Goal: Task Accomplishment & Management: Complete application form

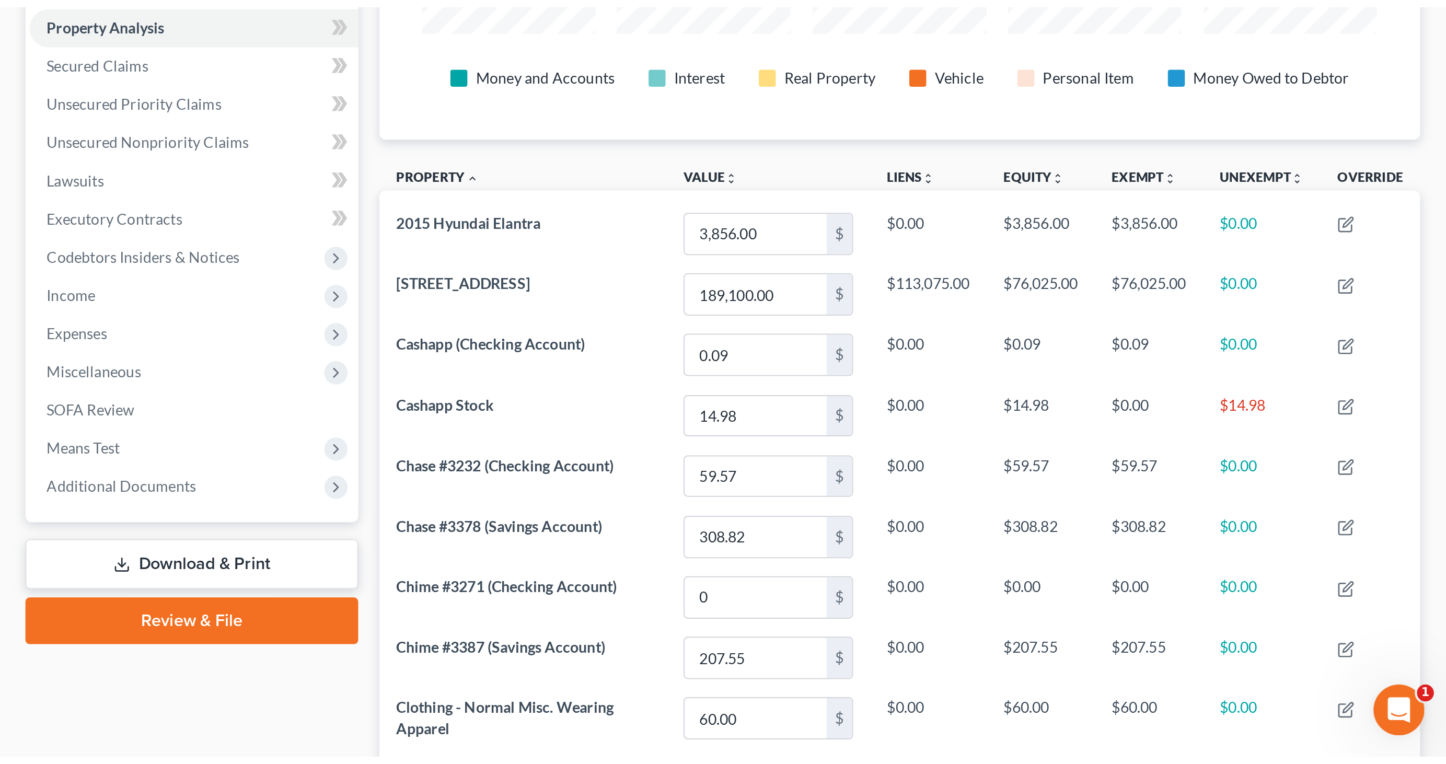
scroll to position [258, 1063]
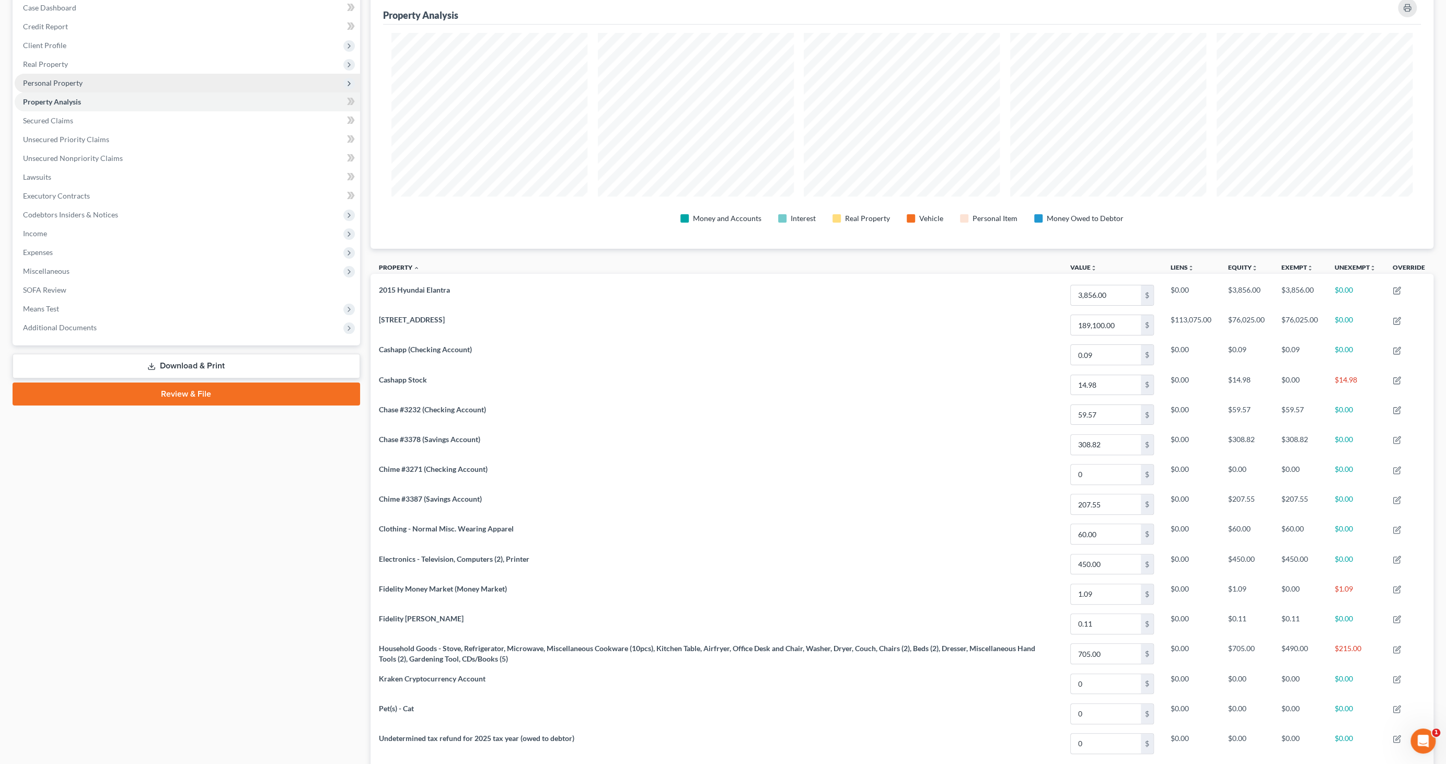
click at [48, 86] on span "Personal Property" at bounding box center [53, 82] width 60 height 9
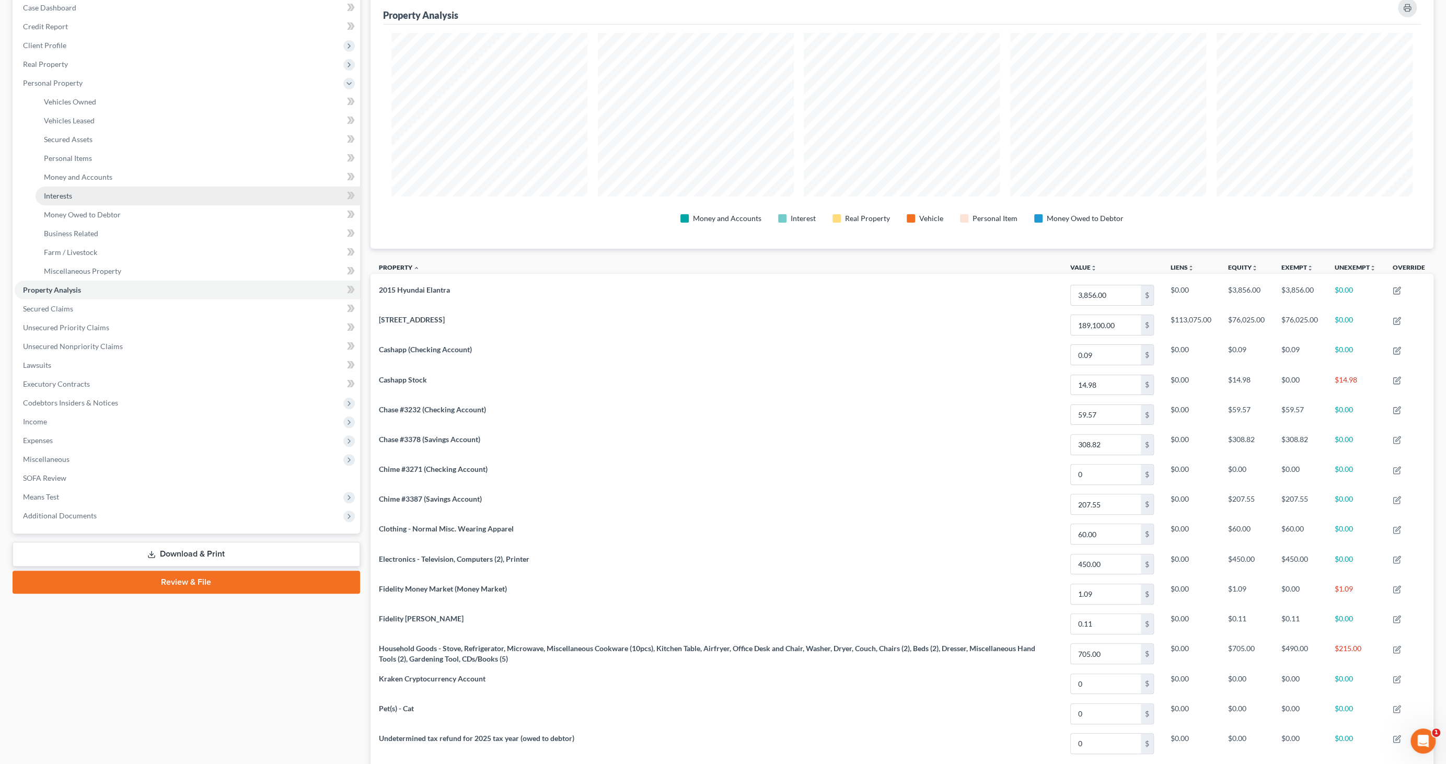
click at [63, 194] on span "Interests" at bounding box center [58, 195] width 28 height 9
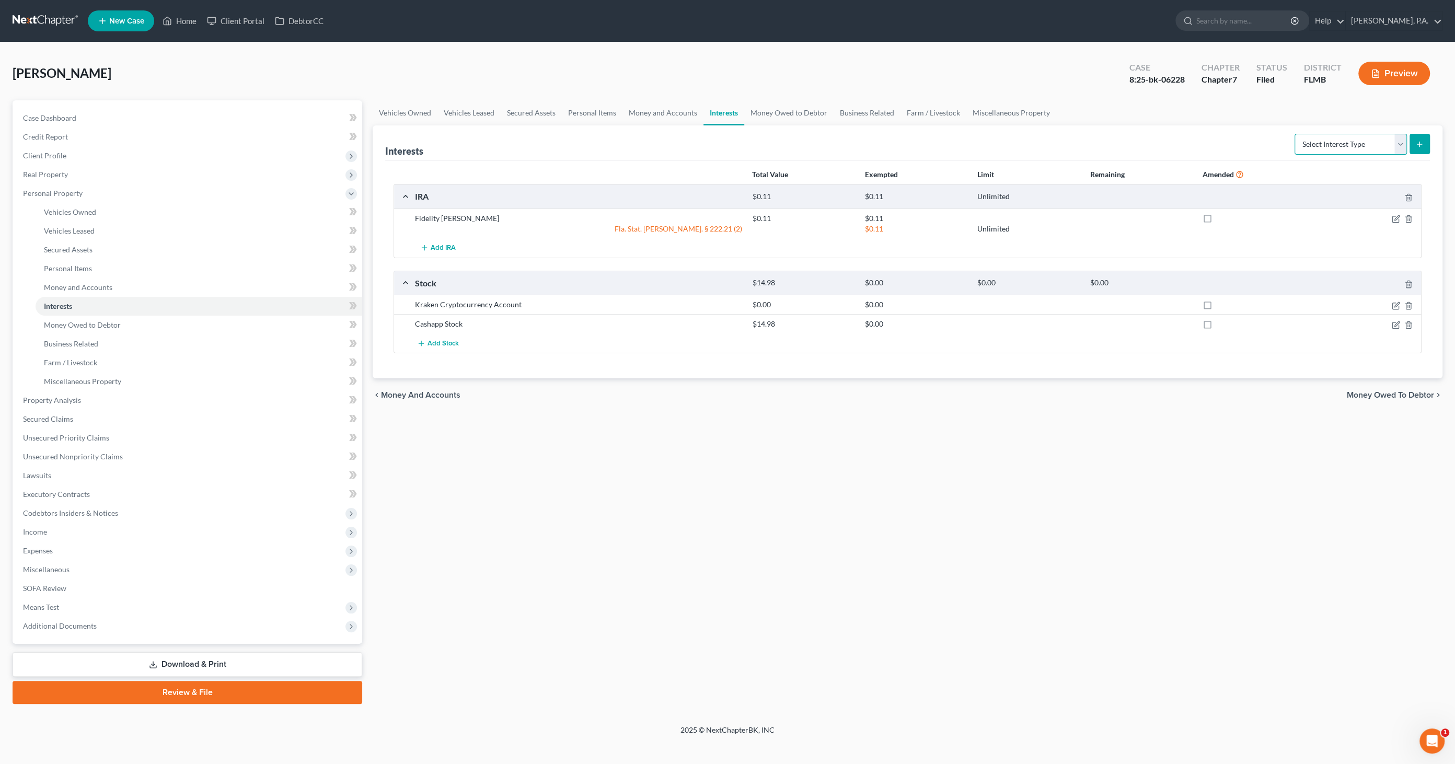
click at [1374, 146] on select "Select Interest Type 401K Annuity Bond Education IRA Government Bond Government…" at bounding box center [1351, 144] width 112 height 21
click at [121, 327] on link "Money Owed to Debtor" at bounding box center [199, 325] width 327 height 19
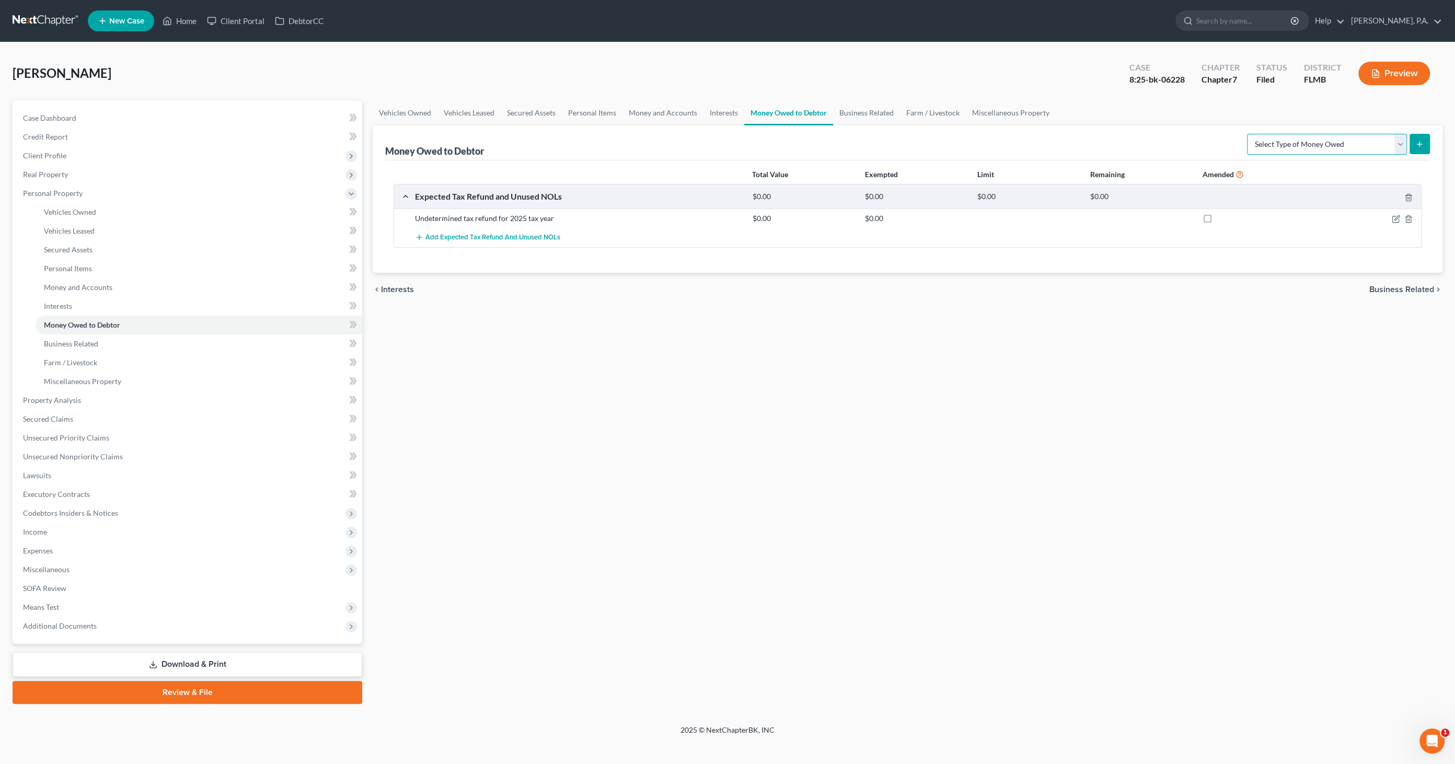
click at [1304, 143] on select "Select Type of Money Owed Accounts Receivable Alimony Child Support Claims Agai…" at bounding box center [1327, 144] width 160 height 21
select select "child_support"
click at [1249, 134] on select "Select Type of Money Owed Accounts Receivable Alimony Child Support Claims Agai…" at bounding box center [1327, 144] width 160 height 21
click at [1421, 142] on icon "submit" at bounding box center [1419, 144] width 8 height 8
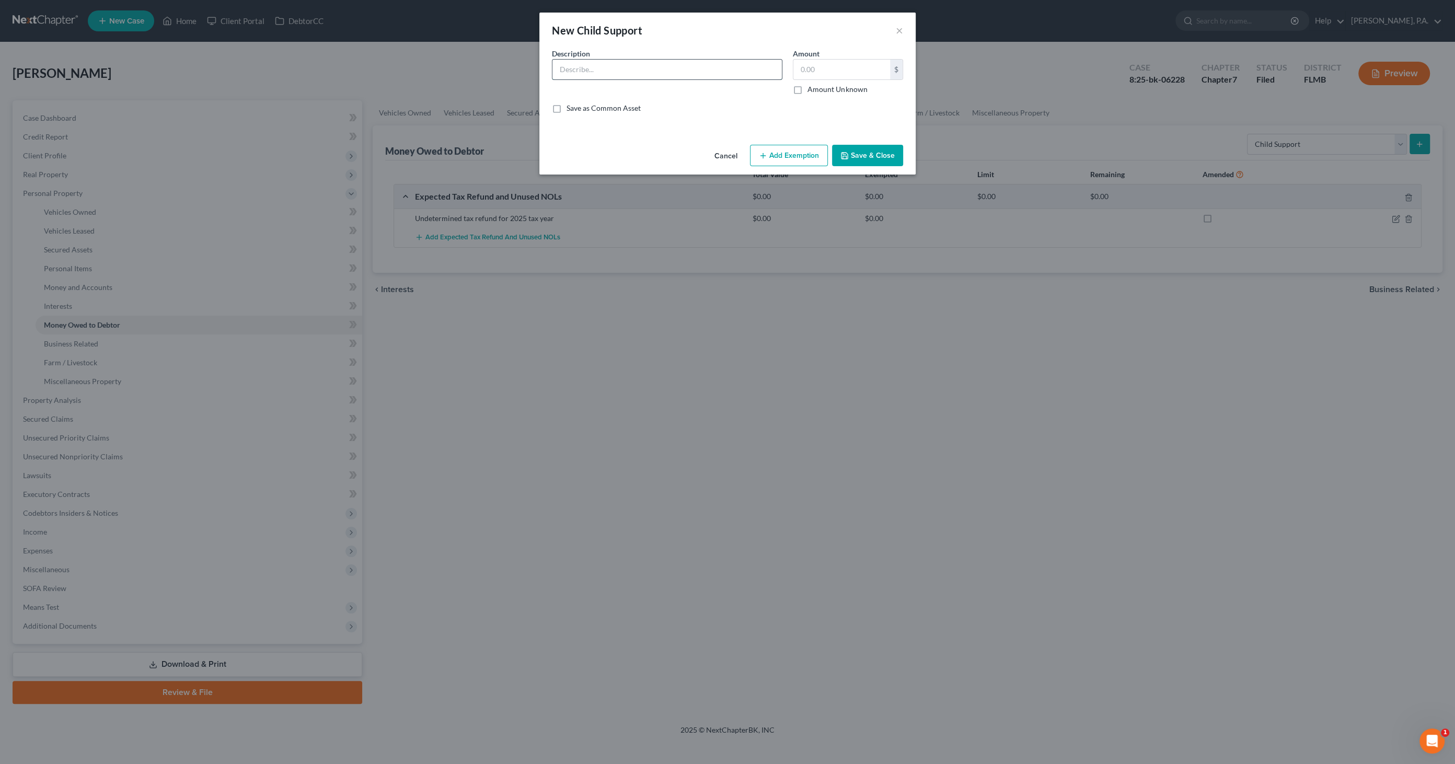
click at [617, 79] on input "text" at bounding box center [666, 70] width 229 height 20
type input "Back owed child support"
click at [813, 87] on label "Amount Unknown" at bounding box center [838, 89] width 60 height 10
click at [813, 87] on input "Amount Unknown" at bounding box center [815, 87] width 7 height 7
checkbox input "true"
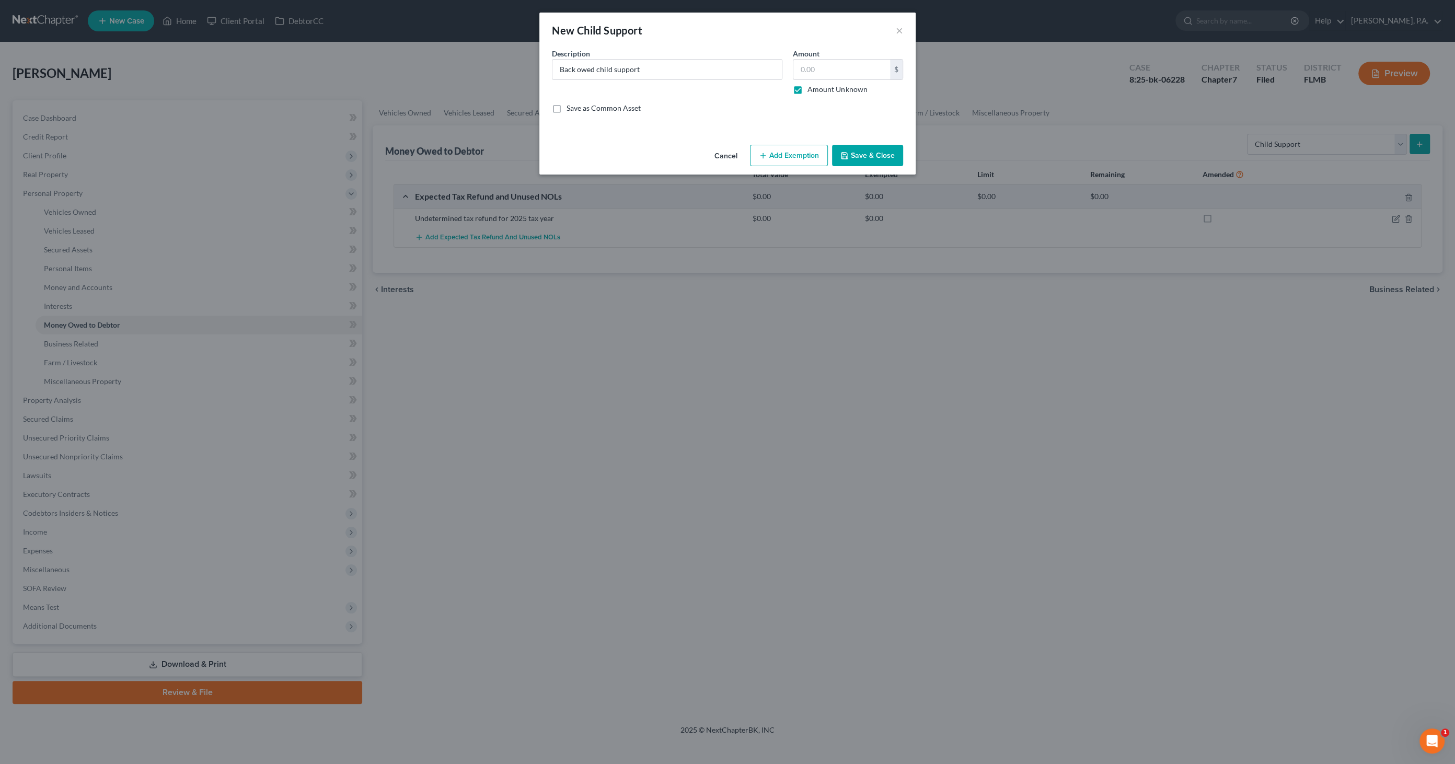
type input "0.00"
click at [786, 153] on button "Add Exemption" at bounding box center [789, 156] width 78 height 22
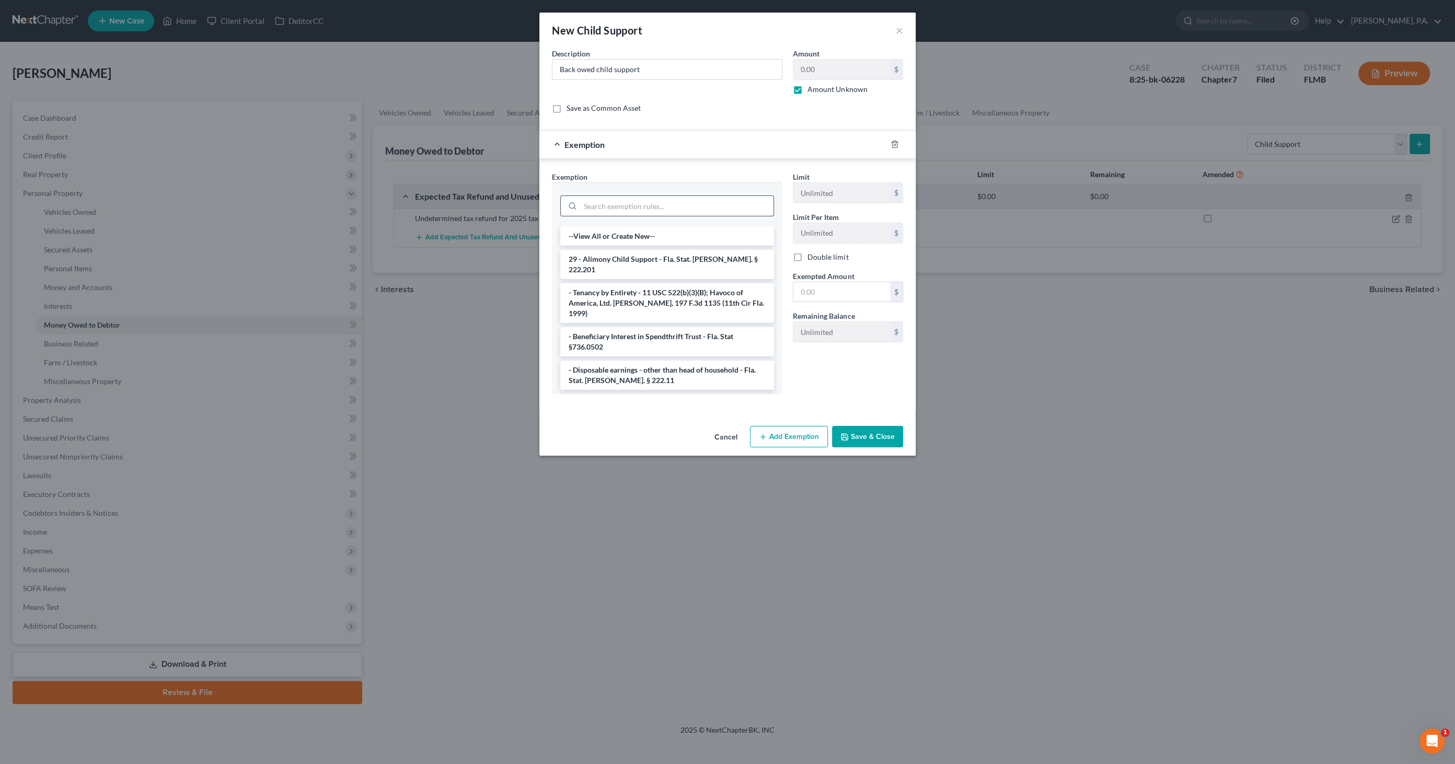
click at [697, 201] on input "search" at bounding box center [676, 206] width 193 height 20
click at [666, 257] on li "29 - Alimony Child Support - Fla. Stat. [PERSON_NAME]. § 222.201" at bounding box center [667, 264] width 214 height 29
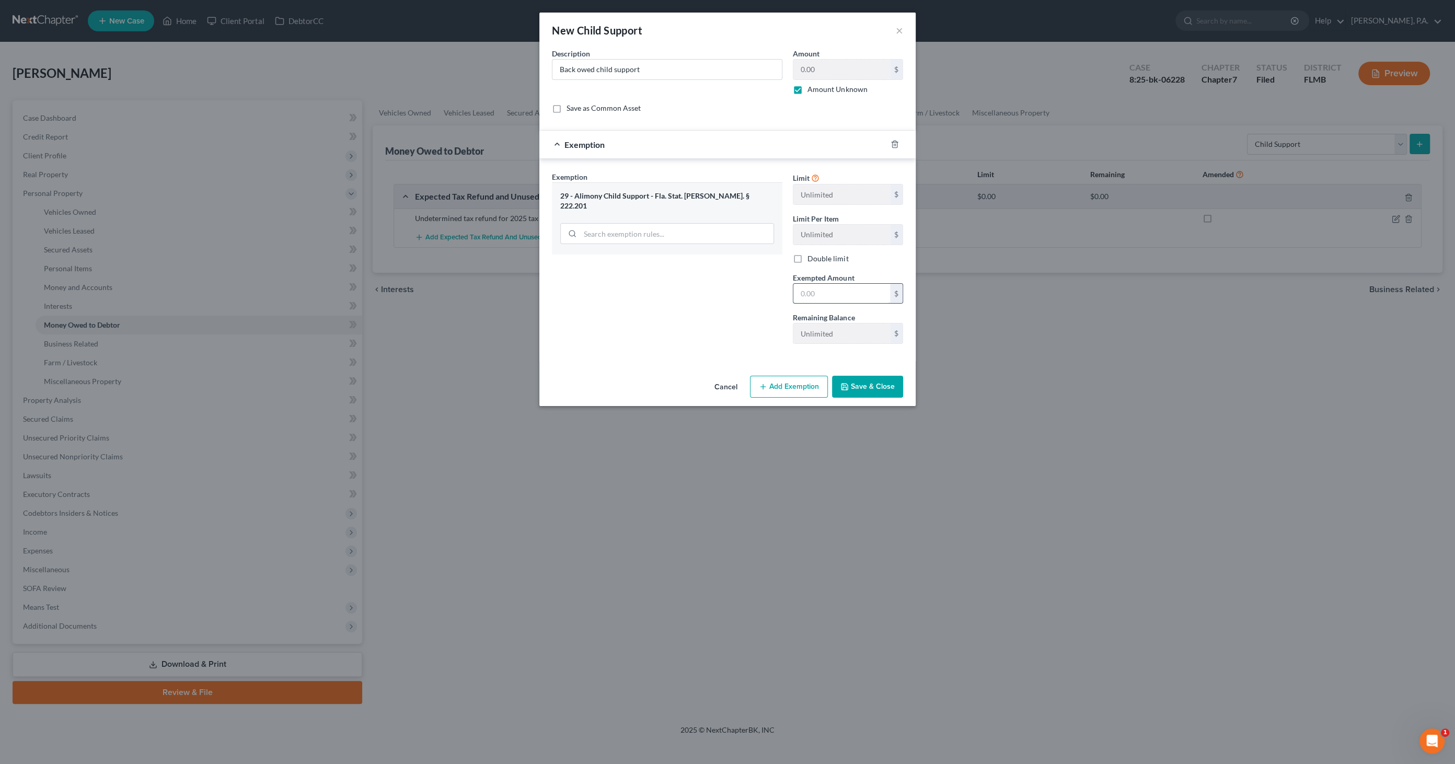
drag, startPoint x: 829, startPoint y: 297, endPoint x: 867, endPoint y: 297, distance: 38.2
click at [830, 297] on input "text" at bounding box center [841, 294] width 97 height 20
type input "1.00"
click at [870, 379] on button "Save & Close" at bounding box center [867, 387] width 71 height 22
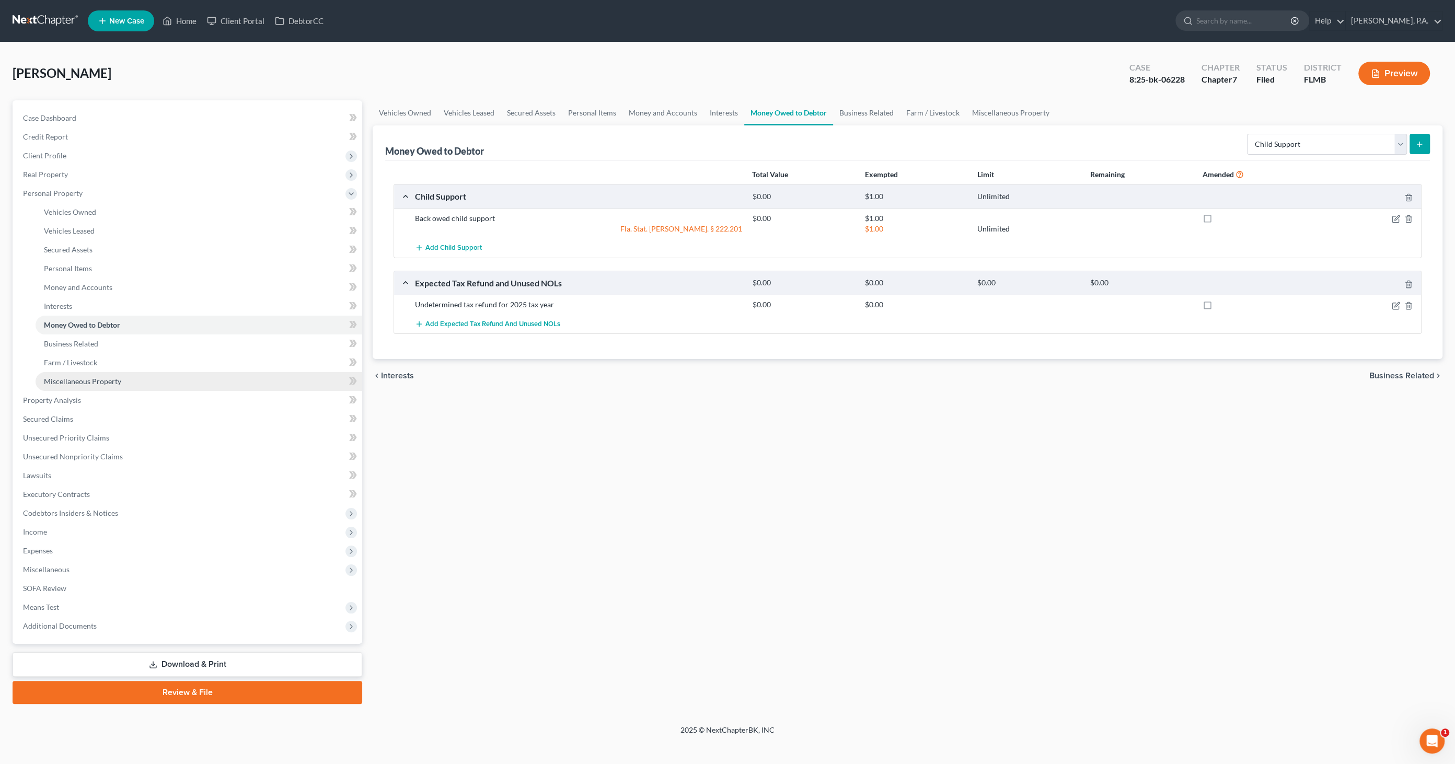
click at [109, 381] on span "Miscellaneous Property" at bounding box center [82, 381] width 77 height 9
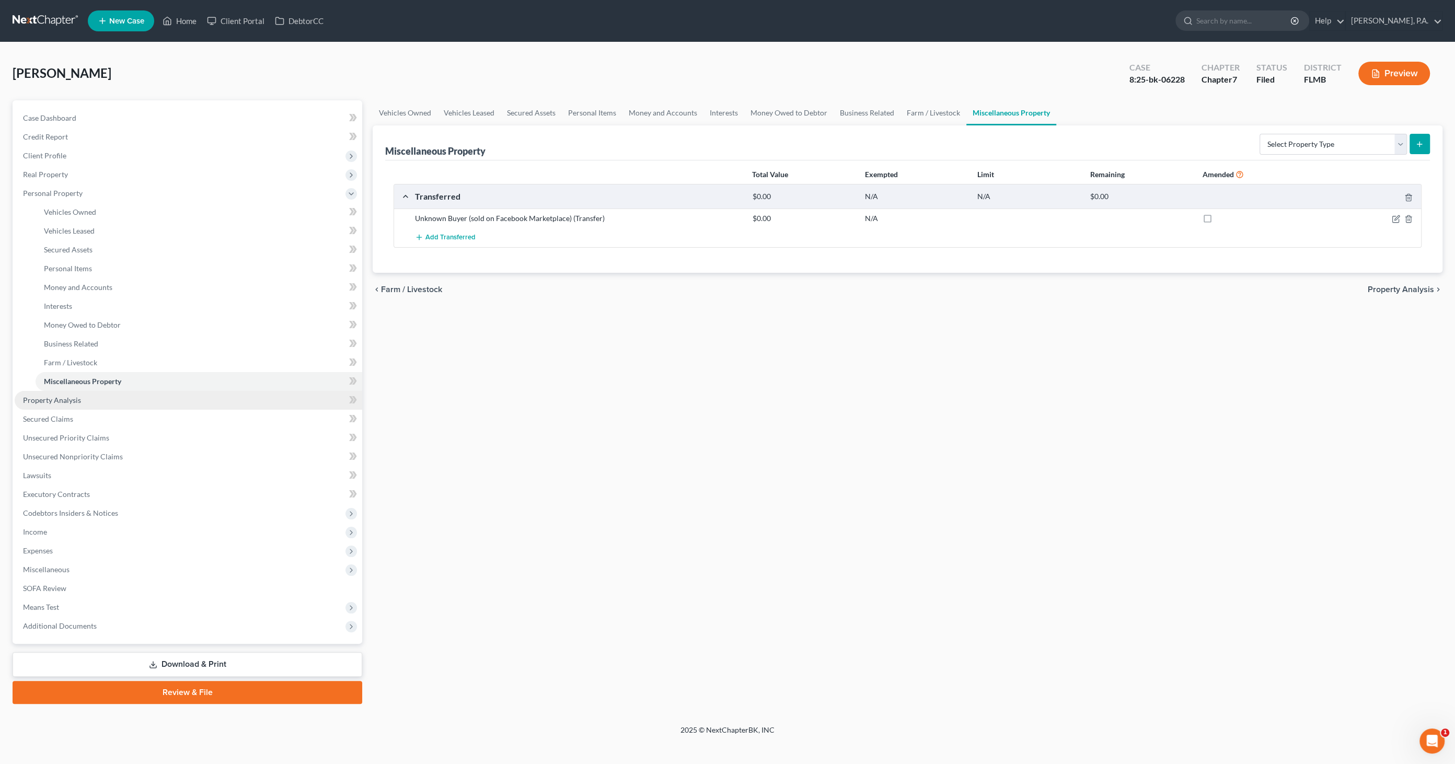
click at [100, 392] on link "Property Analysis" at bounding box center [189, 400] width 348 height 19
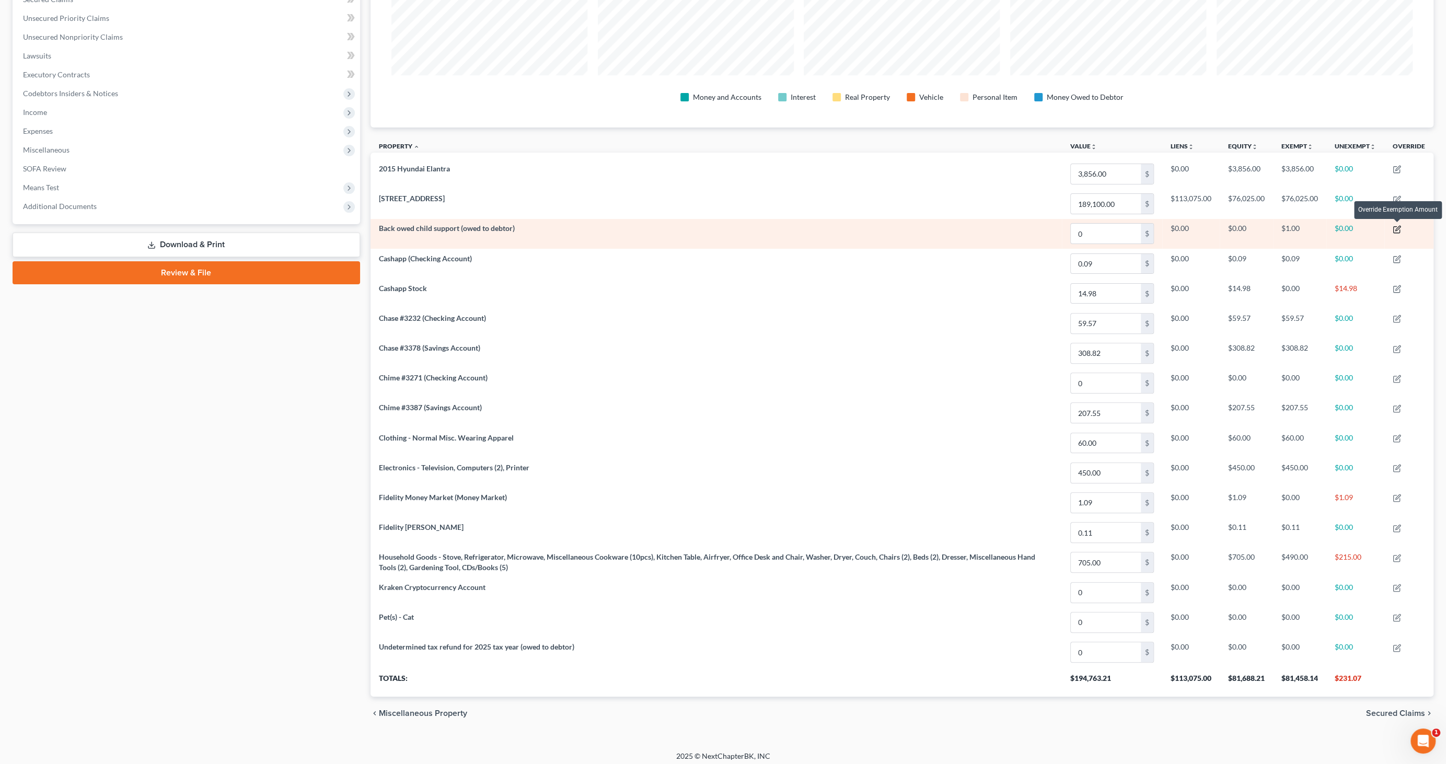
click at [1398, 225] on icon "button" at bounding box center [1397, 229] width 8 height 8
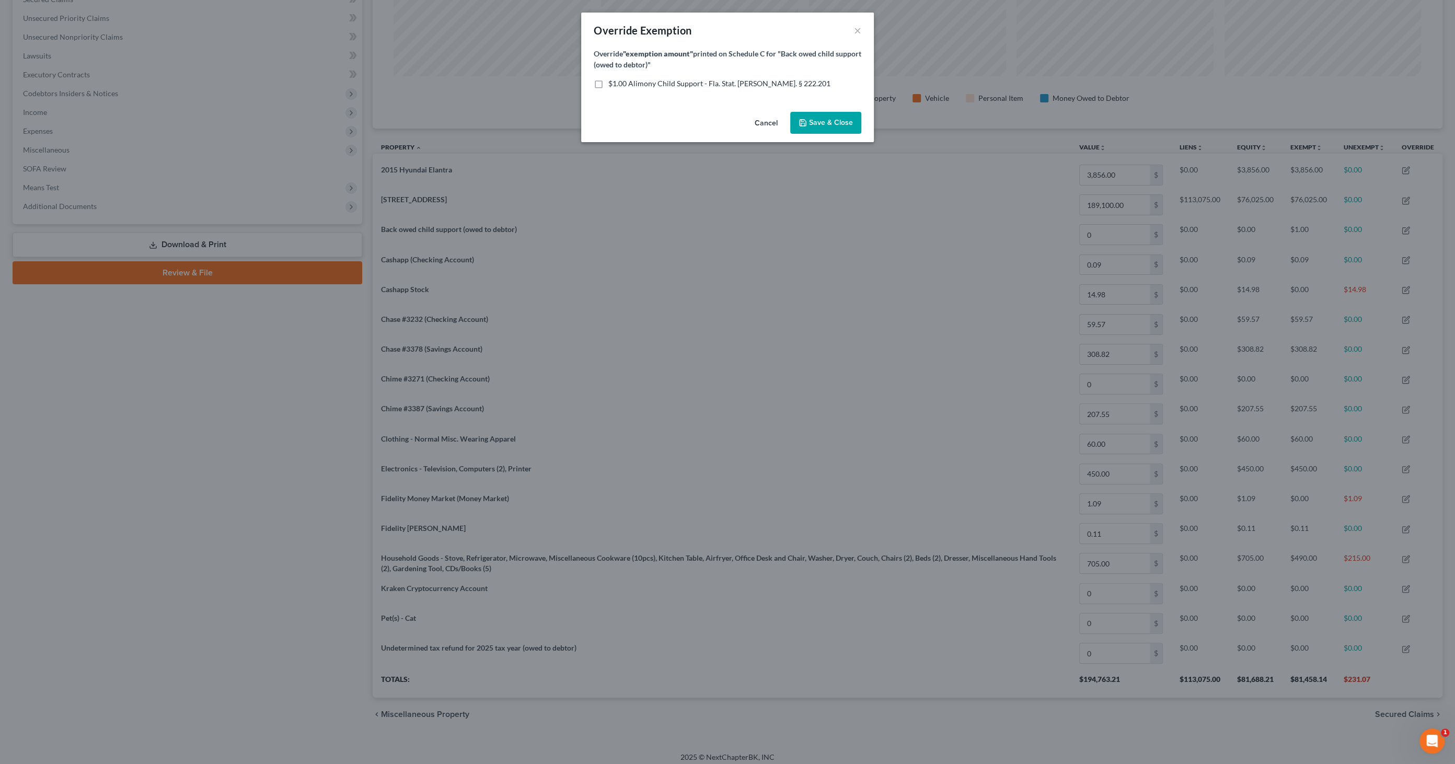
click at [608, 82] on label "$1.00 Alimony Child Support - Fla. Stat. [PERSON_NAME]. § 222.201" at bounding box center [719, 83] width 222 height 10
click at [613, 82] on input "$1.00 Alimony Child Support - Fla. Stat. [PERSON_NAME]. § 222.201" at bounding box center [616, 81] width 7 height 7
checkbox input "true"
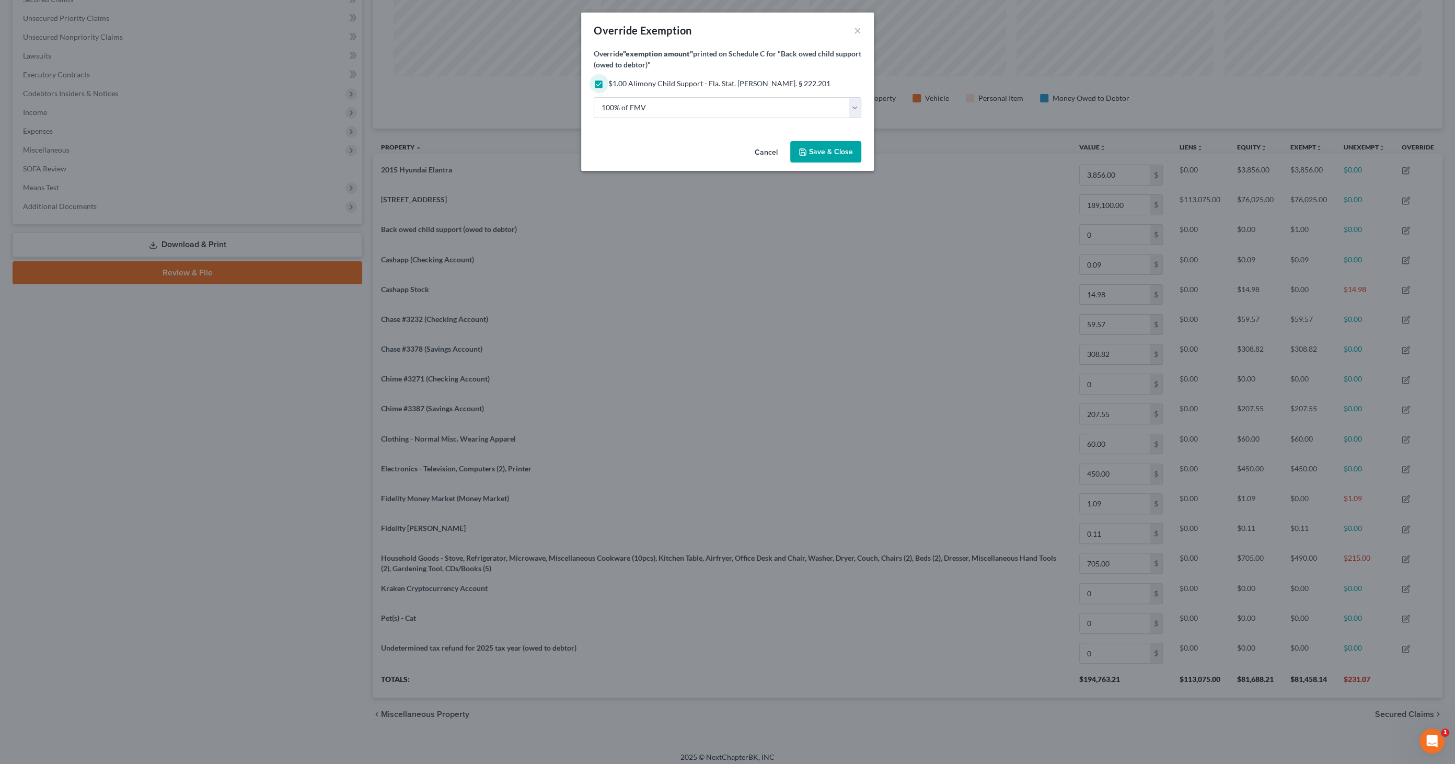
click at [827, 149] on span "Save & Close" at bounding box center [831, 151] width 44 height 9
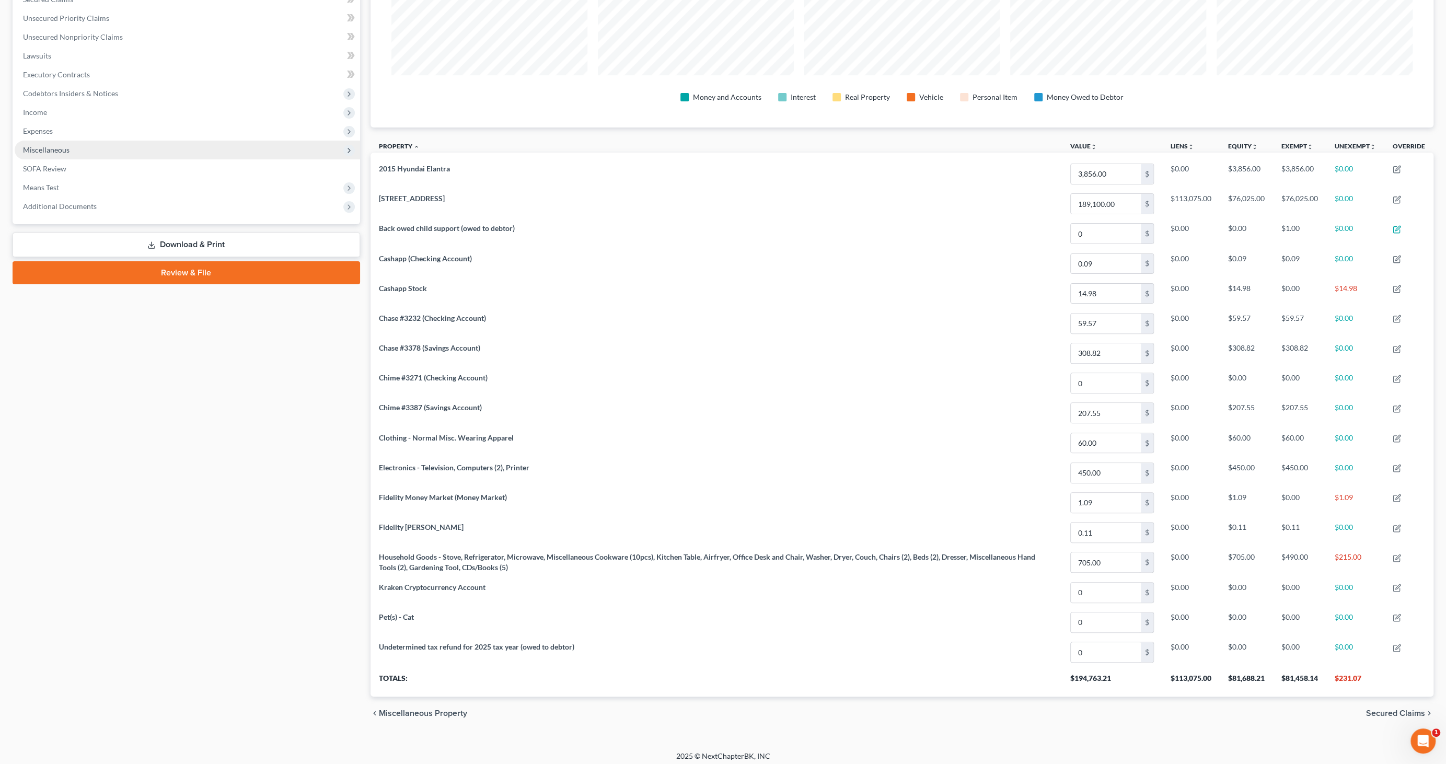
click at [62, 150] on span "Miscellaneous" at bounding box center [46, 149] width 47 height 9
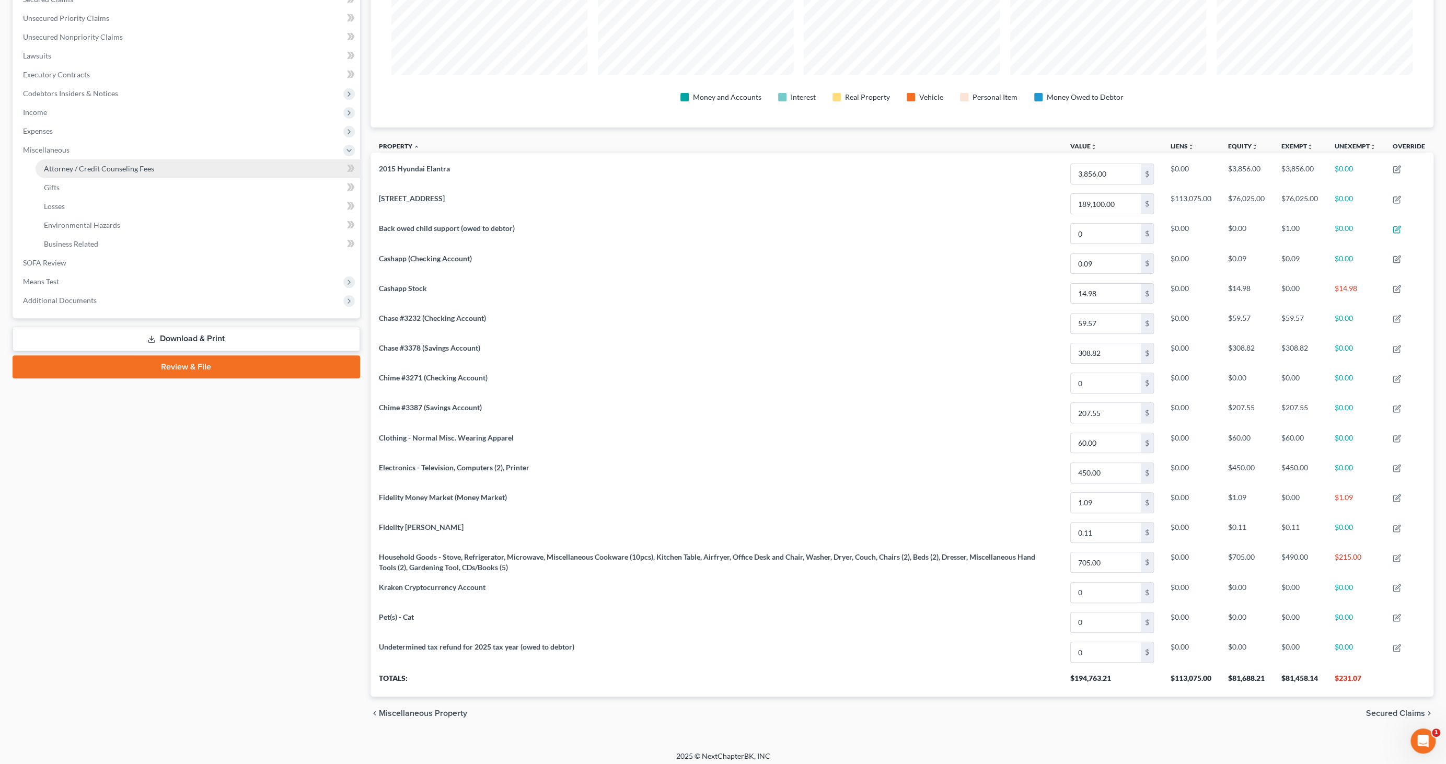
click at [77, 167] on span "Attorney / Credit Counseling Fees" at bounding box center [99, 168] width 110 height 9
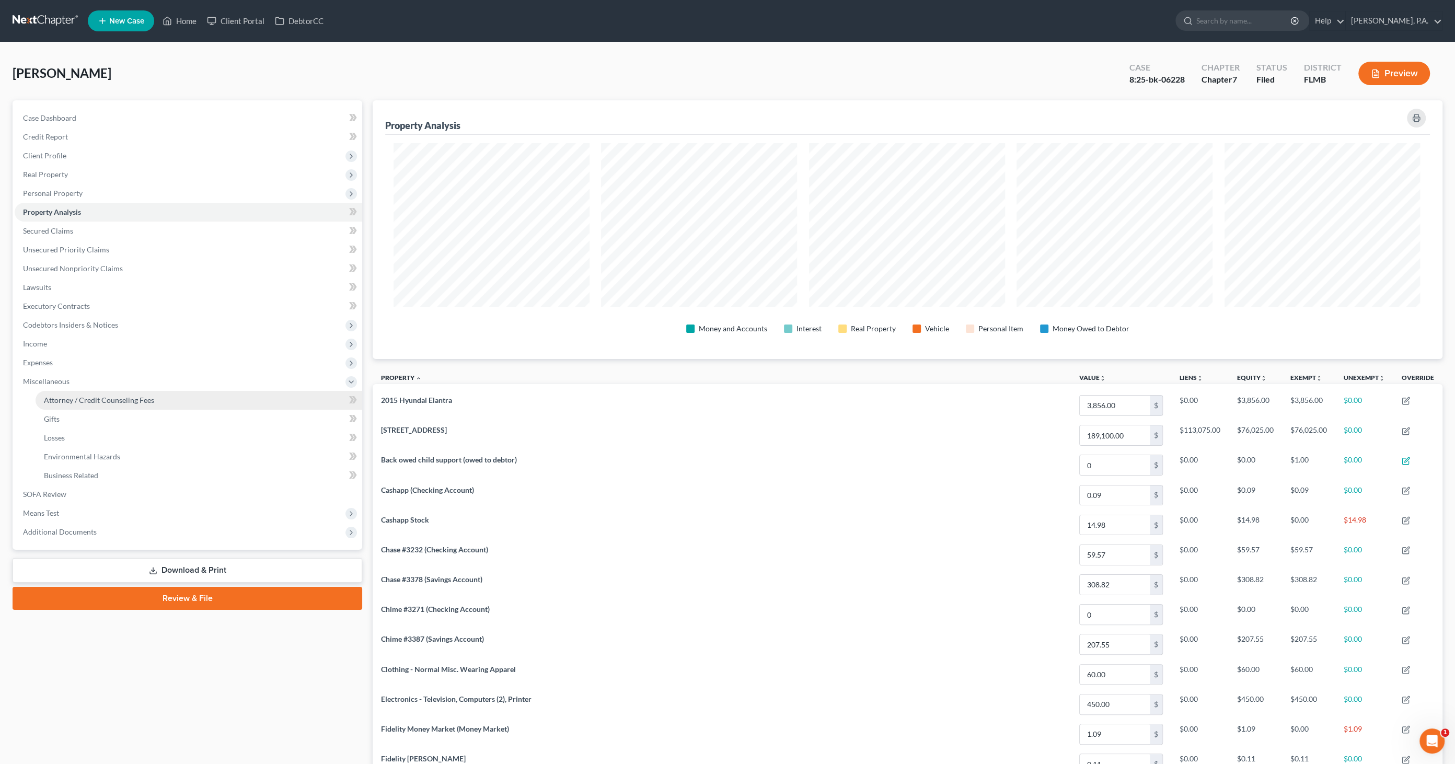
select select "2"
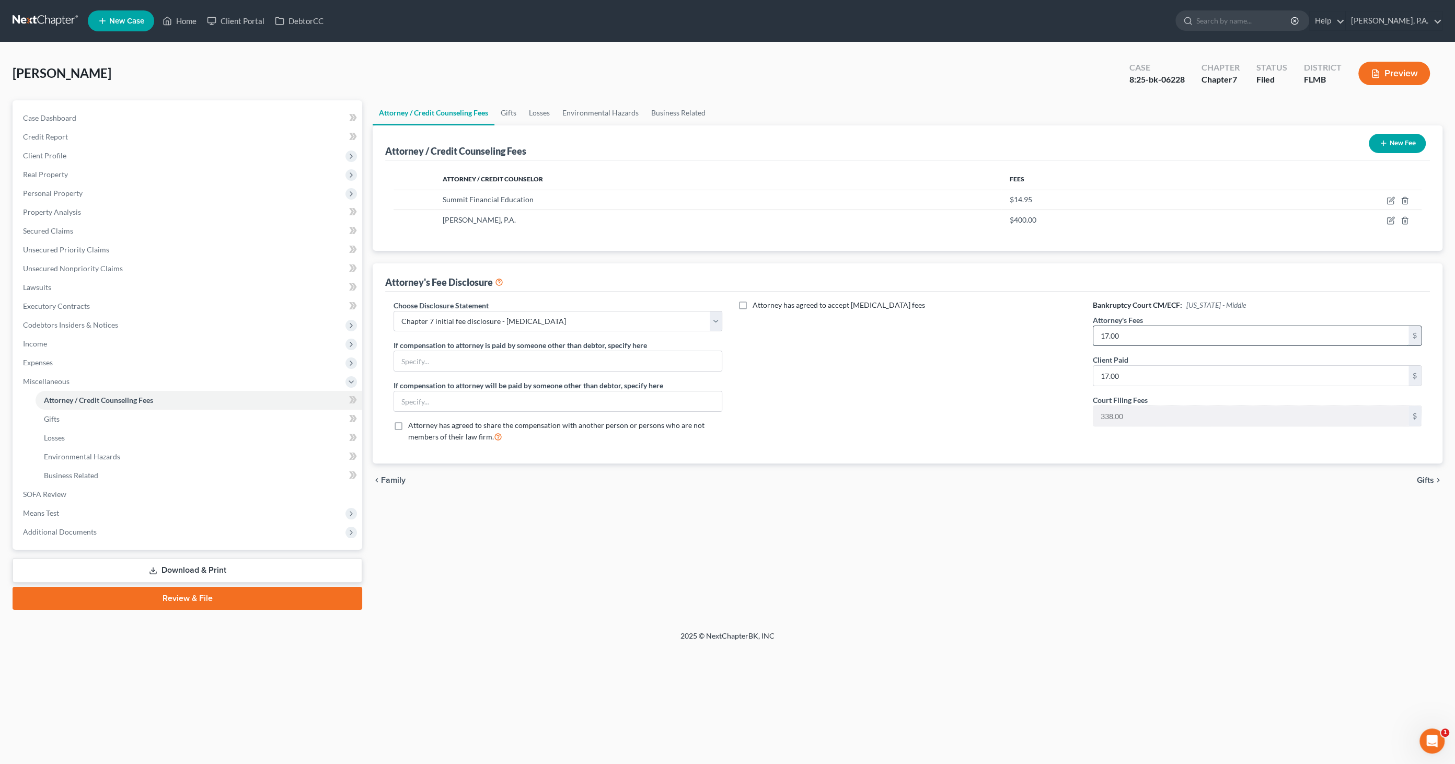
click at [1147, 334] on input "17.00" at bounding box center [1250, 336] width 315 height 20
type input "2,300.00"
click at [515, 325] on select "Select Full Chapter 7 Fee Chapter 7 - Amended Post-Petition Fee Chapter 7 initi…" at bounding box center [558, 321] width 329 height 21
select select "1"
click at [394, 311] on select "Select Full Chapter 7 Fee Chapter 7 - Amended Post-Petition Fee Chapter 7 initi…" at bounding box center [558, 321] width 329 height 21
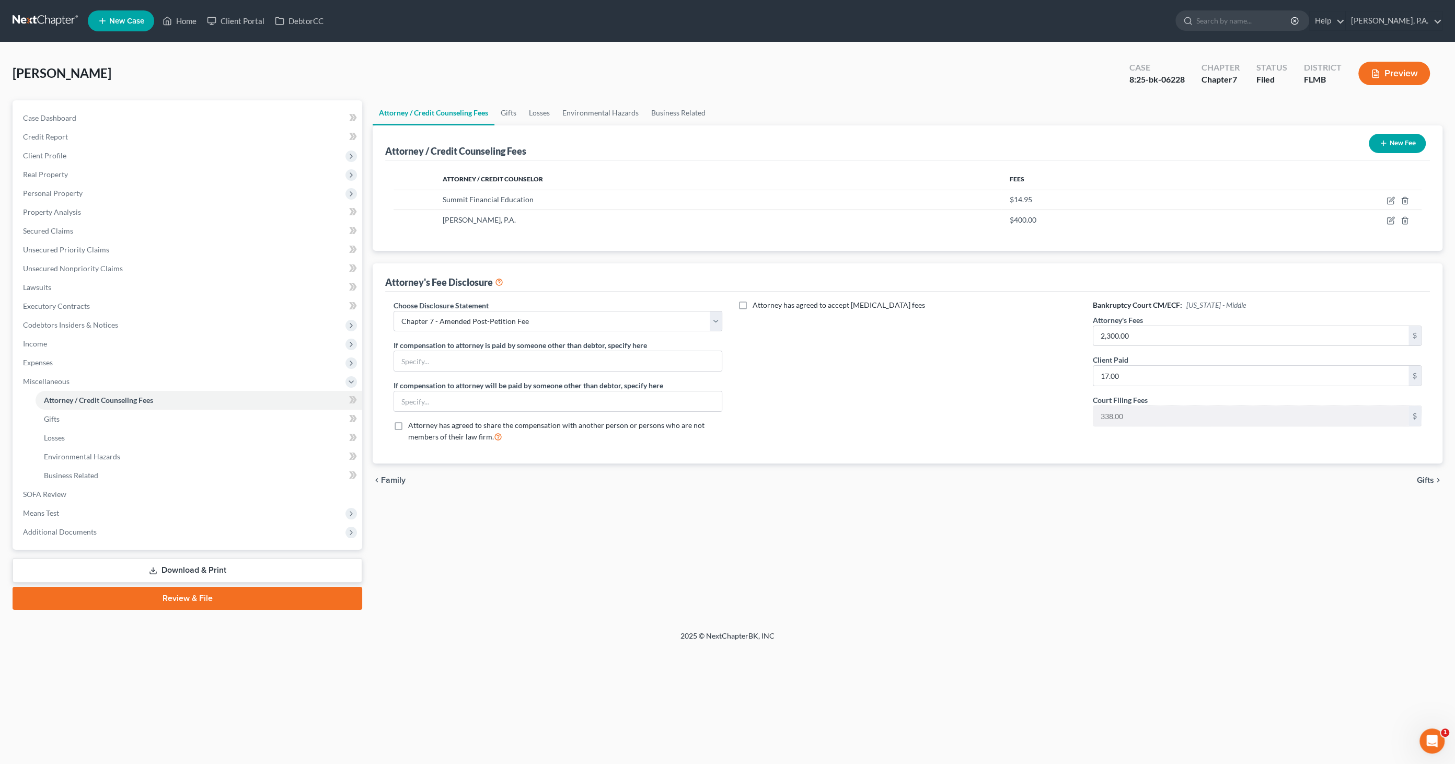
click at [232, 565] on link "Download & Print" at bounding box center [188, 570] width 350 height 25
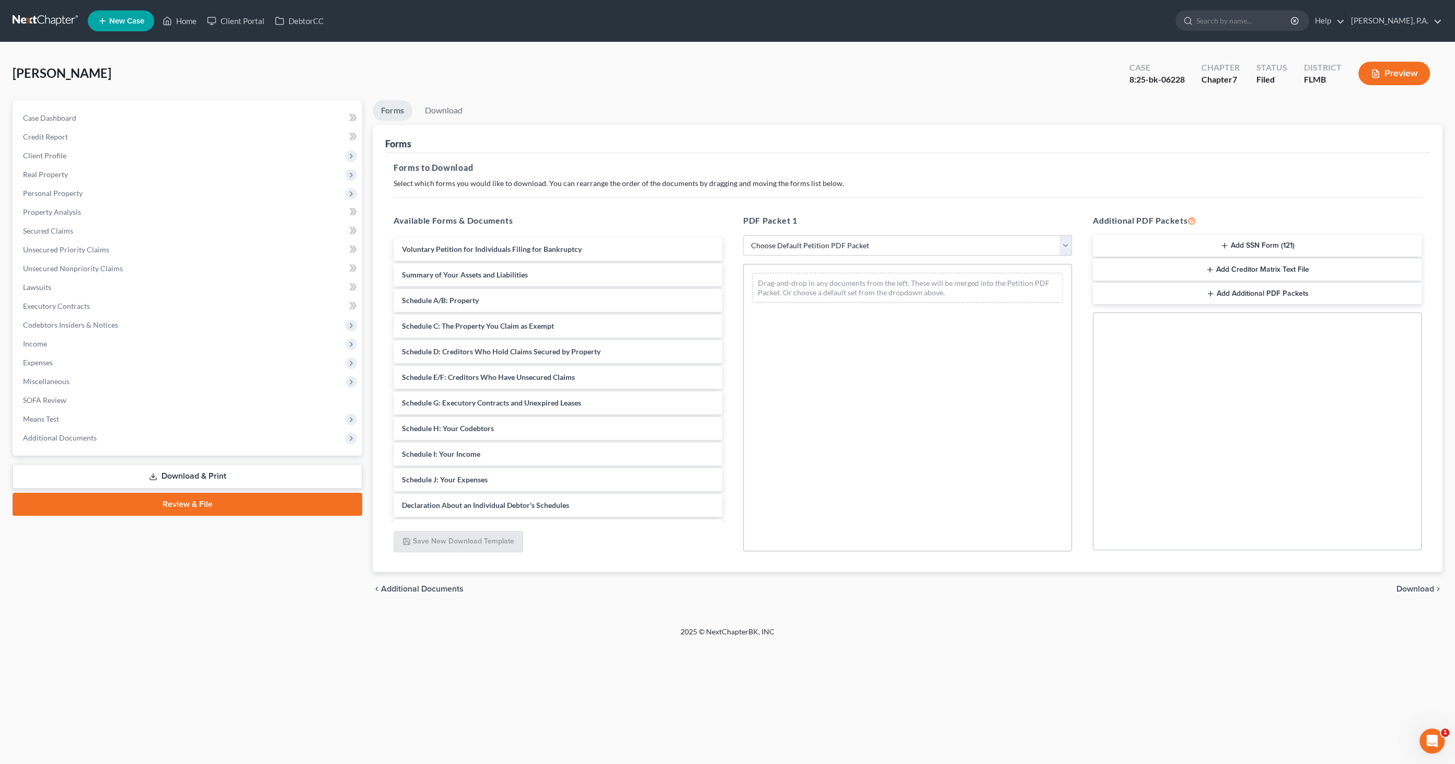
click at [912, 237] on select "Choose Default Petition PDF Packet Complete Bankruptcy Petition (all forms and …" at bounding box center [907, 245] width 329 height 21
select select "2"
click at [743, 235] on select "Choose Default Petition PDF Packet Complete Bankruptcy Petition (all forms and …" at bounding box center [907, 245] width 329 height 21
drag, startPoint x: 511, startPoint y: 510, endPoint x: 892, endPoint y: 372, distance: 405.8
click at [731, 370] on div "Attorney's Disclosure of Compensation Voluntary Petition for Individuals Filing…" at bounding box center [558, 303] width 346 height 433
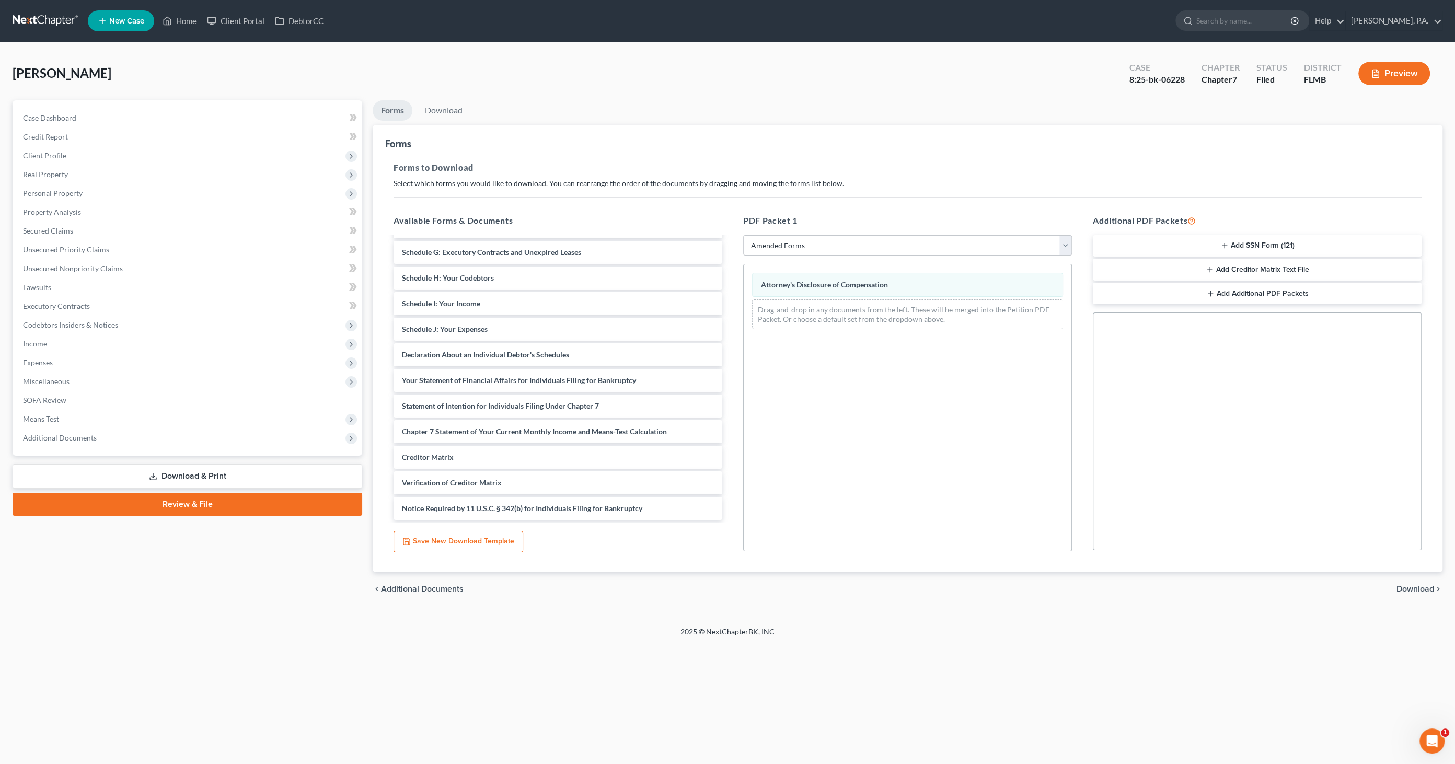
click at [1418, 585] on span "Download" at bounding box center [1416, 589] width 38 height 8
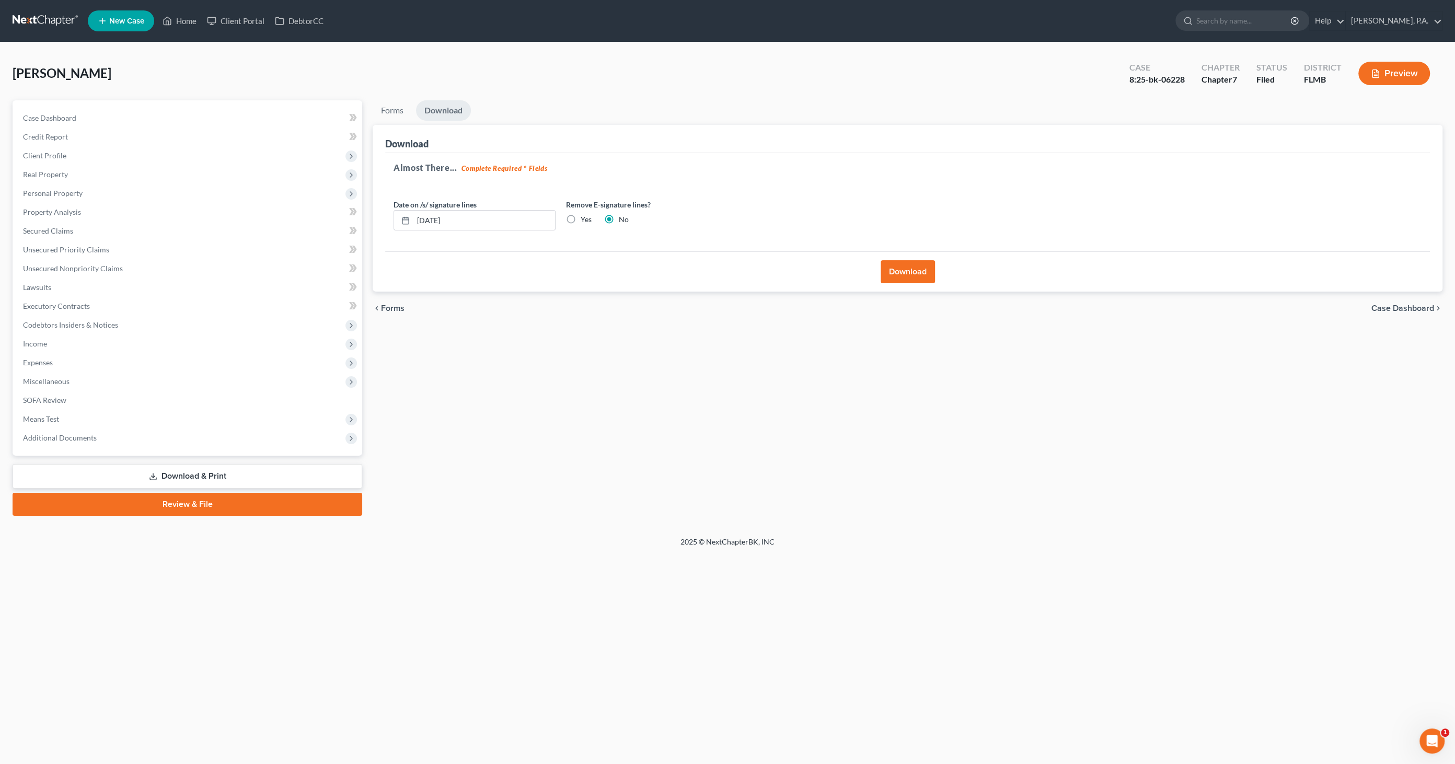
click at [902, 269] on button "Download" at bounding box center [908, 271] width 54 height 23
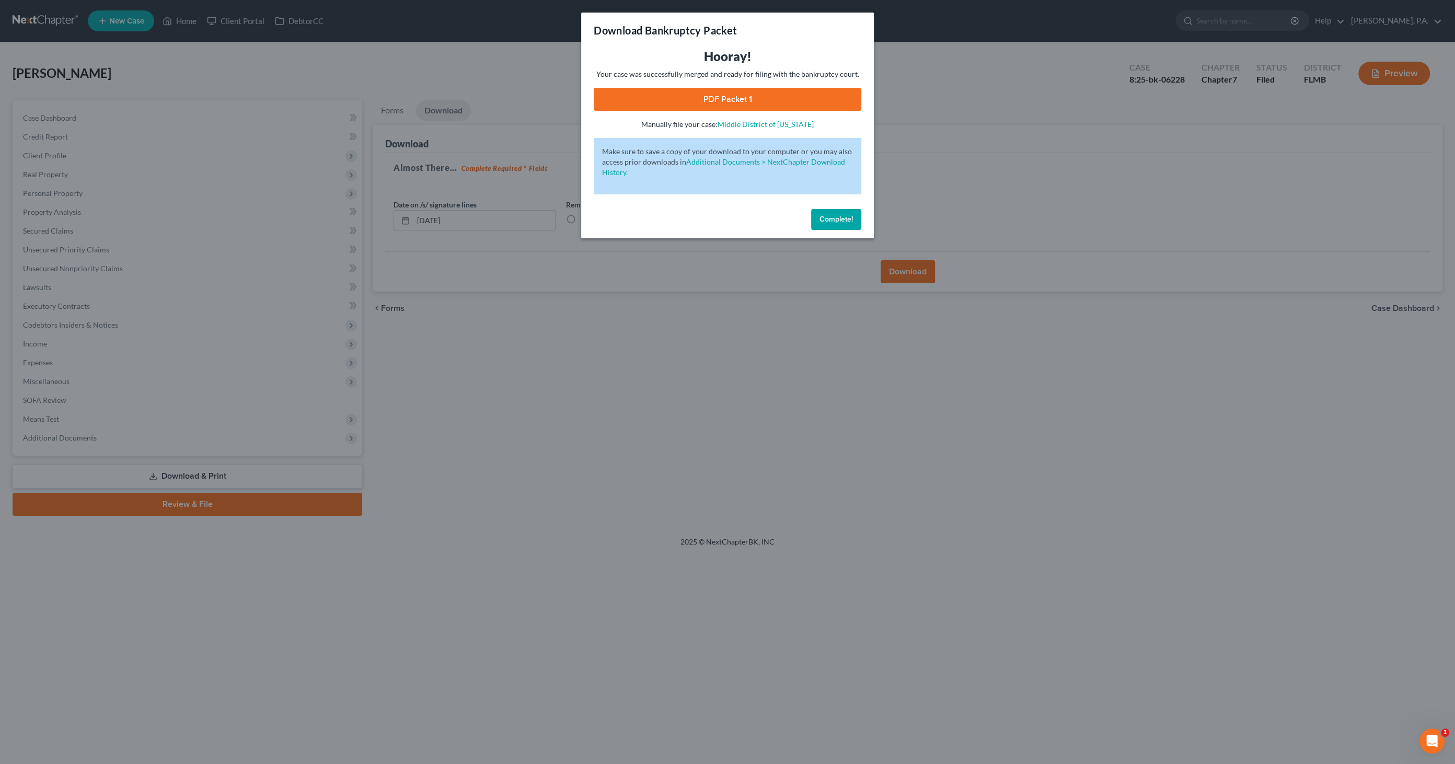
click at [643, 90] on link "PDF Packet 1" at bounding box center [728, 99] width 268 height 23
click at [839, 228] on button "Complete!" at bounding box center [836, 219] width 50 height 21
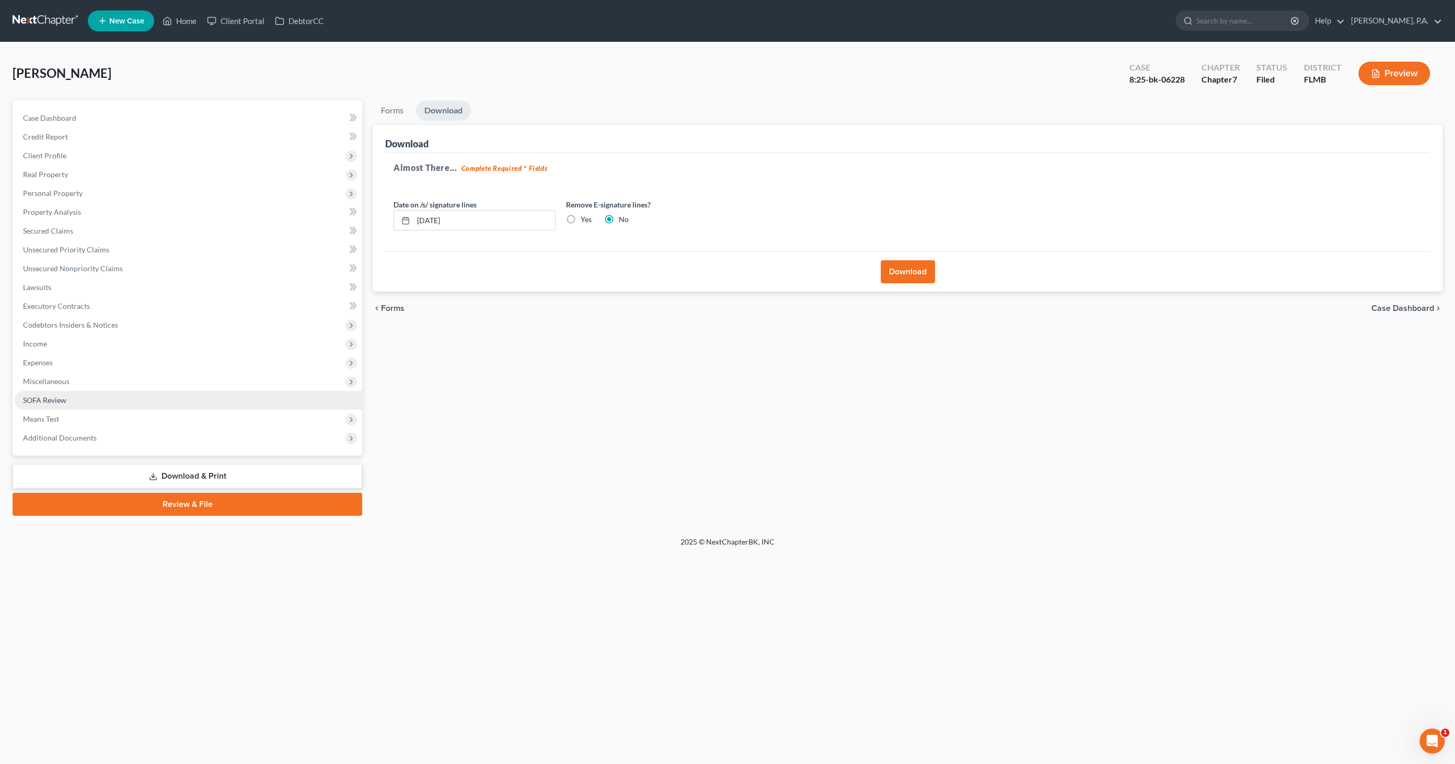
click at [77, 401] on link "SOFA Review" at bounding box center [189, 400] width 348 height 19
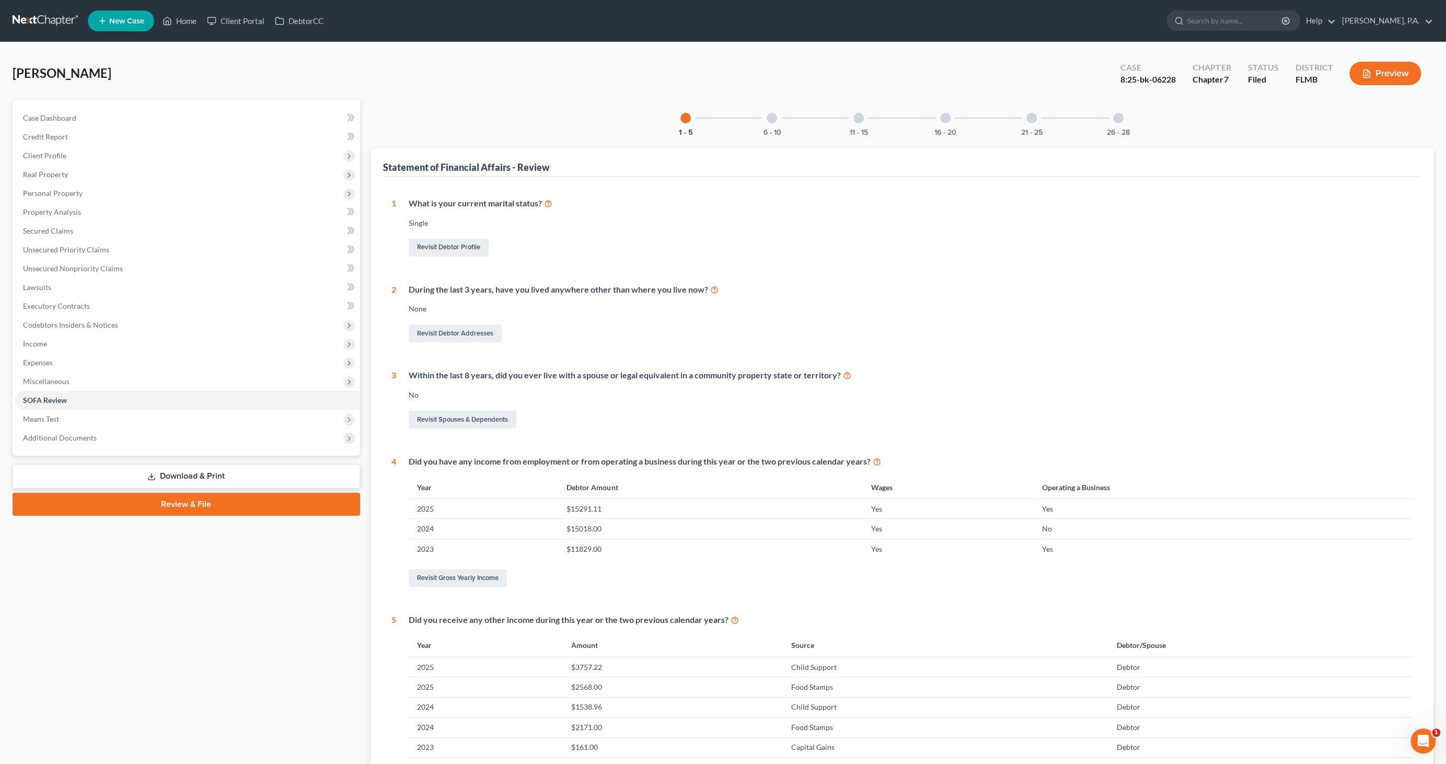
click at [1119, 118] on div at bounding box center [1118, 118] width 10 height 10
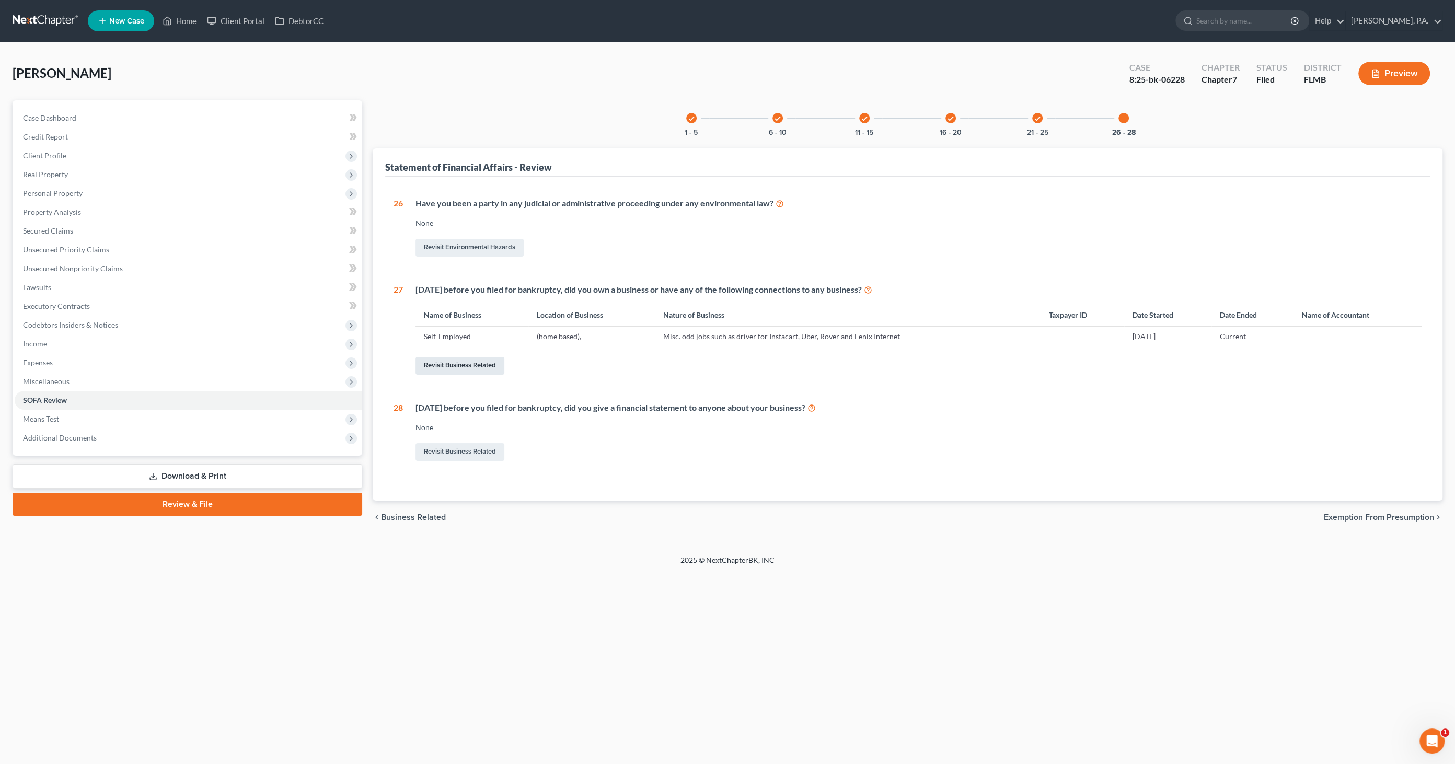
click at [469, 364] on link "Revisit Business Related" at bounding box center [460, 366] width 89 height 18
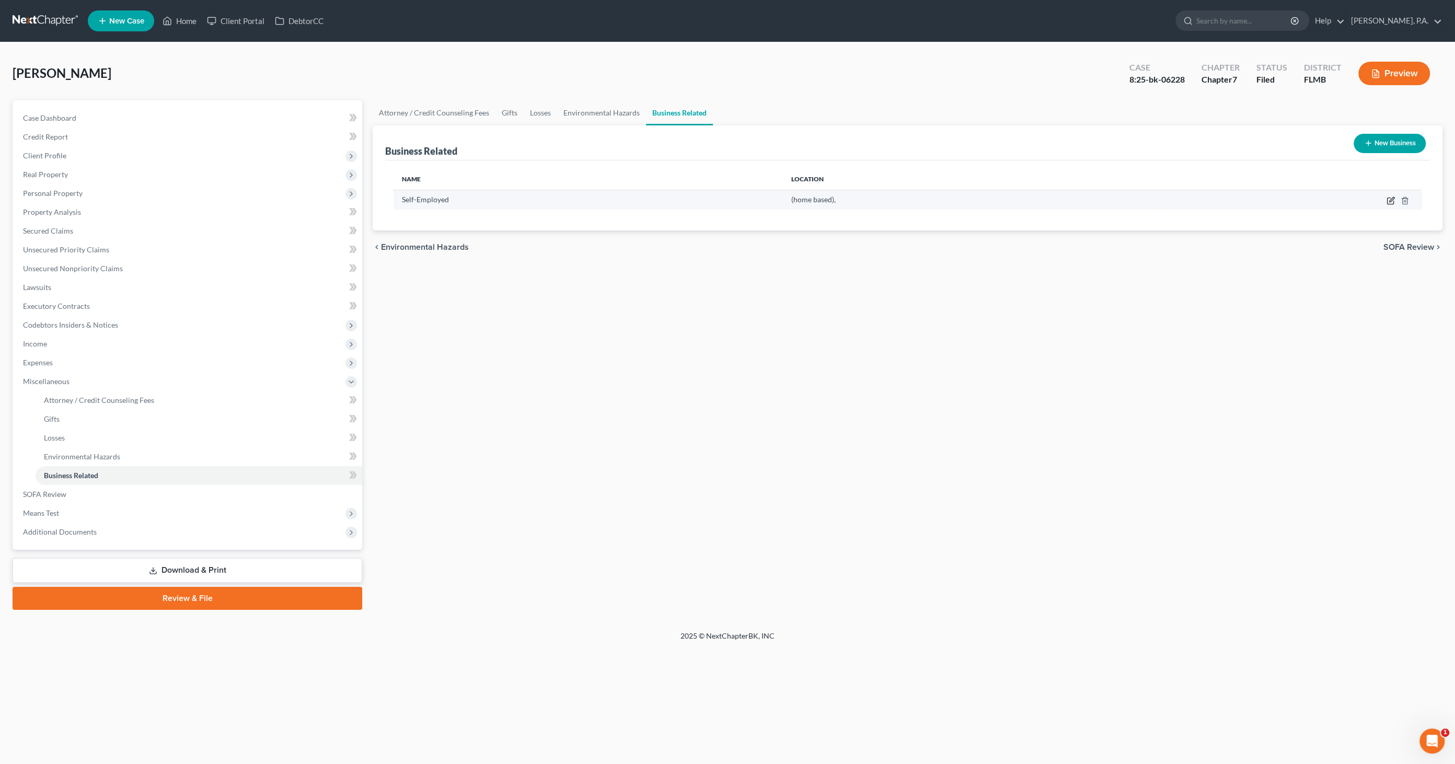
click at [1391, 200] on icon "button" at bounding box center [1391, 199] width 5 height 5
select select "sole_proprietor"
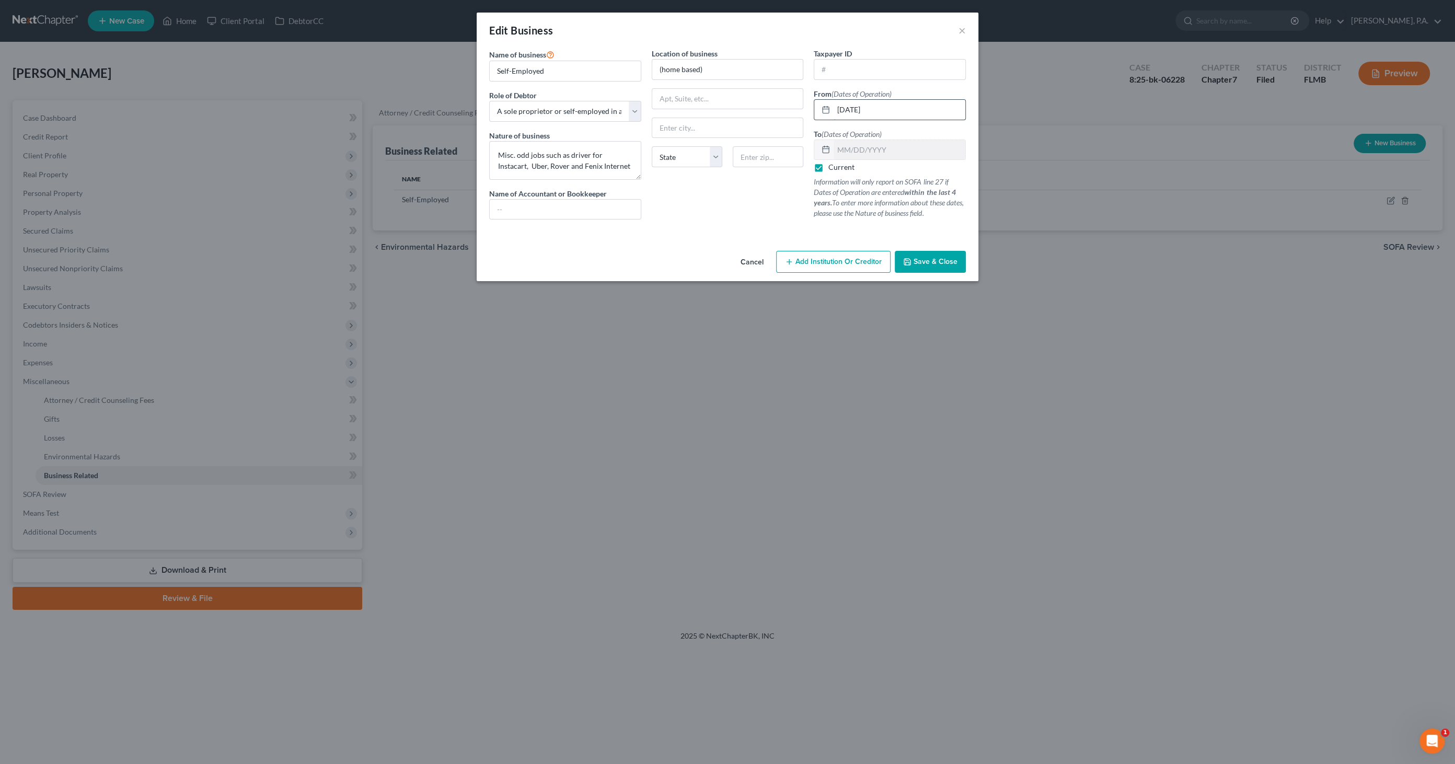
click at [881, 108] on input "[DATE]" at bounding box center [900, 110] width 132 height 20
type input "[DATE]"
click at [916, 253] on button "Save & Close" at bounding box center [930, 262] width 71 height 22
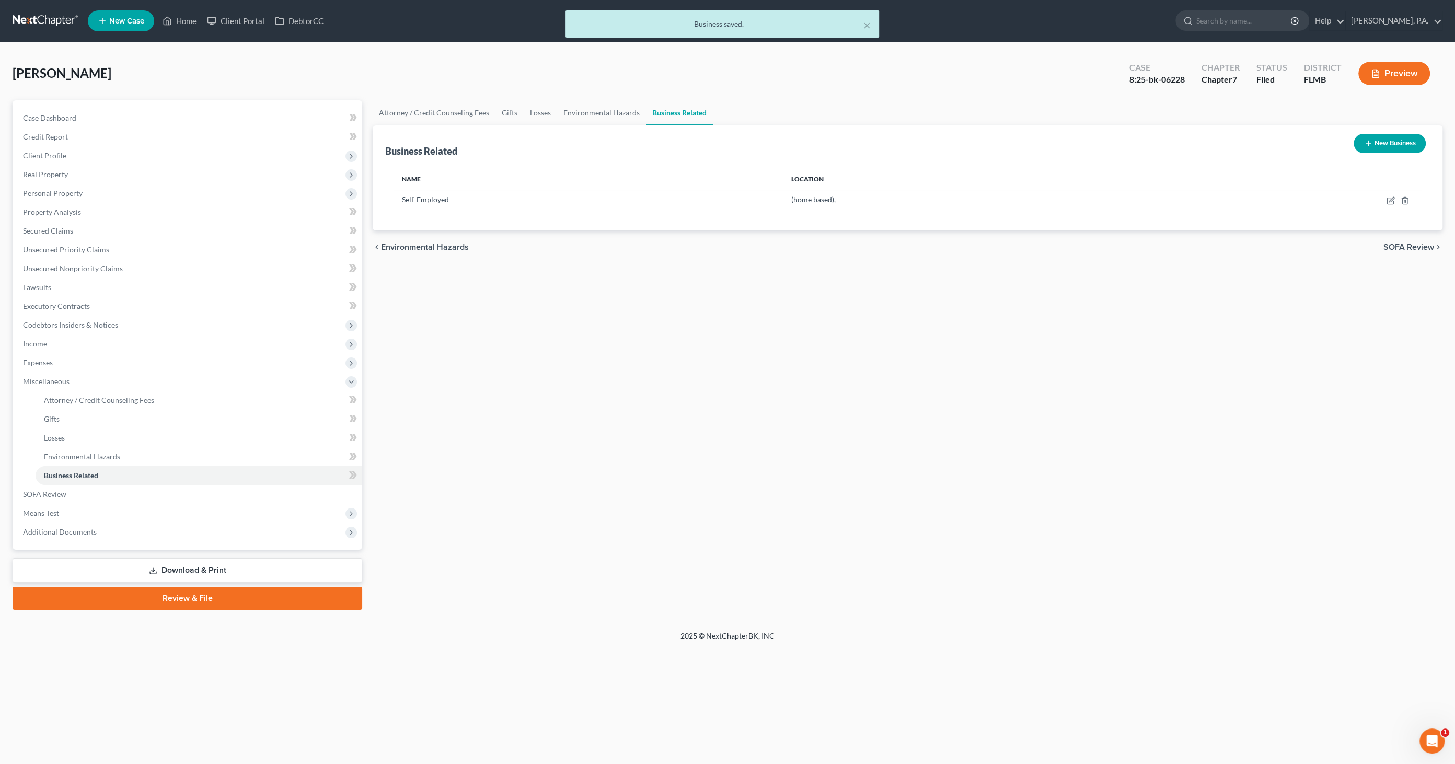
click at [188, 567] on link "Download & Print" at bounding box center [188, 570] width 350 height 25
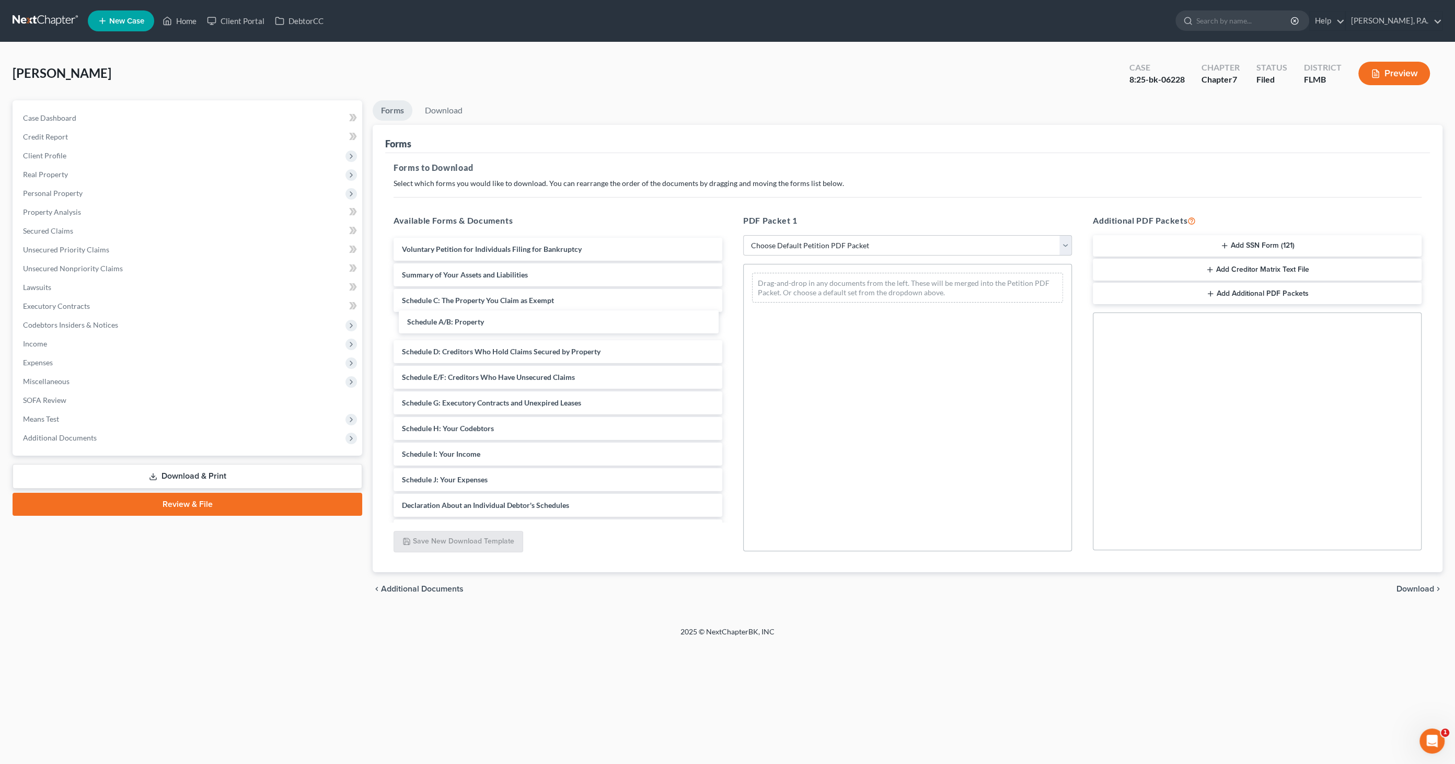
drag, startPoint x: 441, startPoint y: 300, endPoint x: 446, endPoint y: 322, distance: 22.6
click at [446, 323] on div "Schedule A/B: Property Voluntary Petition for Individuals Filing for Bankruptcy…" at bounding box center [558, 467] width 346 height 458
drag, startPoint x: 429, startPoint y: 277, endPoint x: 767, endPoint y: 306, distance: 338.9
click at [731, 306] on div "Summary of Your Assets and Liabilities Voluntary Petition for Individuals Filin…" at bounding box center [558, 467] width 346 height 458
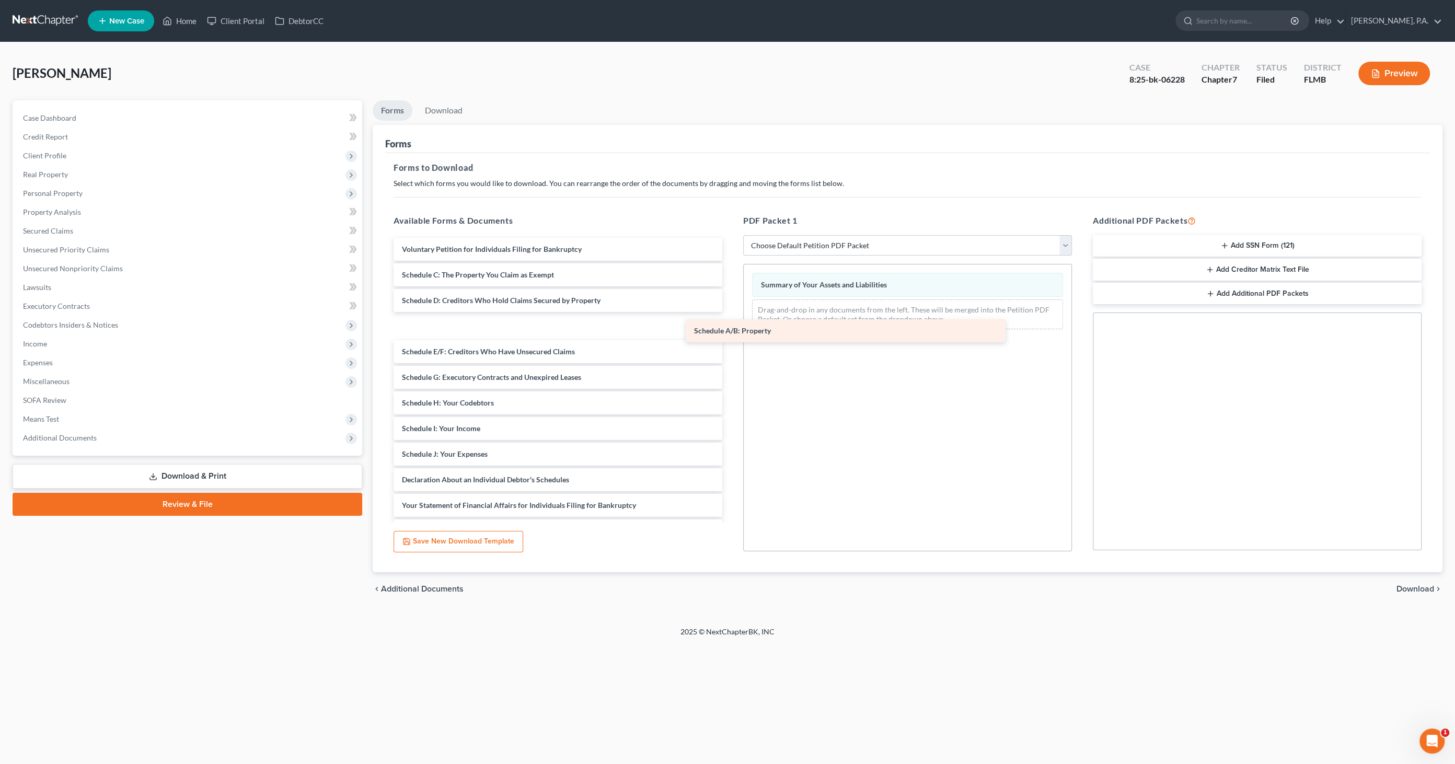
drag, startPoint x: 428, startPoint y: 295, endPoint x: 753, endPoint y: 328, distance: 326.8
click at [731, 328] on div "Schedule A/B: Property Voluntary Petition for Individuals Filing for Bankruptcy…" at bounding box center [558, 454] width 346 height 433
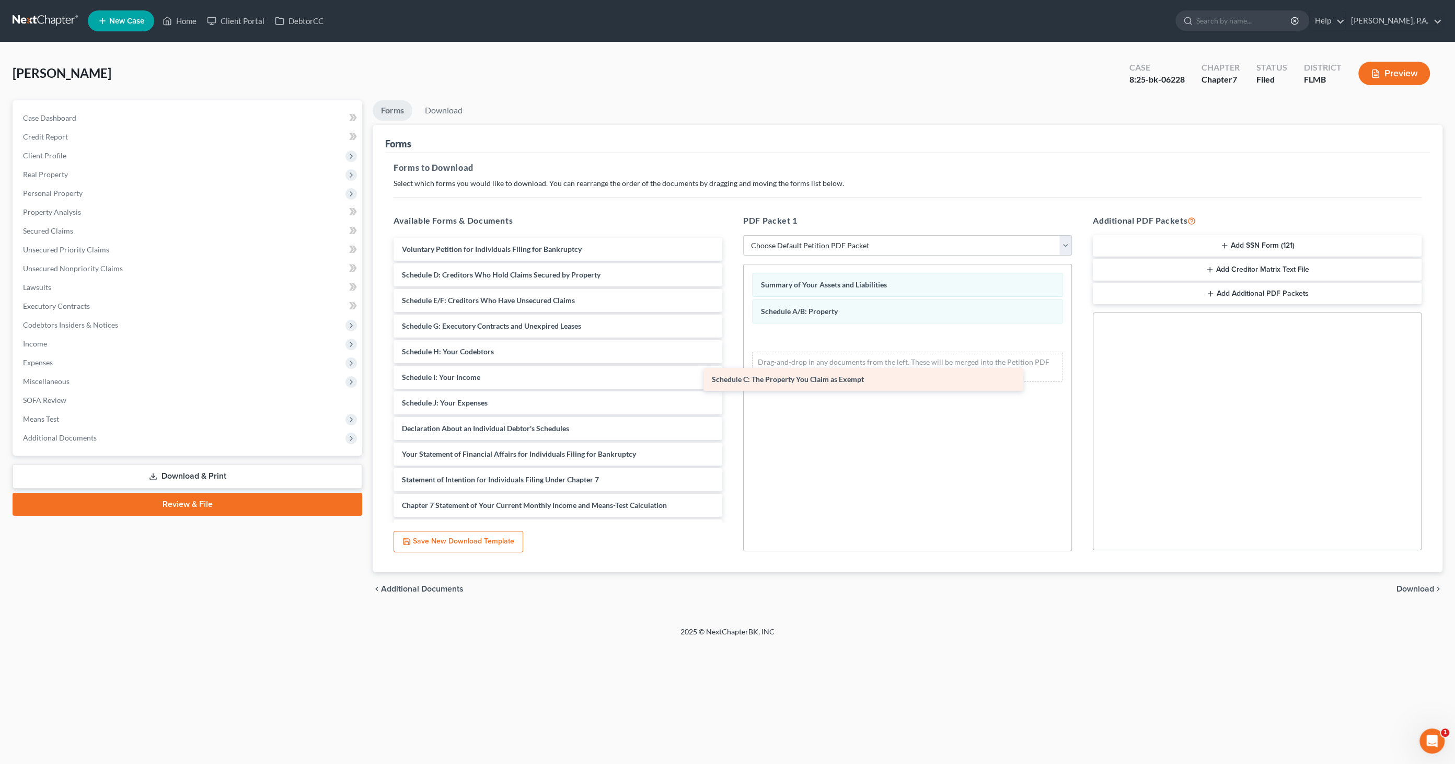
drag, startPoint x: 494, startPoint y: 274, endPoint x: 807, endPoint y: 373, distance: 327.3
click at [731, 375] on div "Schedule C: The Property You Claim as Exempt Voluntary Petition for Individuals…" at bounding box center [558, 429] width 346 height 382
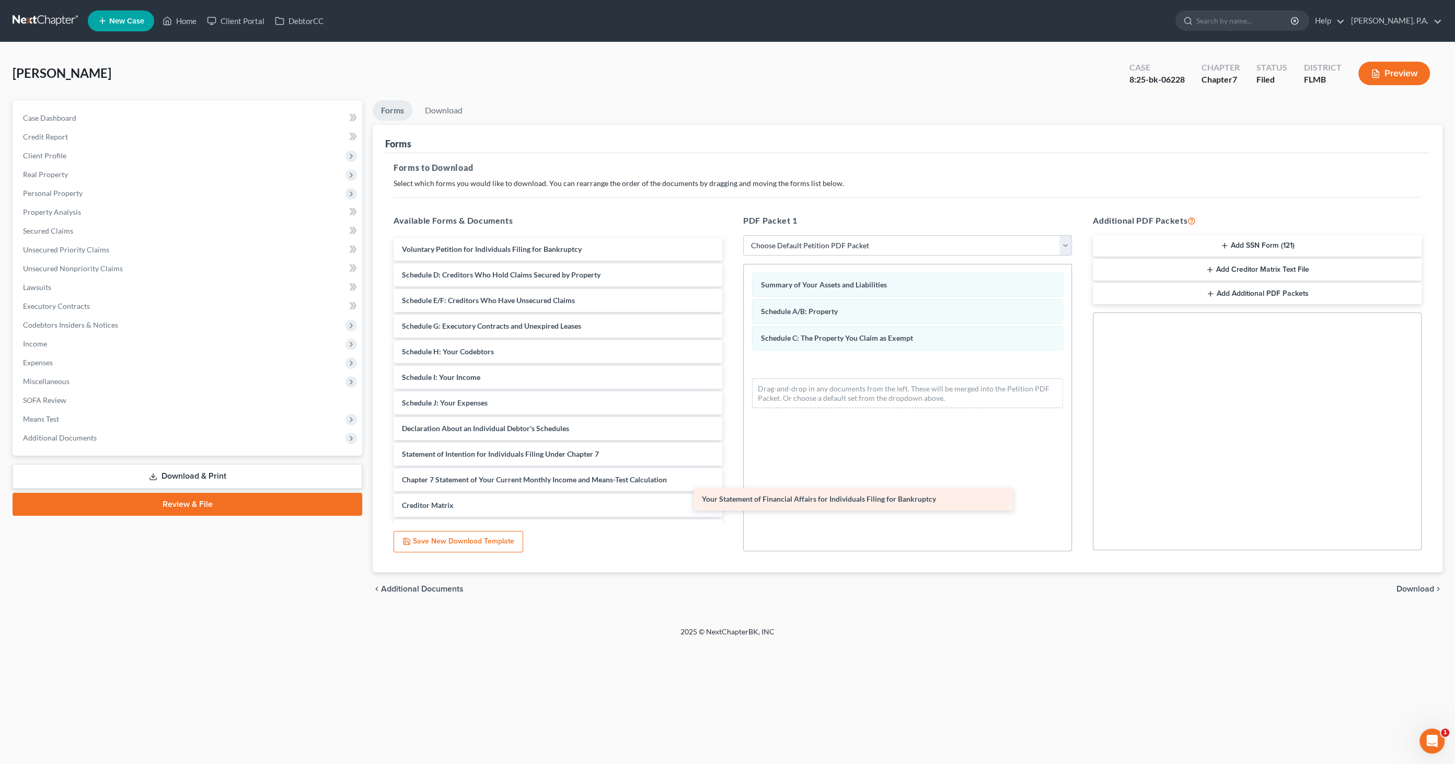
drag, startPoint x: 485, startPoint y: 458, endPoint x: 799, endPoint y: 470, distance: 314.4
click at [731, 470] on div "Your Statement of Financial Affairs for Individuals Filing for Bankruptcy Volun…" at bounding box center [558, 416] width 346 height 356
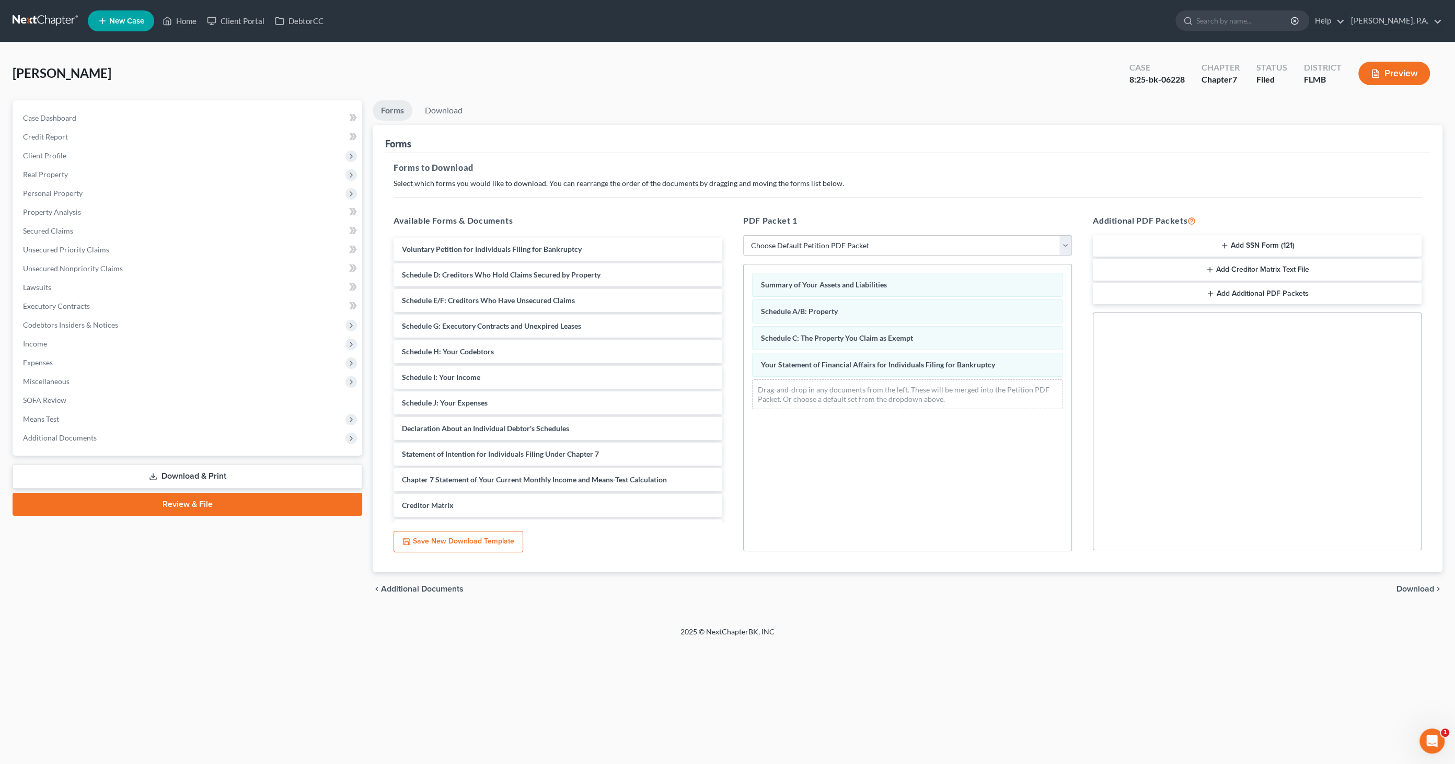
click at [1409, 585] on span "Download" at bounding box center [1416, 589] width 38 height 8
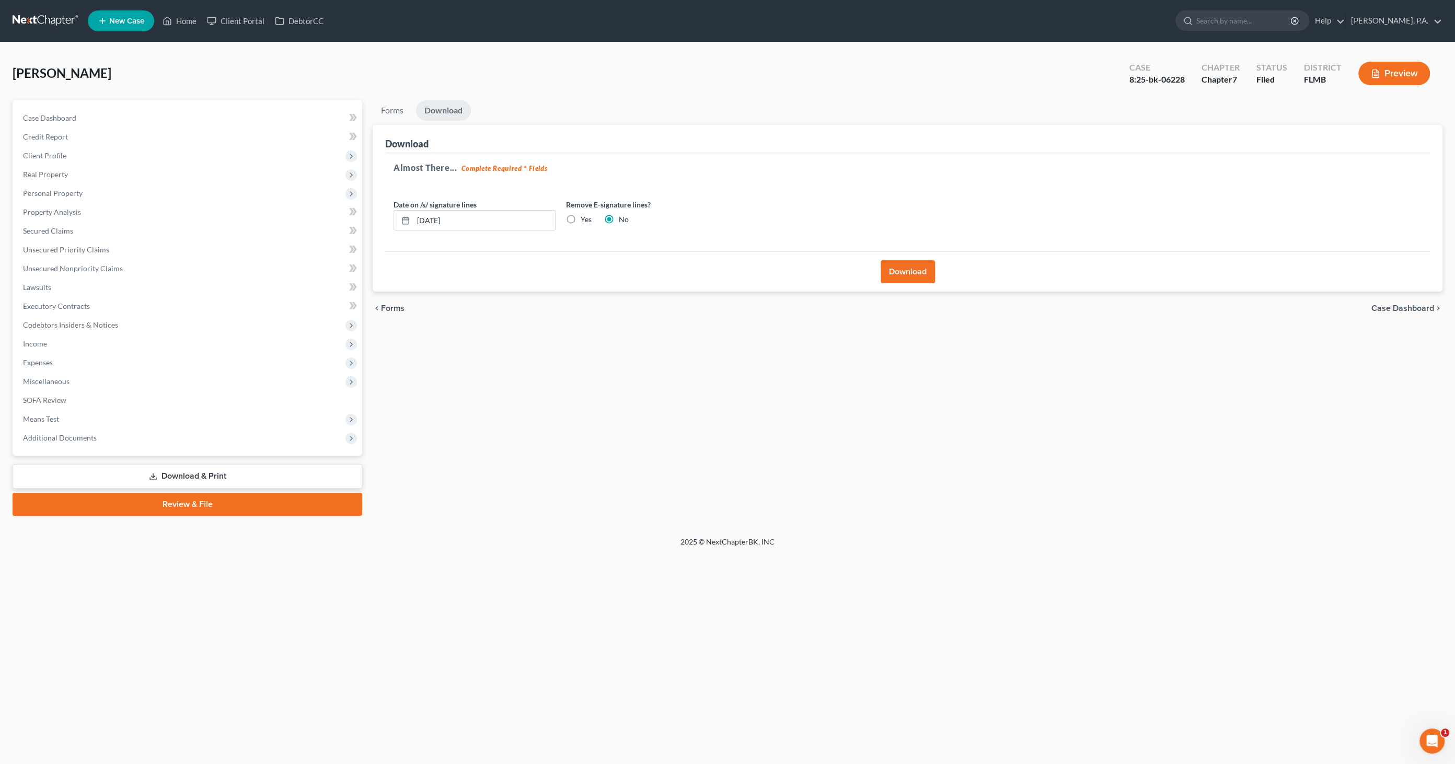
click at [917, 270] on button "Download" at bounding box center [908, 271] width 54 height 23
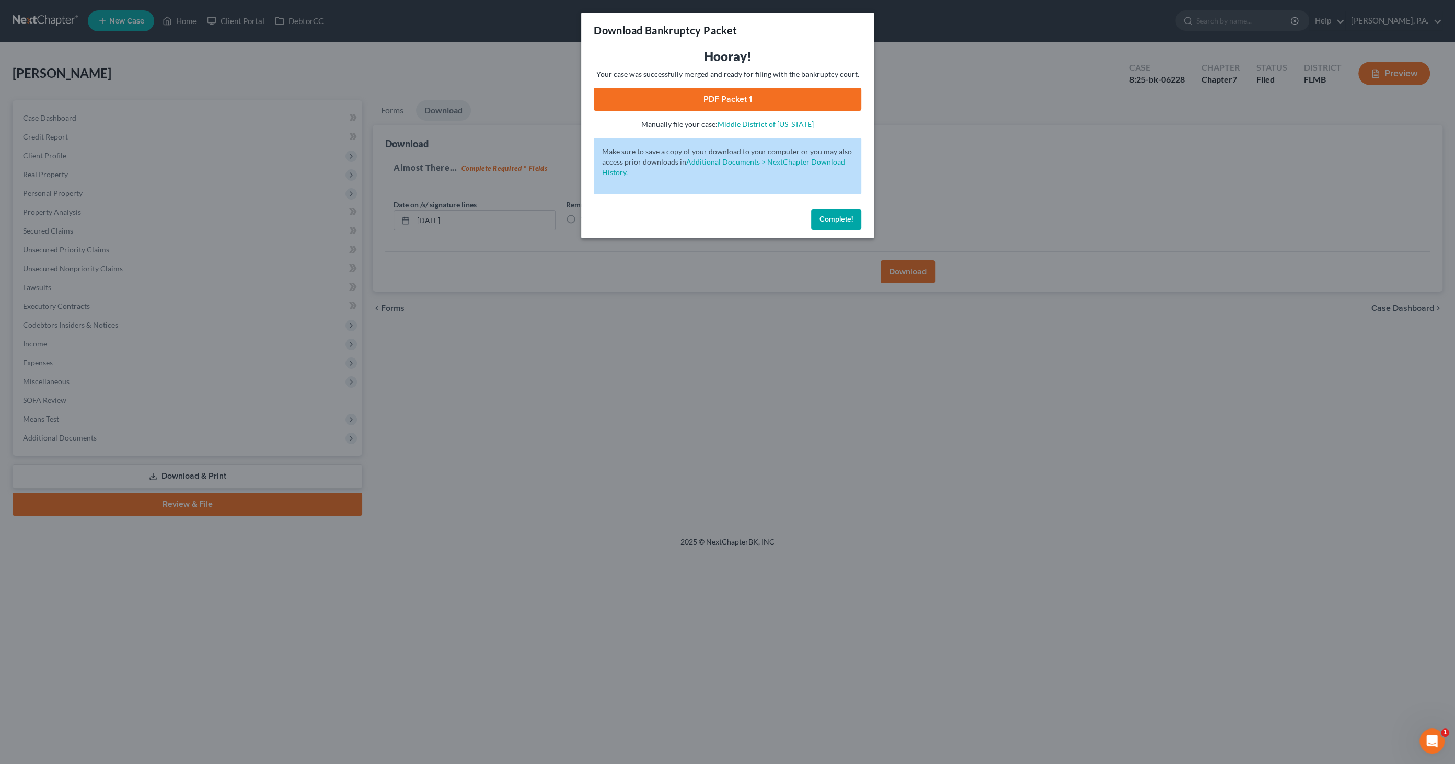
click at [737, 102] on link "PDF Packet 1" at bounding box center [728, 99] width 268 height 23
click at [836, 212] on button "Complete!" at bounding box center [836, 219] width 50 height 21
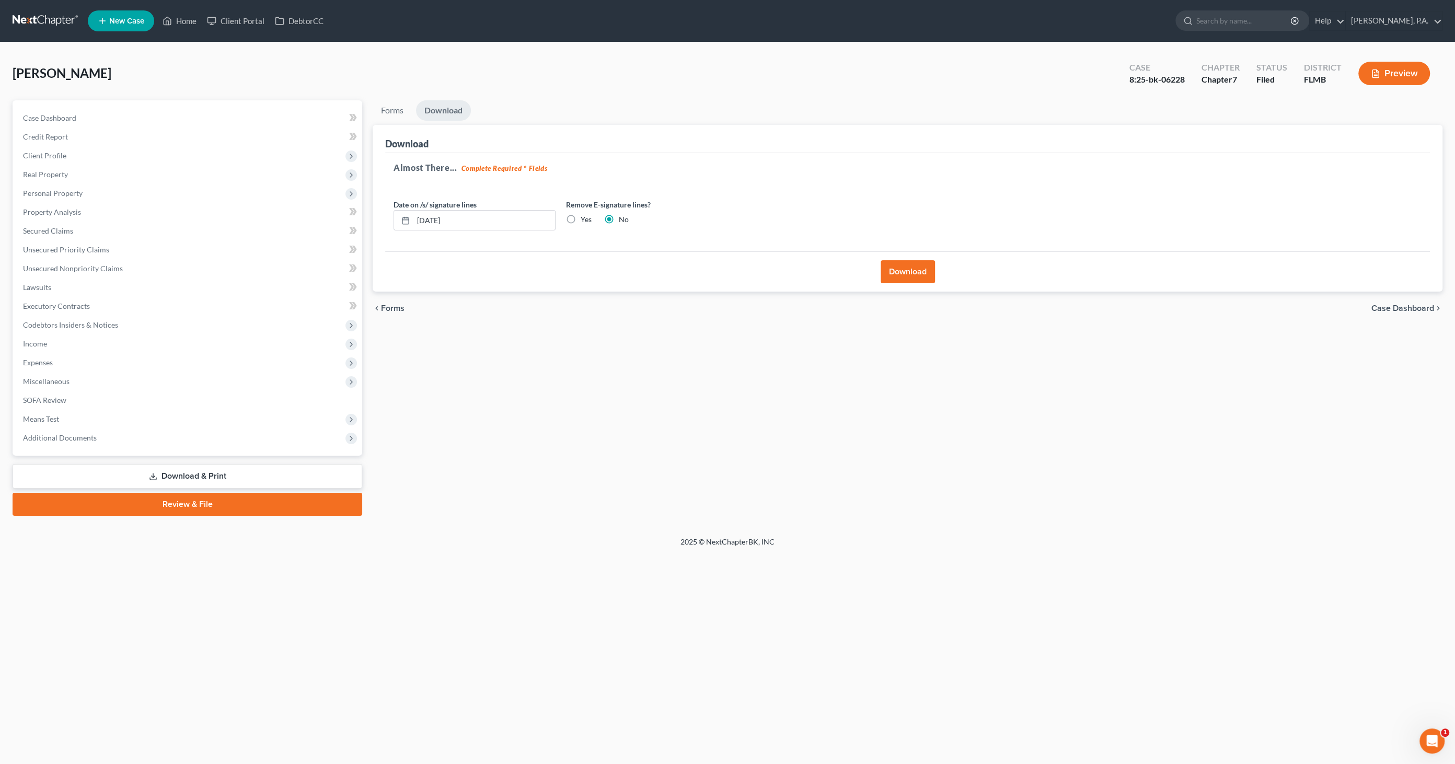
click at [1390, 306] on span "Case Dashboard" at bounding box center [1403, 308] width 63 height 8
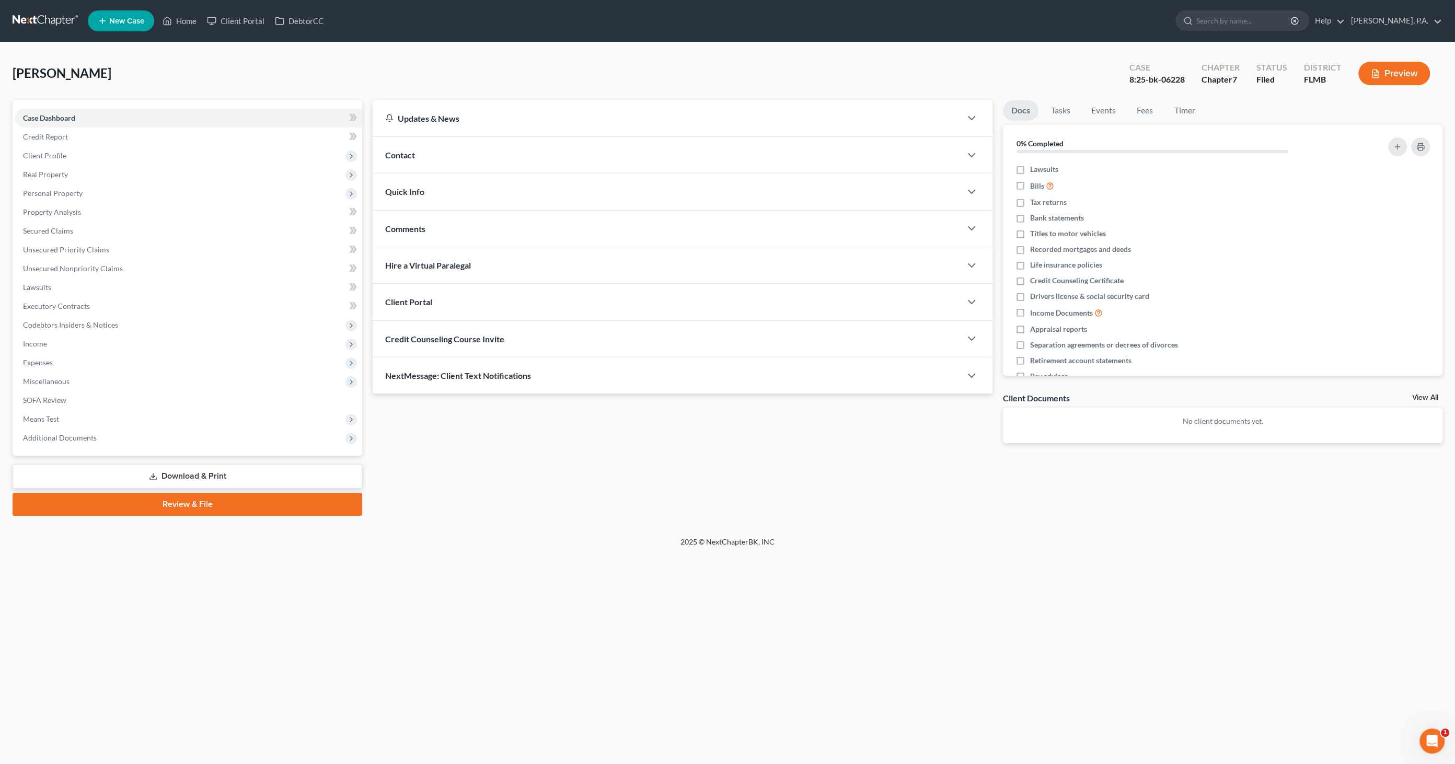
click at [158, 502] on link "Review & File" at bounding box center [188, 504] width 350 height 23
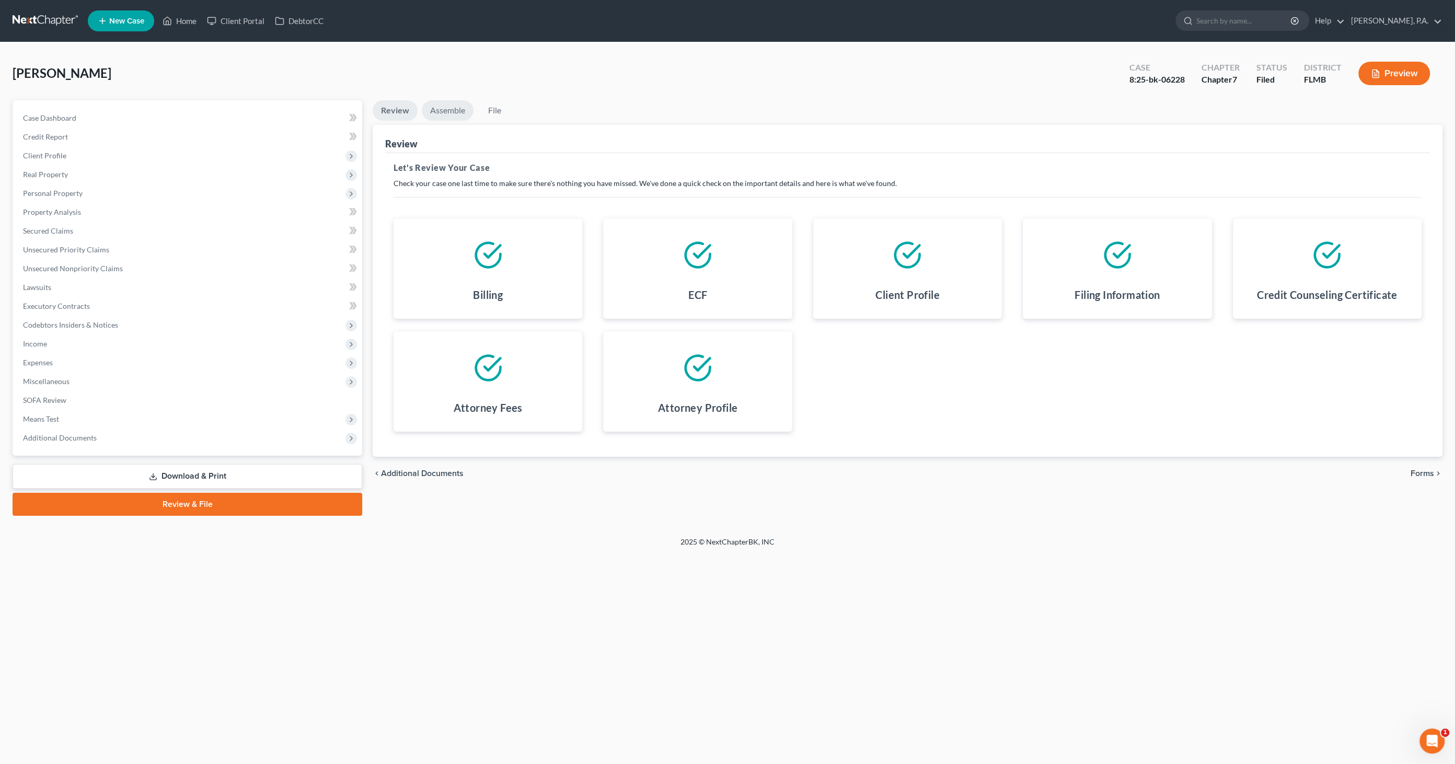
click at [453, 104] on link "Assemble" at bounding box center [448, 110] width 52 height 20
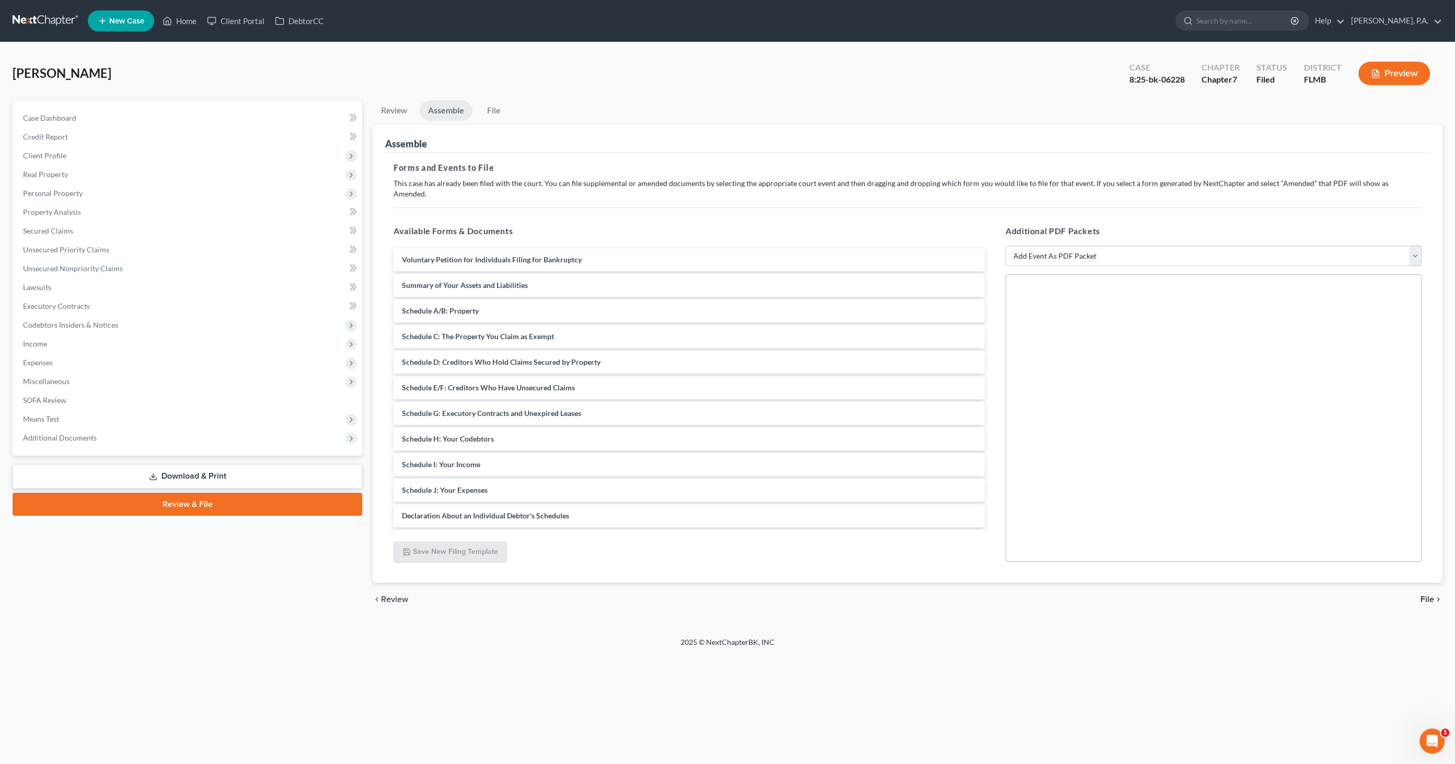
click at [1092, 246] on select "Add Event As PDF Packet Amended Creditor Matrix (Fee)- Only use when no separat…" at bounding box center [1214, 256] width 416 height 21
select select "13"
click at [1006, 246] on select "Add Event As PDF Packet Amended Creditor Matrix (Fee)- Only use when no separat…" at bounding box center [1214, 256] width 416 height 21
select select
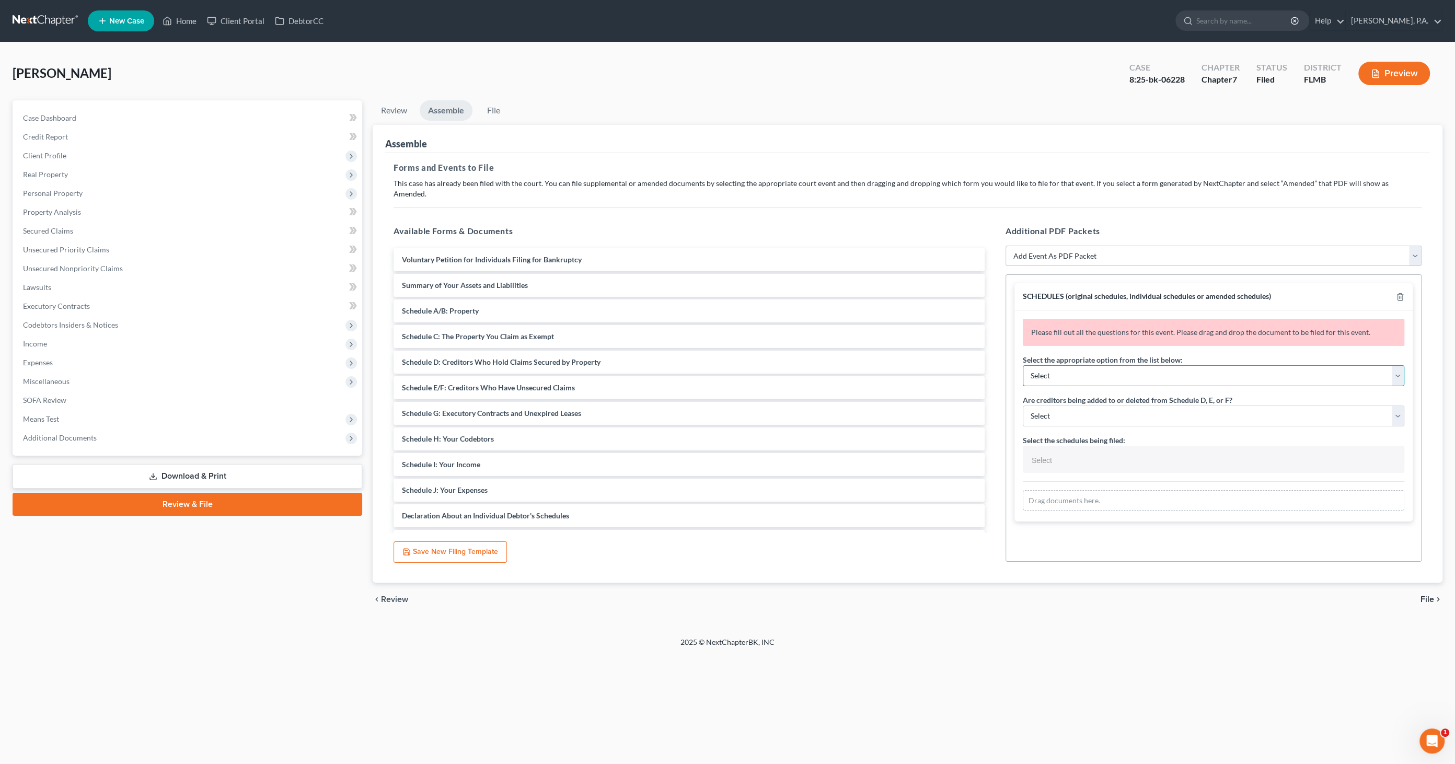
click at [1061, 365] on select "Select Amending a previously filed schedule Original Schedules WITH additional …" at bounding box center [1214, 375] width 382 height 21
select select "2"
click at [1023, 365] on select "Select Amending a previously filed schedule Original Schedules WITH additional …" at bounding box center [1214, 375] width 382 height 21
click at [1066, 406] on select "Select Yes No" at bounding box center [1214, 416] width 382 height 21
select select "1"
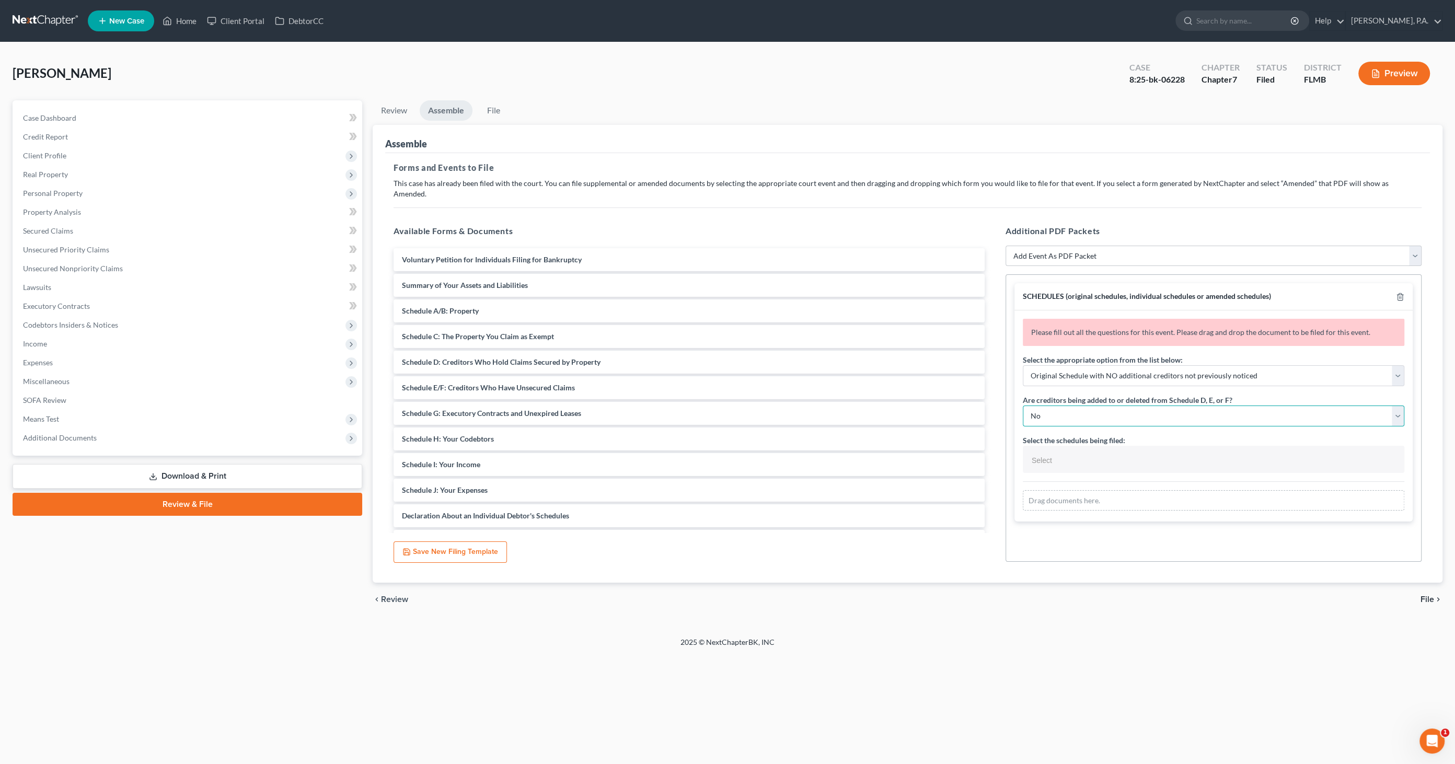
click at [1023, 406] on select "Select Yes No" at bounding box center [1214, 416] width 382 height 21
click at [1061, 453] on input "text" at bounding box center [1212, 461] width 367 height 16
select select "Schedules A - J and Summary of Assets,"
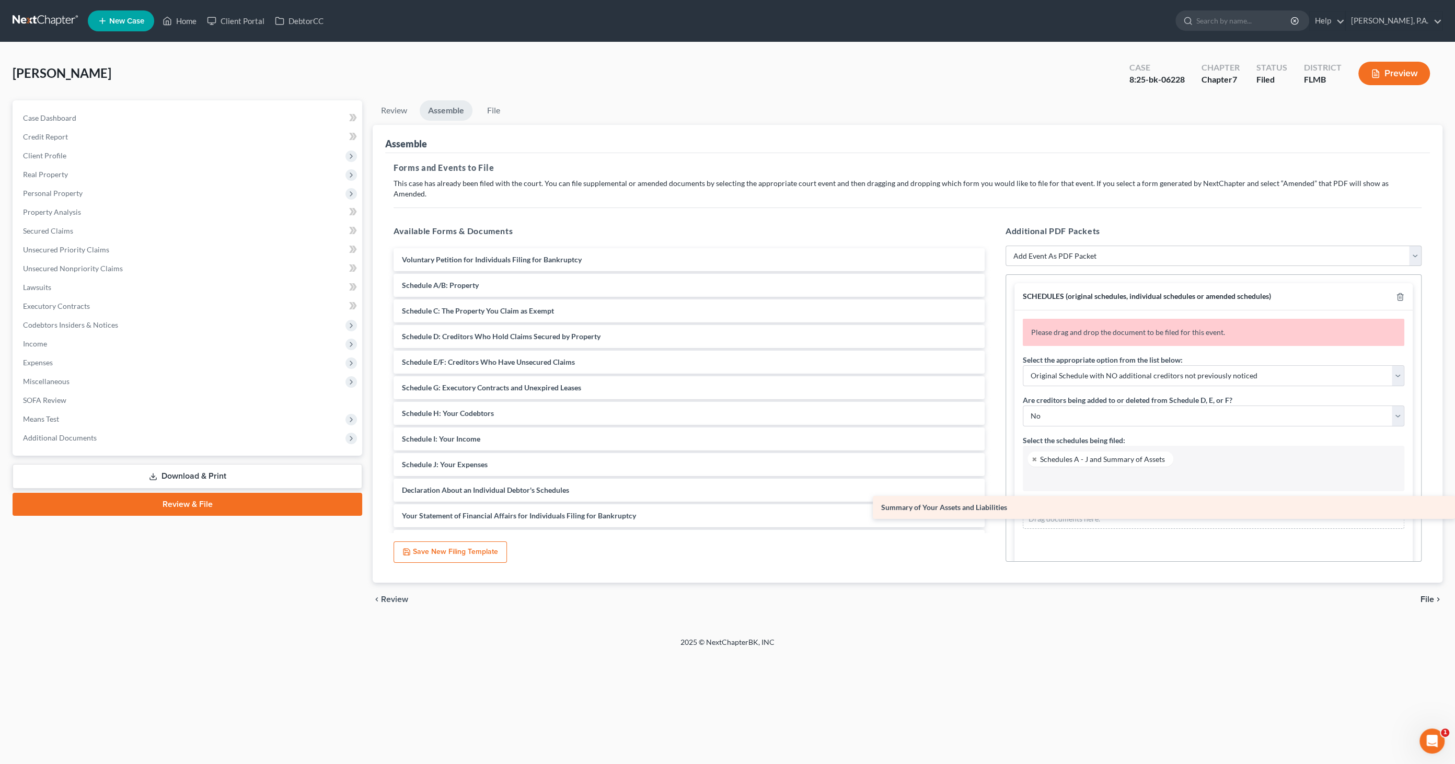
drag, startPoint x: 495, startPoint y: 270, endPoint x: 1110, endPoint y: 502, distance: 657.5
click at [993, 502] on div "Summary of Your Assets and Liabilities Voluntary Petition for Individuals Filin…" at bounding box center [689, 464] width 608 height 433
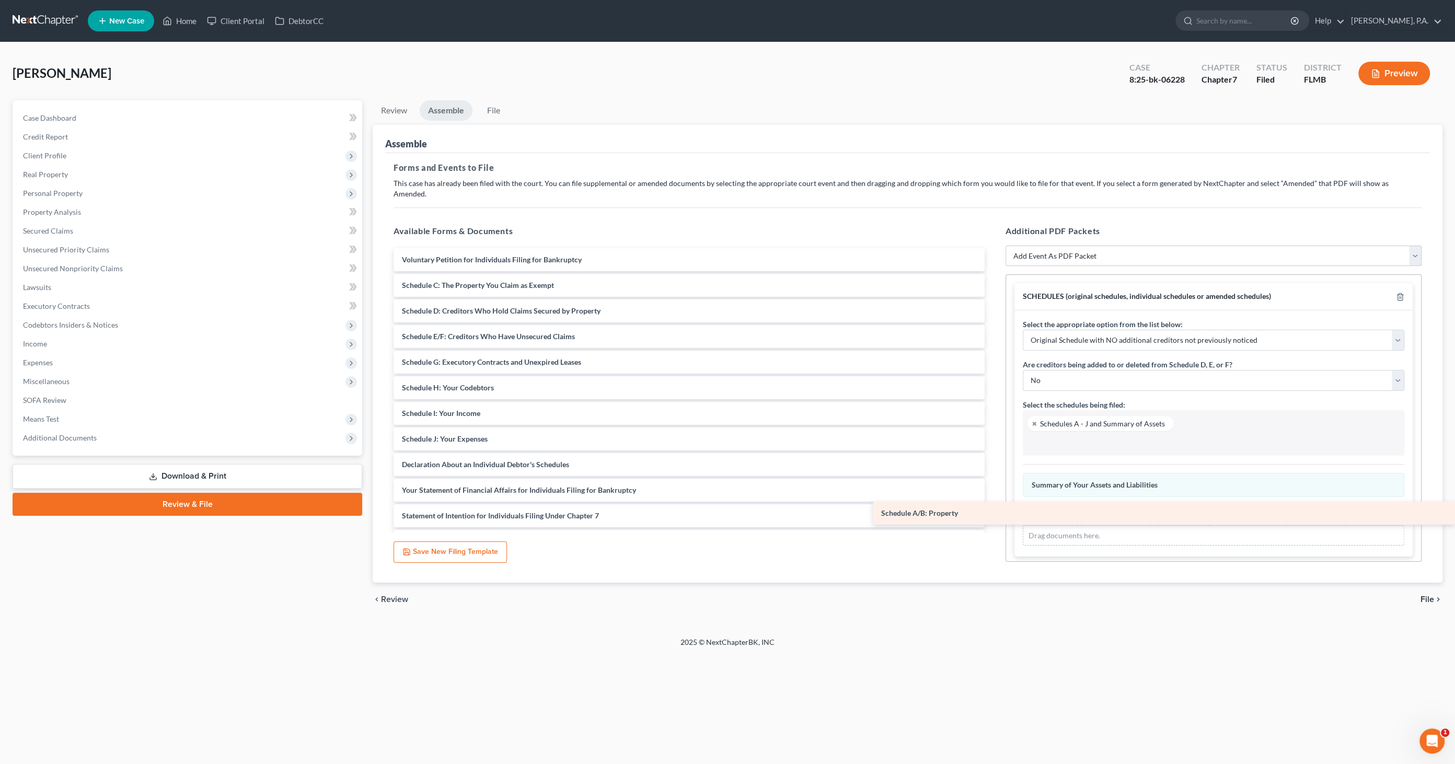
drag, startPoint x: 451, startPoint y: 272, endPoint x: 1207, endPoint y: 503, distance: 791.4
click at [993, 503] on div "Schedule A/B: Property Voluntary Petition for Individuals Filing for Bankruptcy…" at bounding box center [689, 451] width 608 height 407
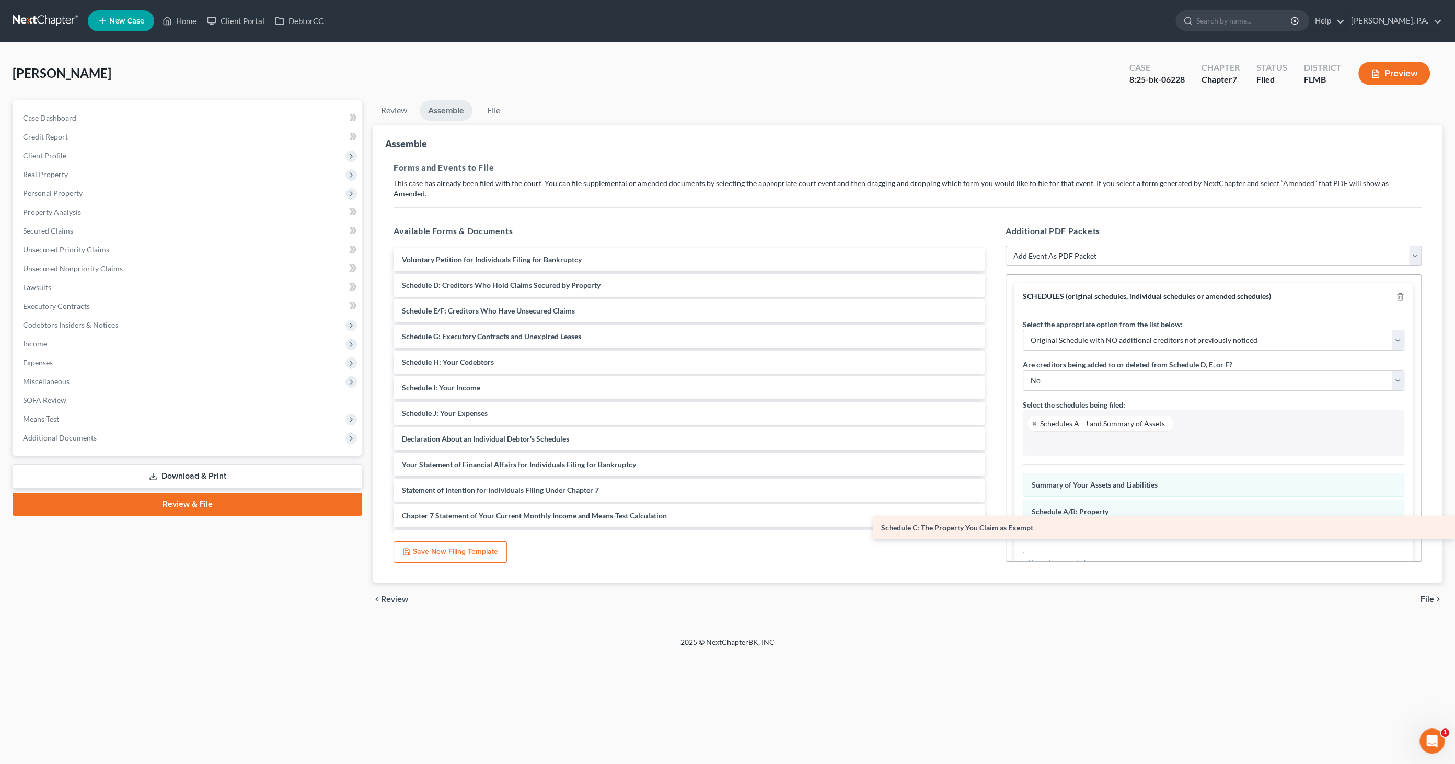
drag, startPoint x: 459, startPoint y: 274, endPoint x: 1359, endPoint y: 528, distance: 934.6
click at [993, 528] on div "Schedule C: The Property You Claim as Exempt Voluntary Petition for Individuals…" at bounding box center [689, 439] width 608 height 382
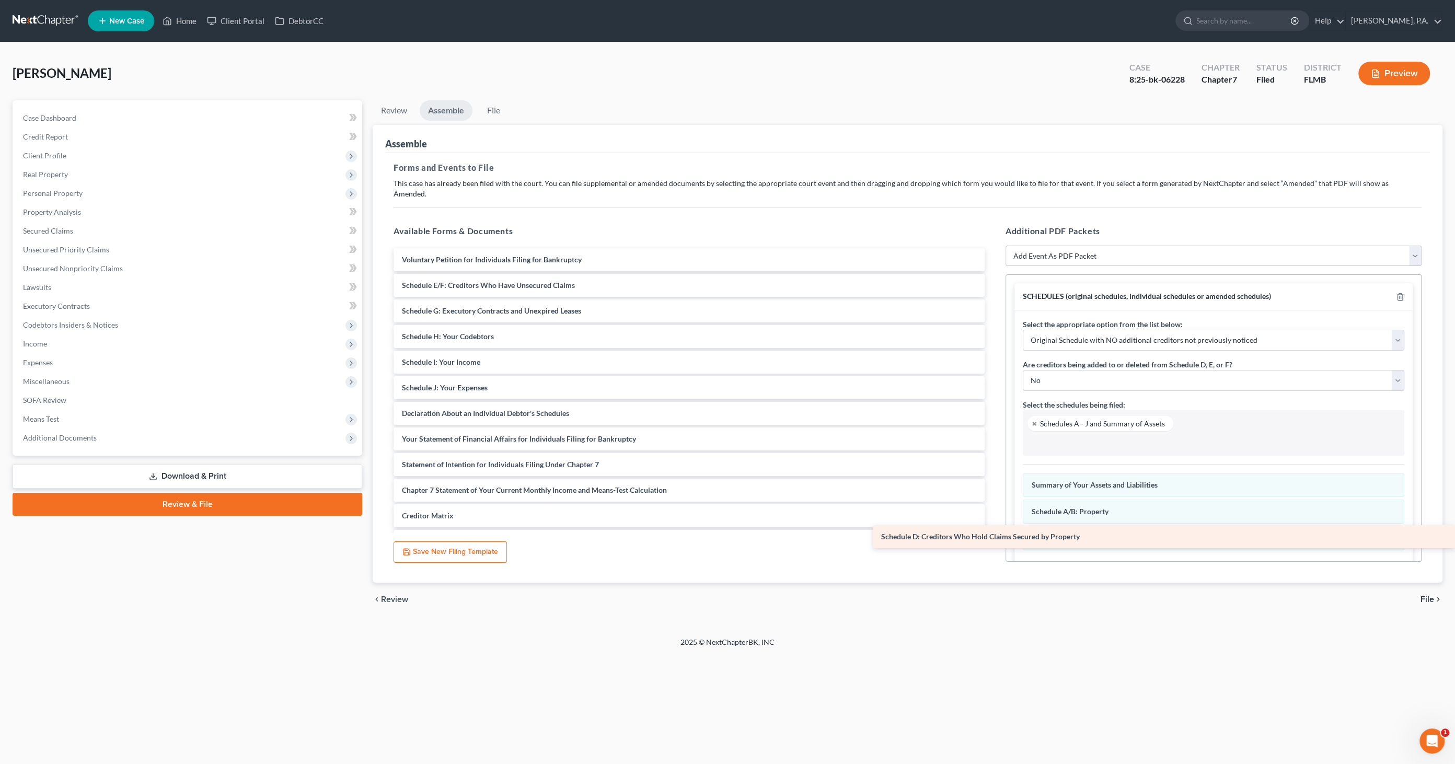
drag, startPoint x: 537, startPoint y: 270, endPoint x: 1241, endPoint y: 533, distance: 751.6
click at [993, 533] on div "Schedule D: Creditors Who Hold Claims Secured by Property Voluntary Petition fo…" at bounding box center [689, 426] width 608 height 356
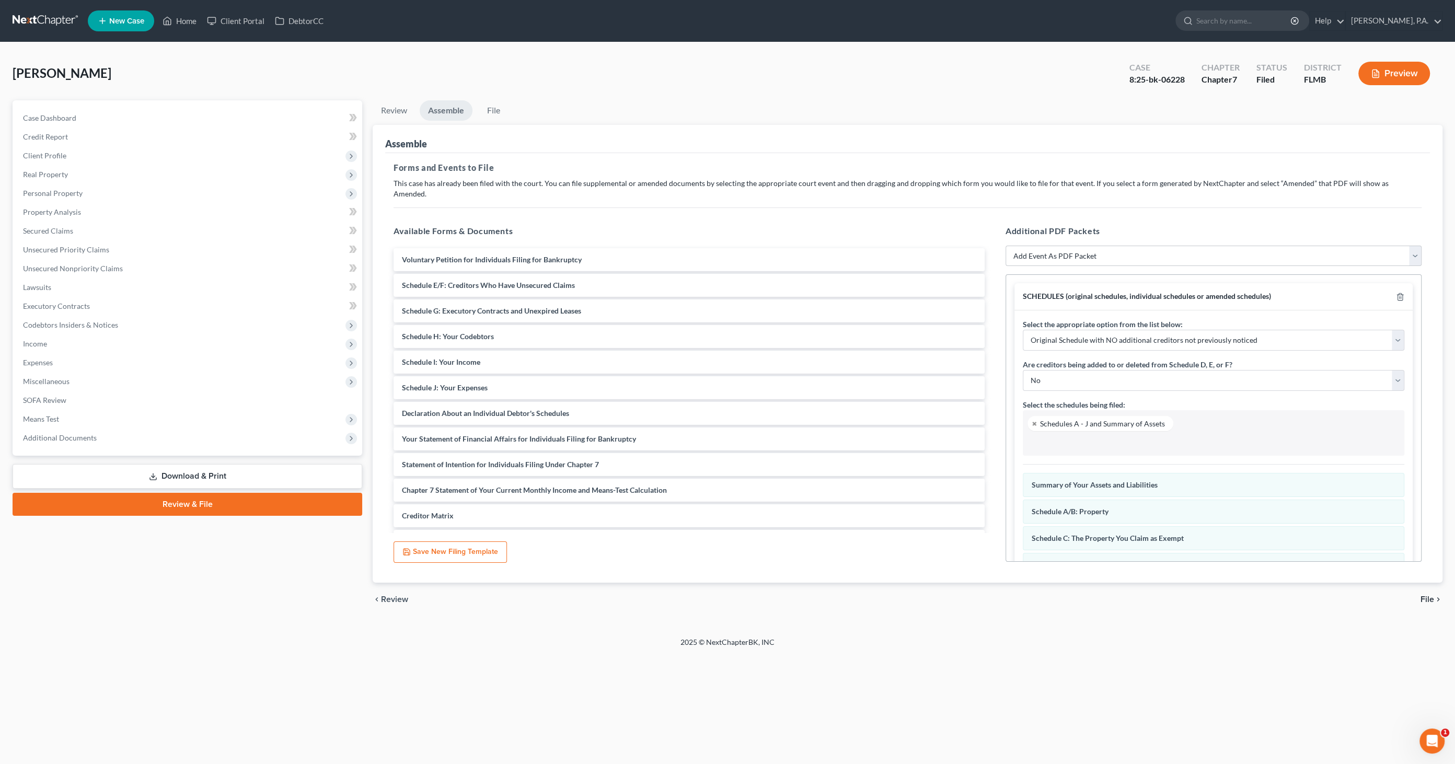
scroll to position [55, 0]
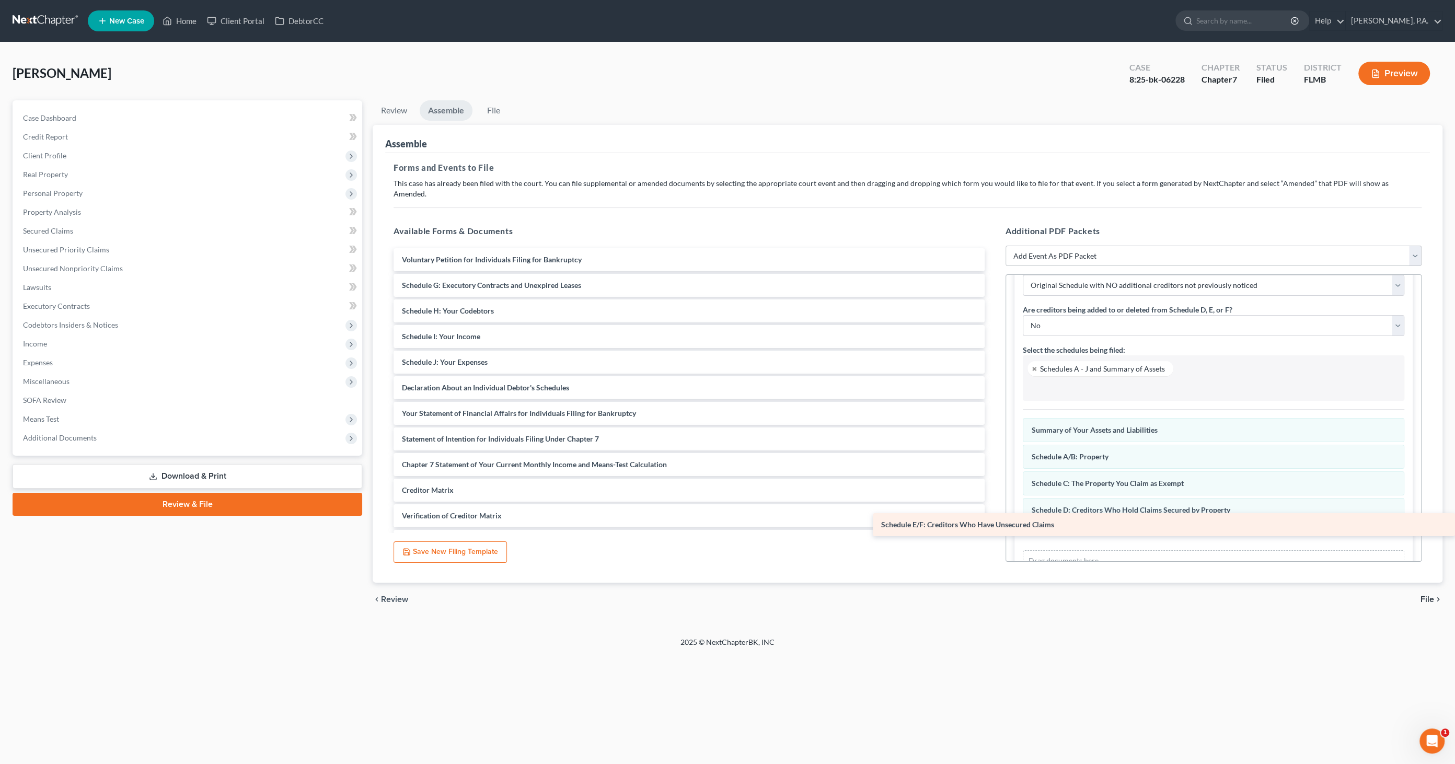
drag, startPoint x: 542, startPoint y: 276, endPoint x: 1219, endPoint y: 527, distance: 722.1
click at [993, 527] on div "Schedule E/F: Creditors Who Have Unsecured Claims Voluntary Petition for Indivi…" at bounding box center [689, 413] width 608 height 330
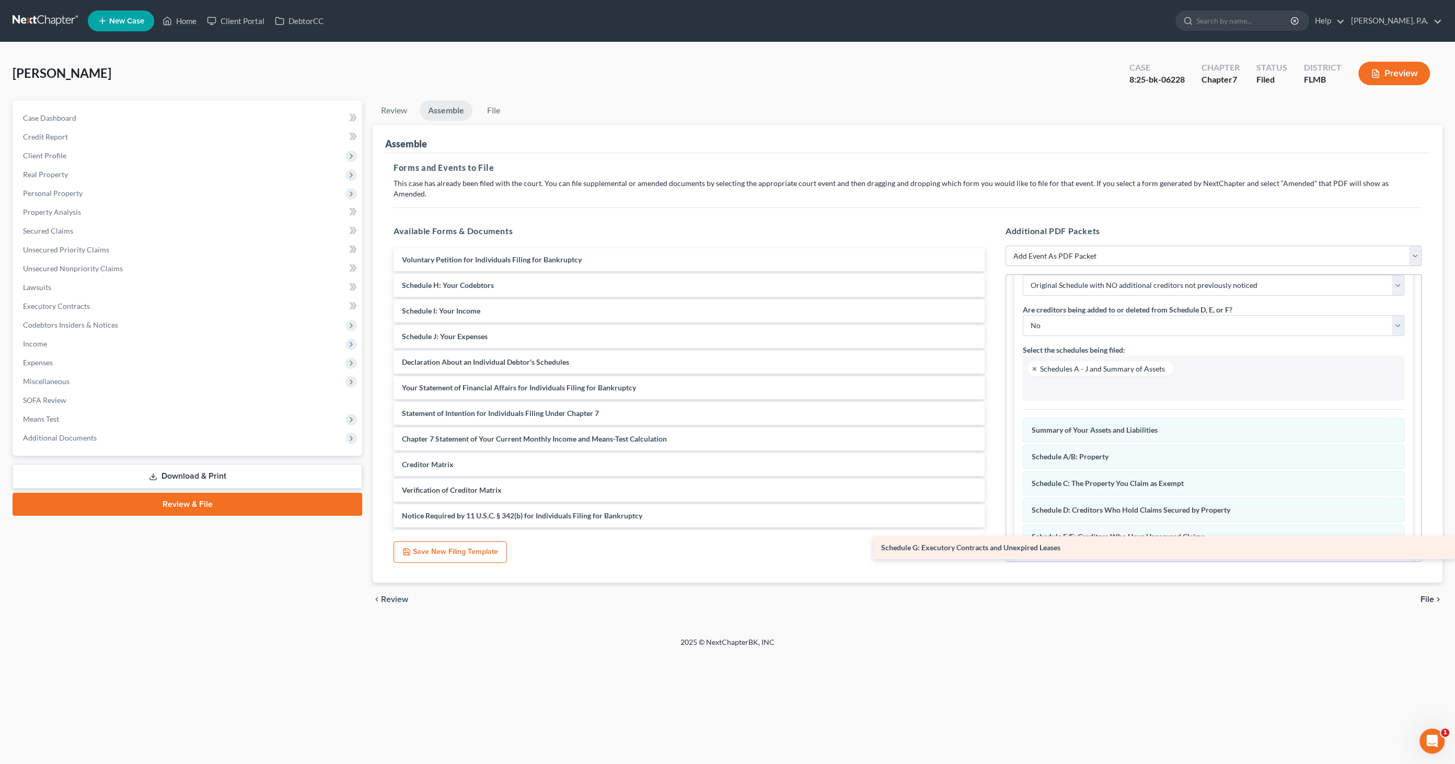
drag, startPoint x: 414, startPoint y: 270, endPoint x: 1206, endPoint y: 544, distance: 837.8
click at [993, 544] on div "Schedule G: Executory Contracts and Unexpired Leases Voluntary Petition for Ind…" at bounding box center [689, 400] width 608 height 305
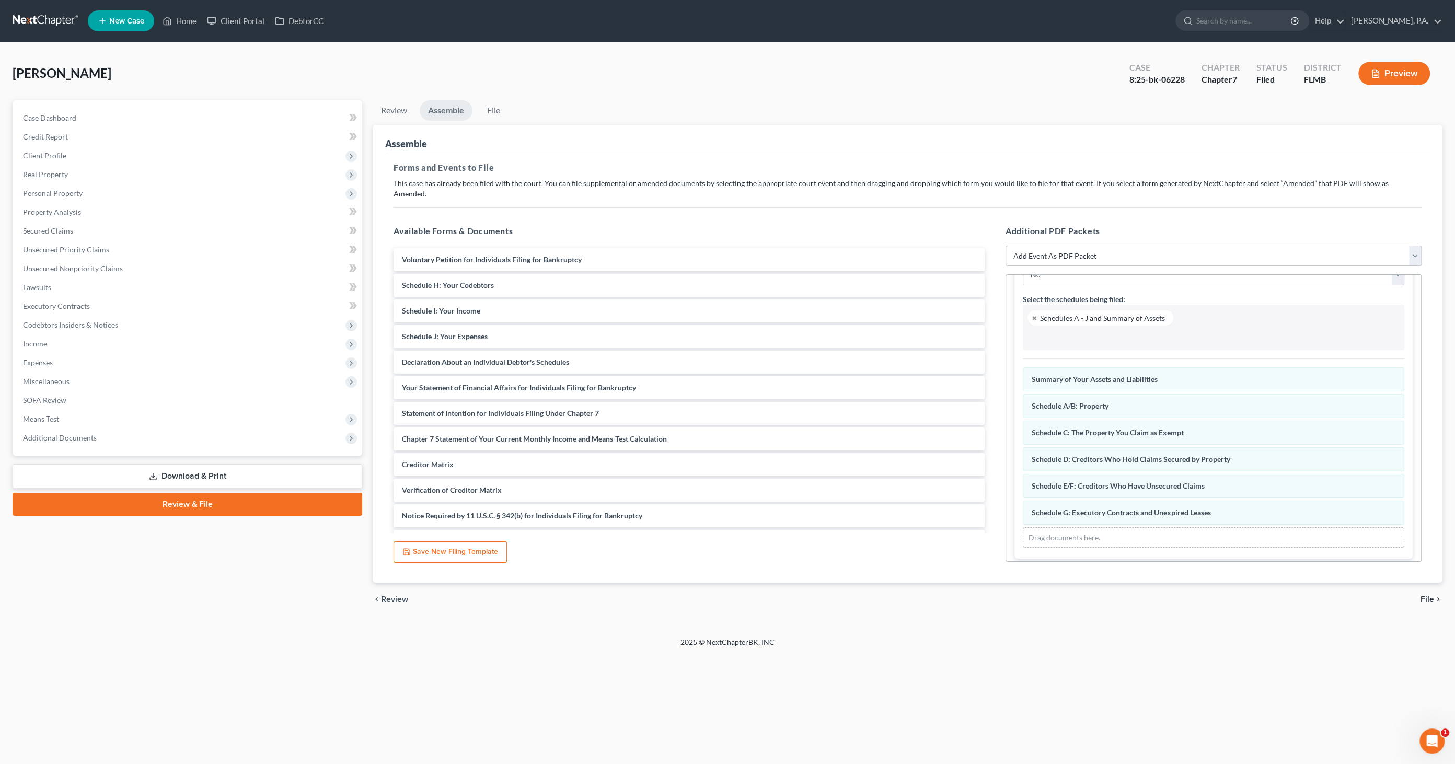
scroll to position [108, 0]
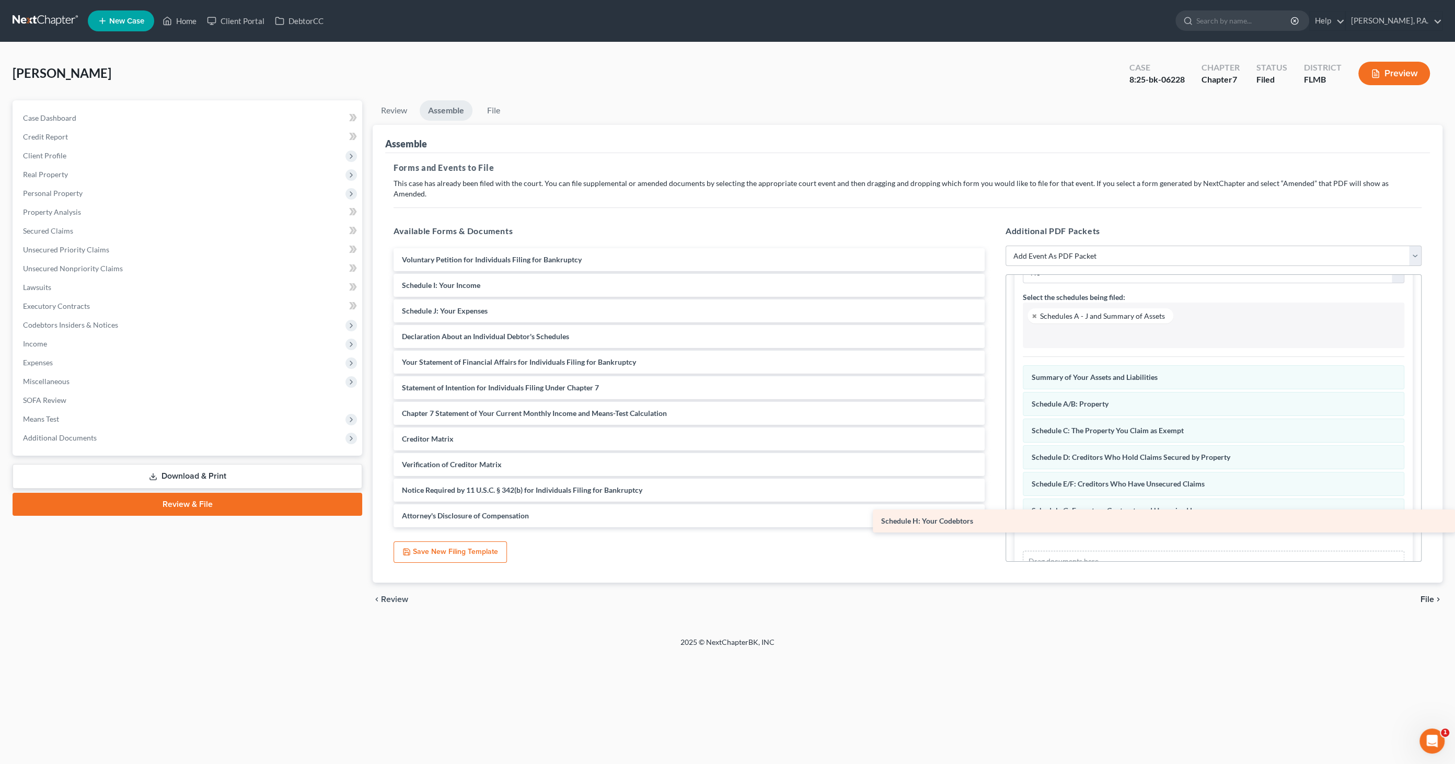
drag, startPoint x: 515, startPoint y: 271, endPoint x: 1093, endPoint y: 519, distance: 629.2
click at [993, 519] on div "Schedule H: Your Codebtors Voluntary Petition for Individuals Filing for Bankru…" at bounding box center [689, 387] width 608 height 279
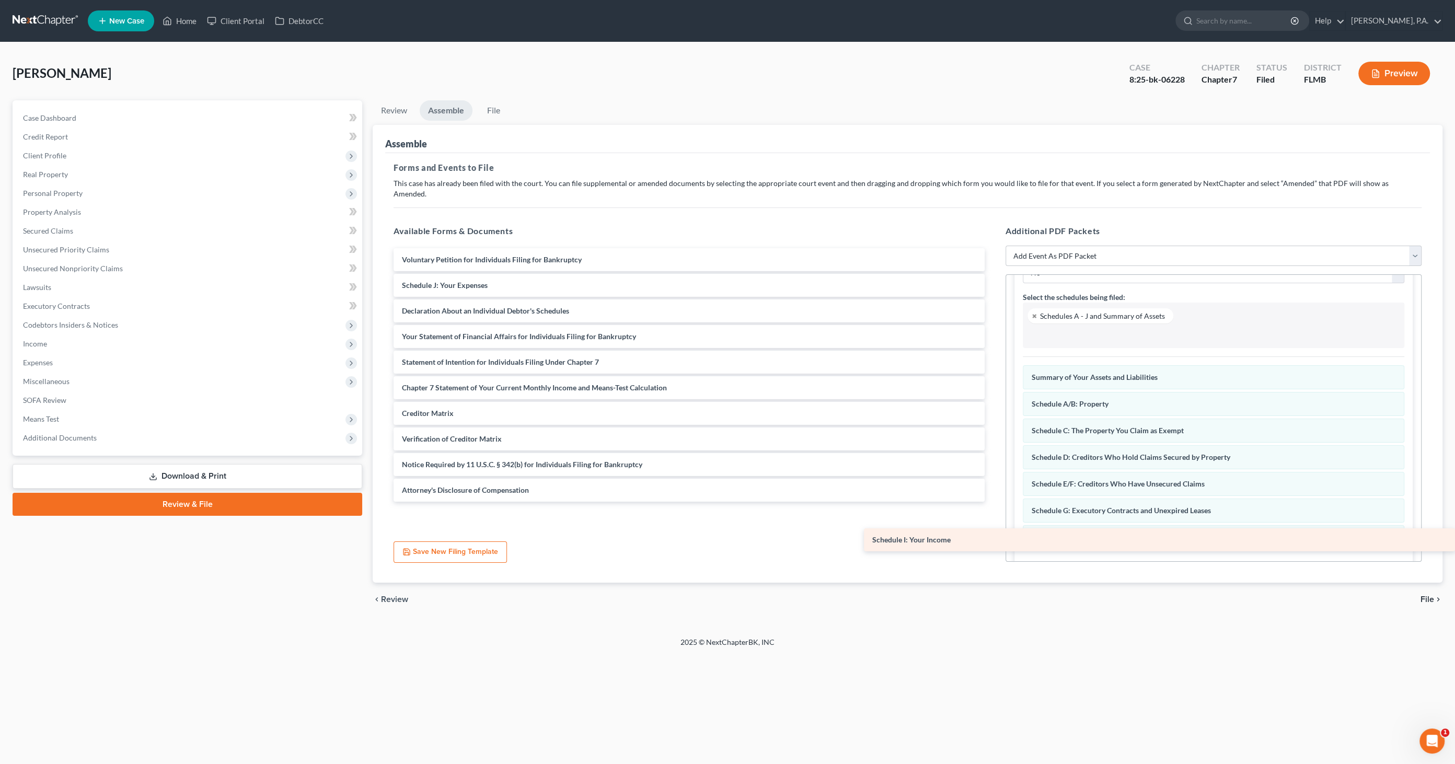
drag, startPoint x: 475, startPoint y: 273, endPoint x: 1019, endPoint y: 539, distance: 605.7
click at [993, 502] on div "Schedule I: Your Income Voluntary Petition for Individuals Filing for Bankruptc…" at bounding box center [689, 375] width 608 height 254
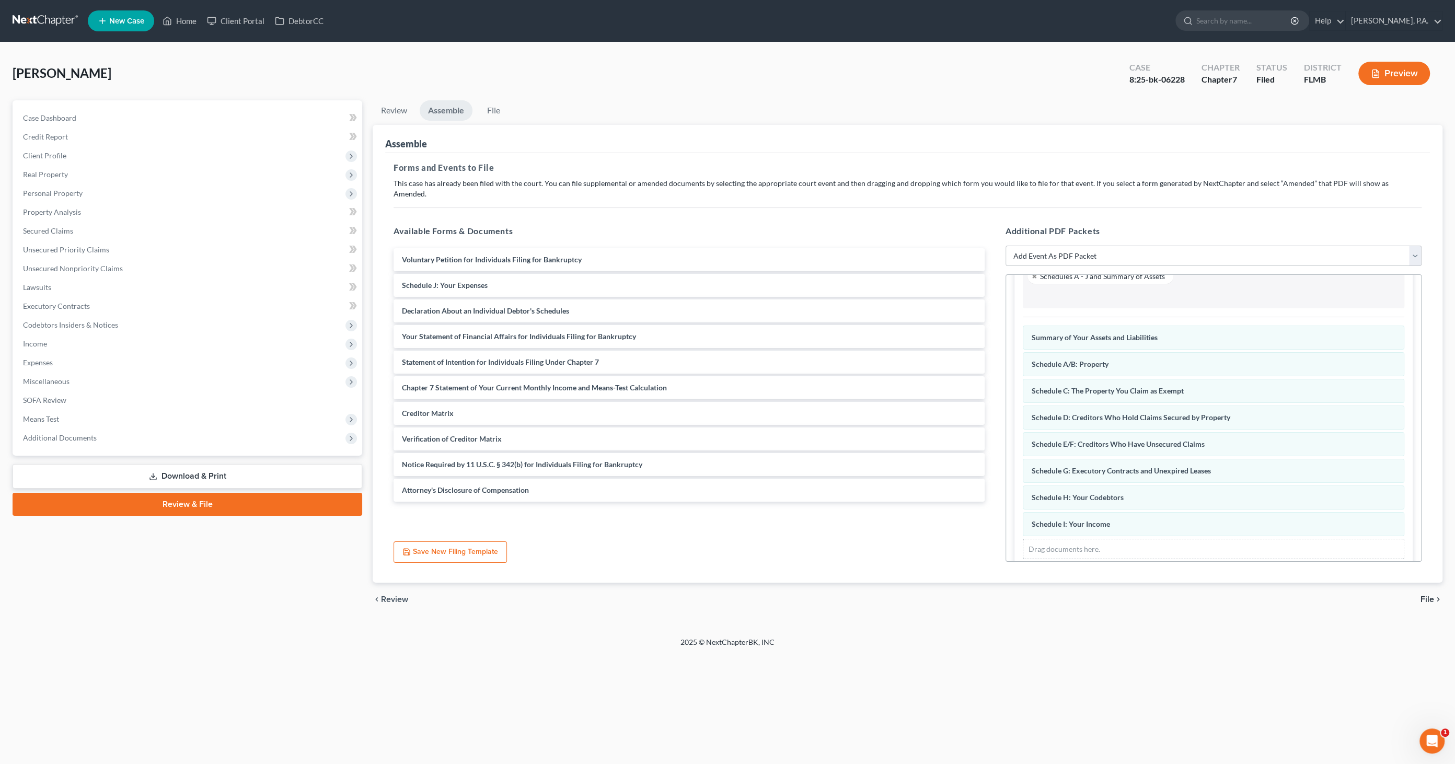
scroll to position [160, 0]
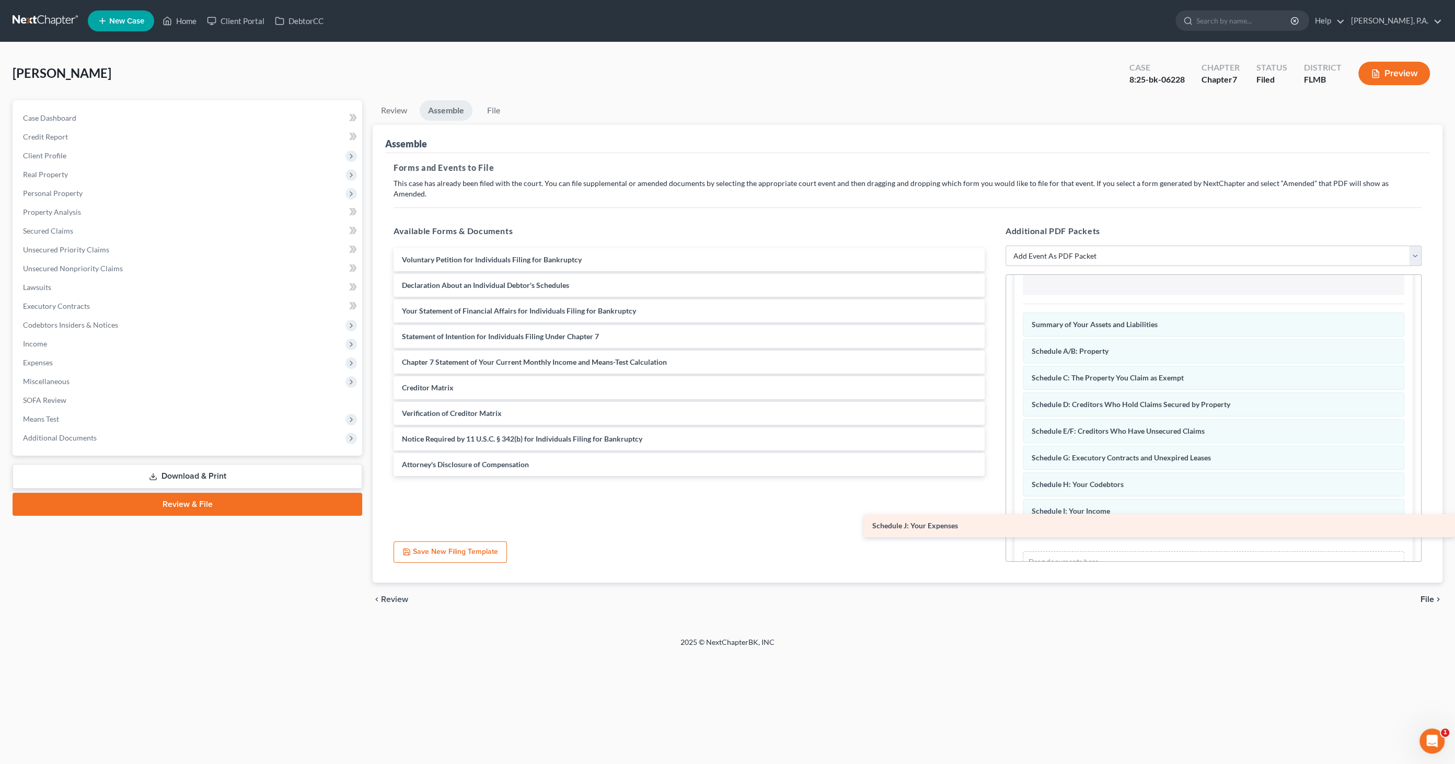
drag, startPoint x: 491, startPoint y: 268, endPoint x: 1110, endPoint y: 520, distance: 667.7
click at [993, 476] on div "Schedule J: Your Expenses Voluntary Petition for Individuals Filing for Bankrup…" at bounding box center [689, 362] width 608 height 228
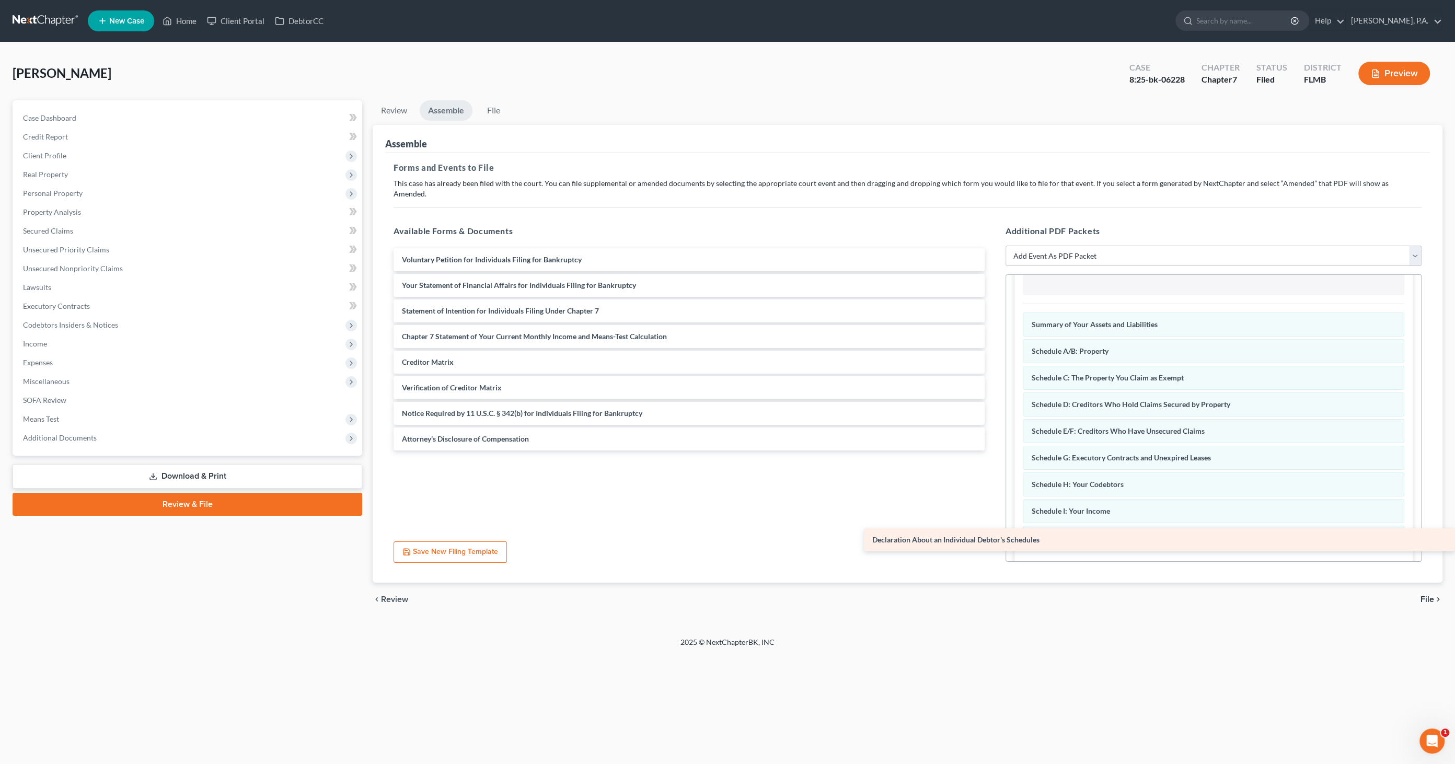
drag, startPoint x: 515, startPoint y: 272, endPoint x: 1163, endPoint y: 540, distance: 701.4
click at [993, 451] on div "Declaration About an Individual Debtor's Schedules Voluntary Petition for Indiv…" at bounding box center [689, 349] width 608 height 202
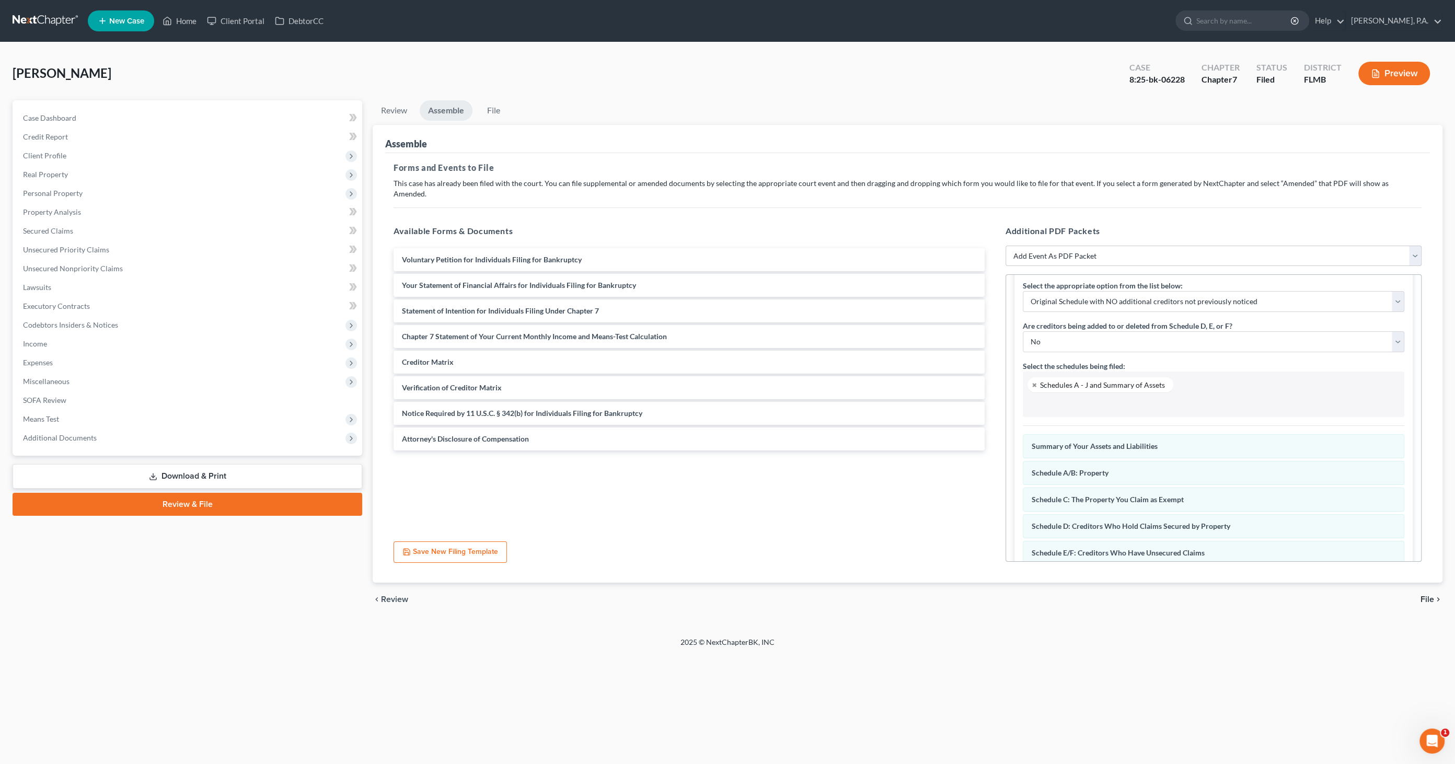
scroll to position [0, 0]
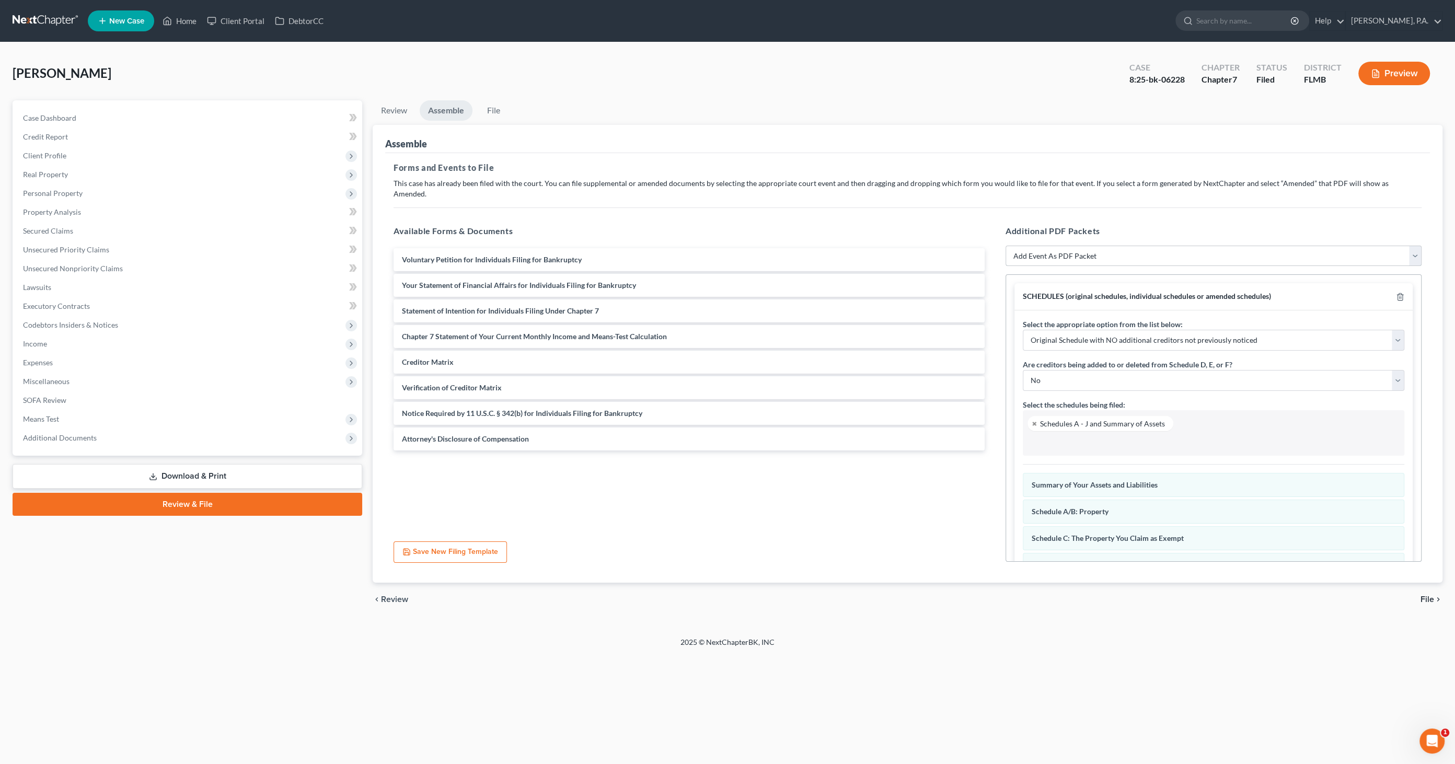
click at [1062, 246] on select "Add Event As PDF Packet Amended Creditor Matrix (Fee)- Only use when no separat…" at bounding box center [1214, 256] width 416 height 21
select select "18"
click at [1006, 246] on select "Add Event As PDF Packet Amended Creditor Matrix (Fee)- Only use when no separat…" at bounding box center [1214, 256] width 416 height 21
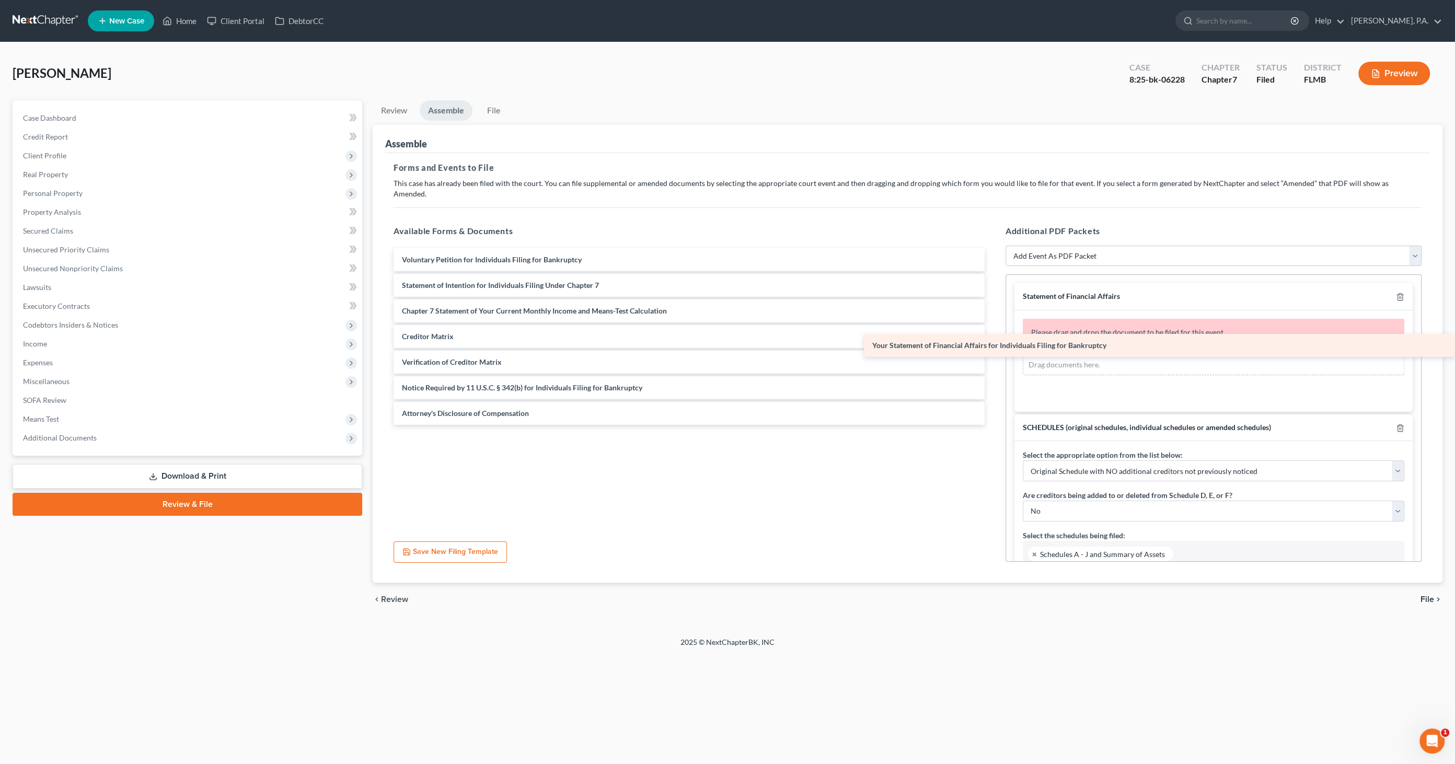
drag, startPoint x: 475, startPoint y: 268, endPoint x: 1118, endPoint y: 339, distance: 646.4
click at [993, 339] on div "Your Statement of Financial Affairs for Individuals Filing for Bankruptcy Volun…" at bounding box center [689, 336] width 608 height 177
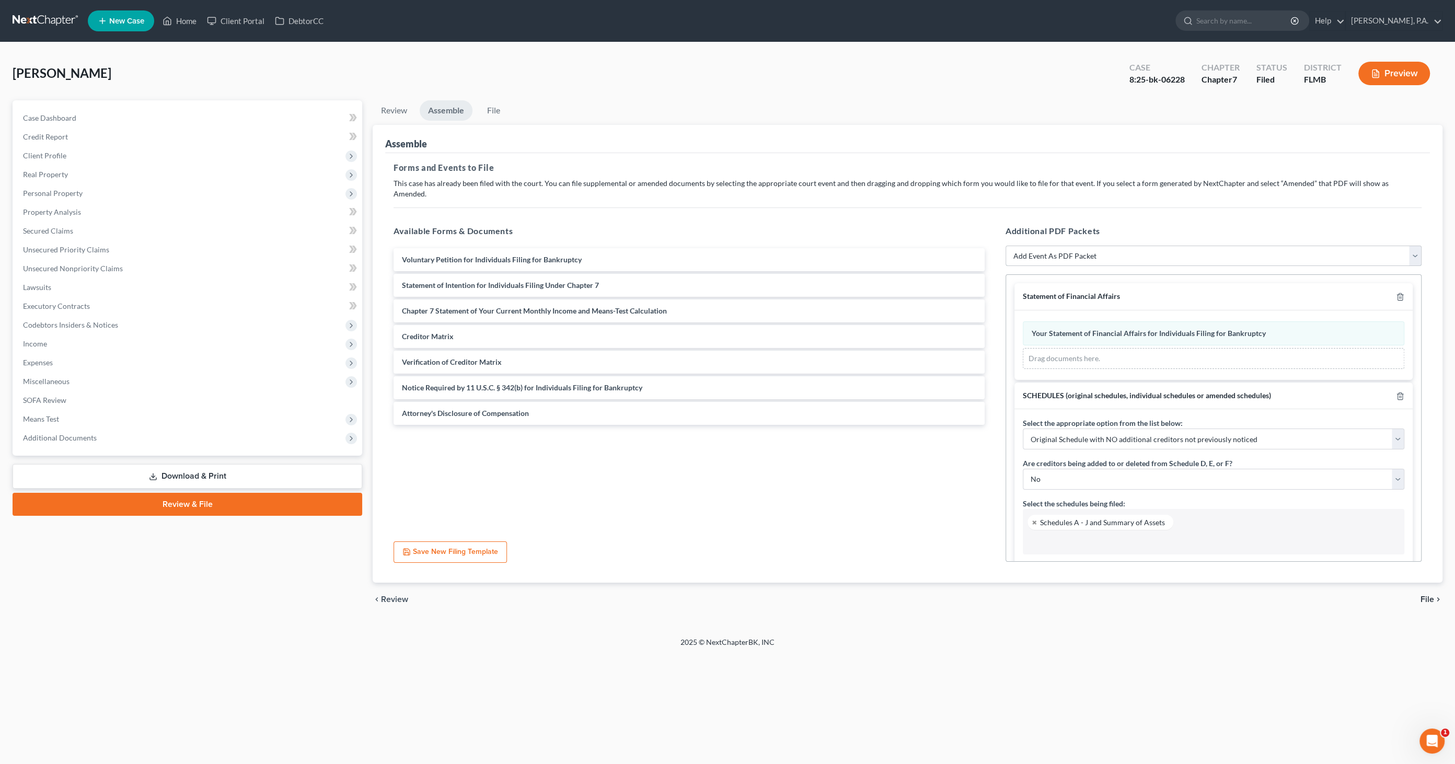
click at [1060, 246] on select "Add Event As PDF Packet Amended Creditor Matrix (Fee)- Only use when no separat…" at bounding box center [1214, 256] width 416 height 21
select select "20"
click at [1006, 246] on select "Add Event As PDF Packet Amended Creditor Matrix (Fee)- Only use when no separat…" at bounding box center [1214, 256] width 416 height 21
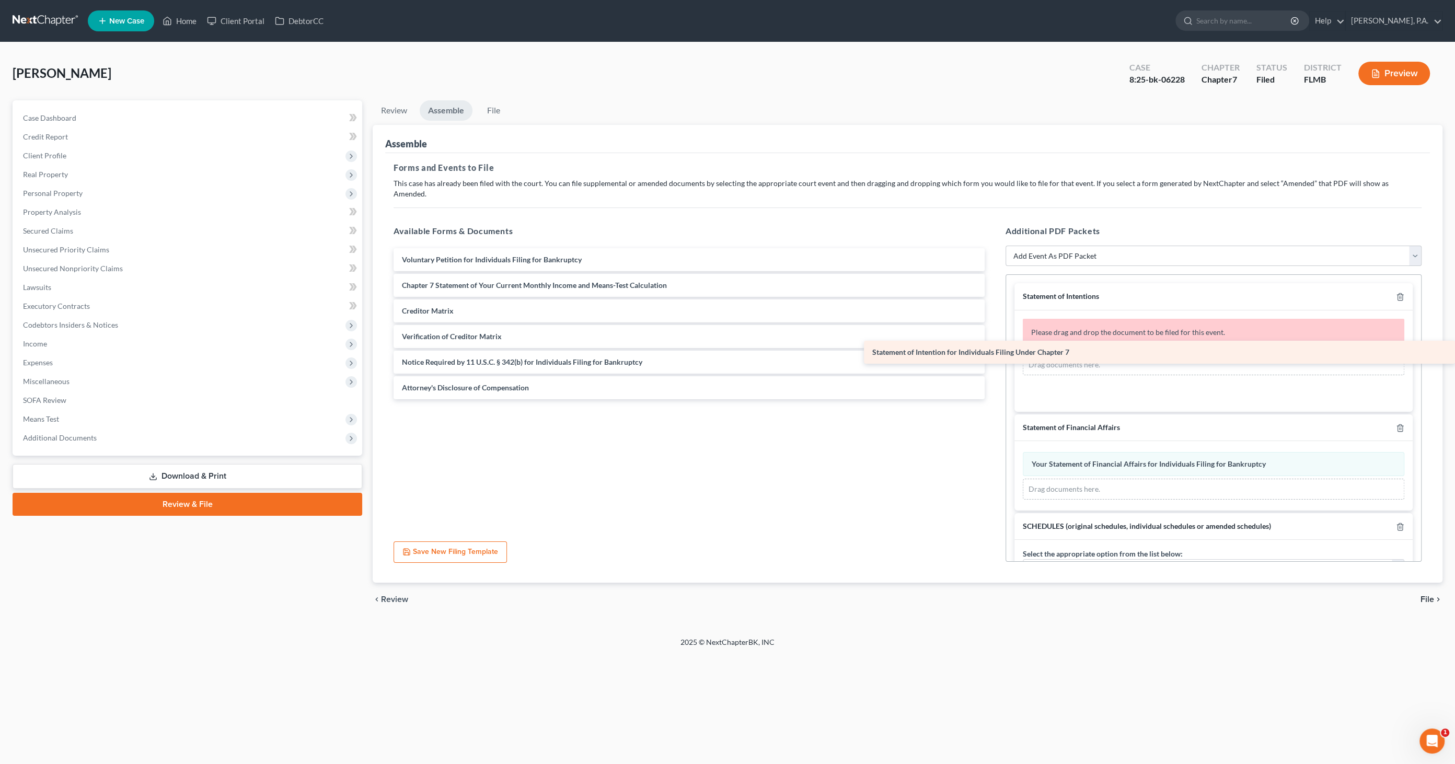
drag, startPoint x: 487, startPoint y: 270, endPoint x: 1111, endPoint y: 349, distance: 629.1
click at [993, 349] on div "Statement of Intention for Individuals Filing Under Chapter 7 Voluntary Petitio…" at bounding box center [689, 323] width 608 height 151
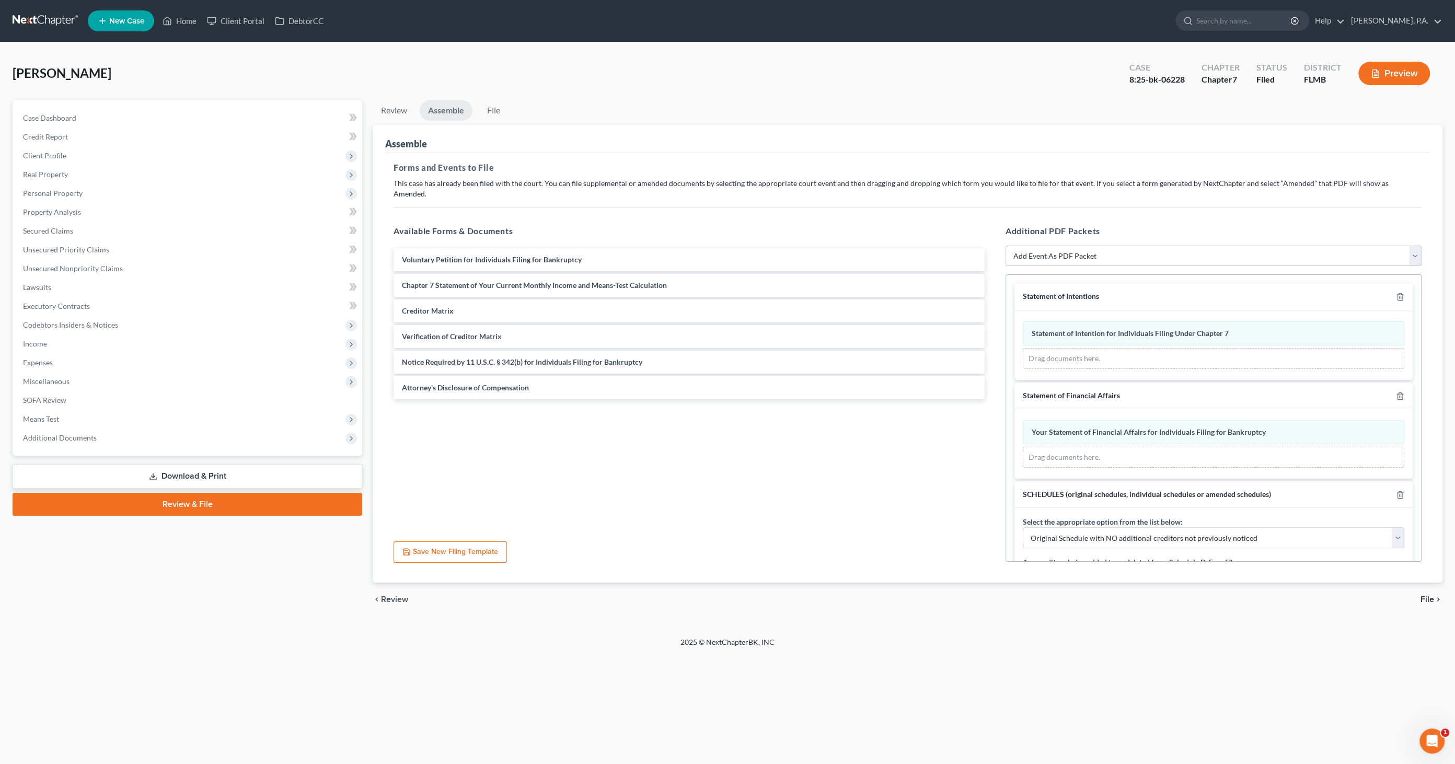
click at [1078, 246] on select "Add Event As PDF Packet Amended Creditor Matrix (Fee)- Only use when no separat…" at bounding box center [1214, 256] width 416 height 21
select select "16"
click at [1006, 246] on select "Add Event As PDF Packet Amended Creditor Matrix (Fee)- Only use when no separat…" at bounding box center [1214, 256] width 416 height 21
select select
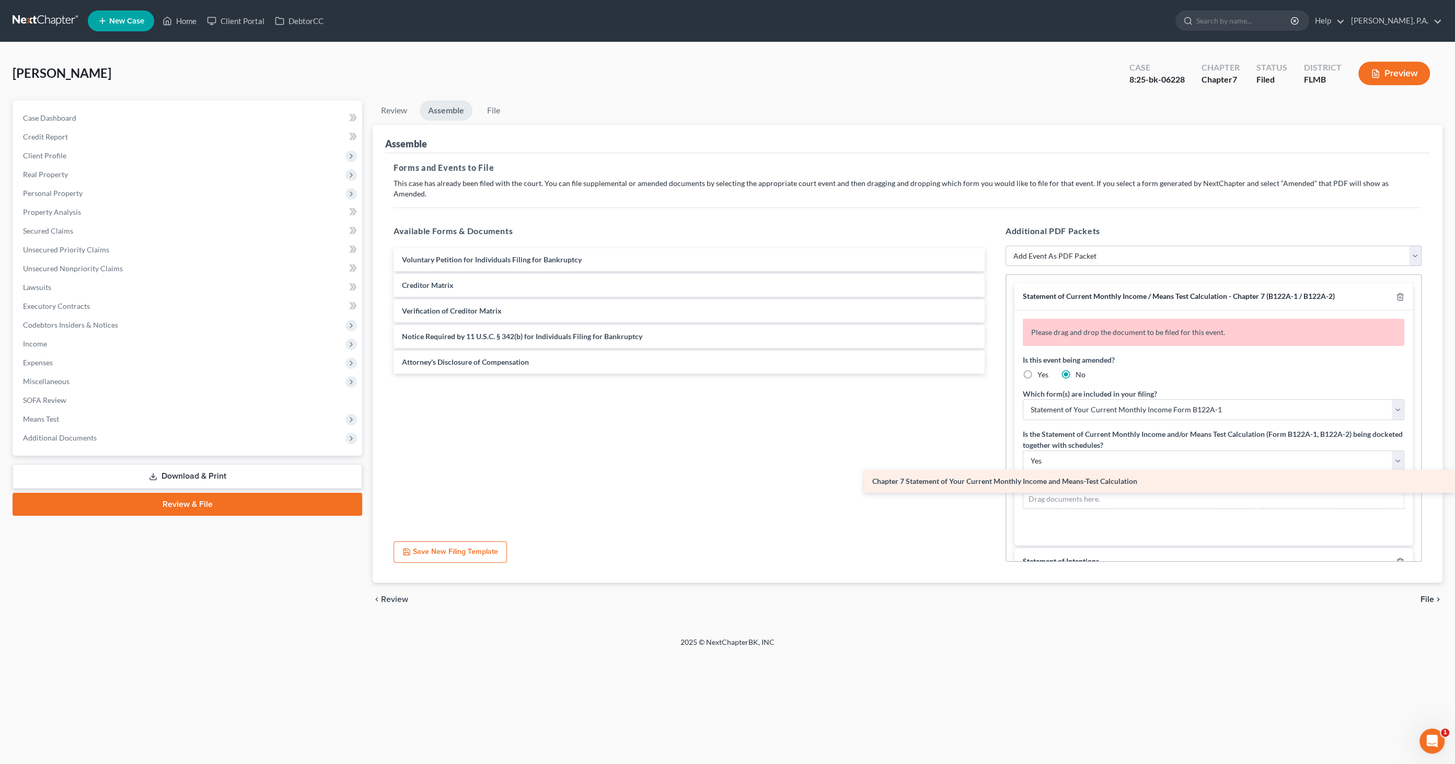
drag, startPoint x: 540, startPoint y: 272, endPoint x: 1152, endPoint y: 479, distance: 645.3
click at [993, 374] on div "Chapter 7 Statement of Your Current Monthly Income and Means-Test Calculation V…" at bounding box center [689, 310] width 608 height 125
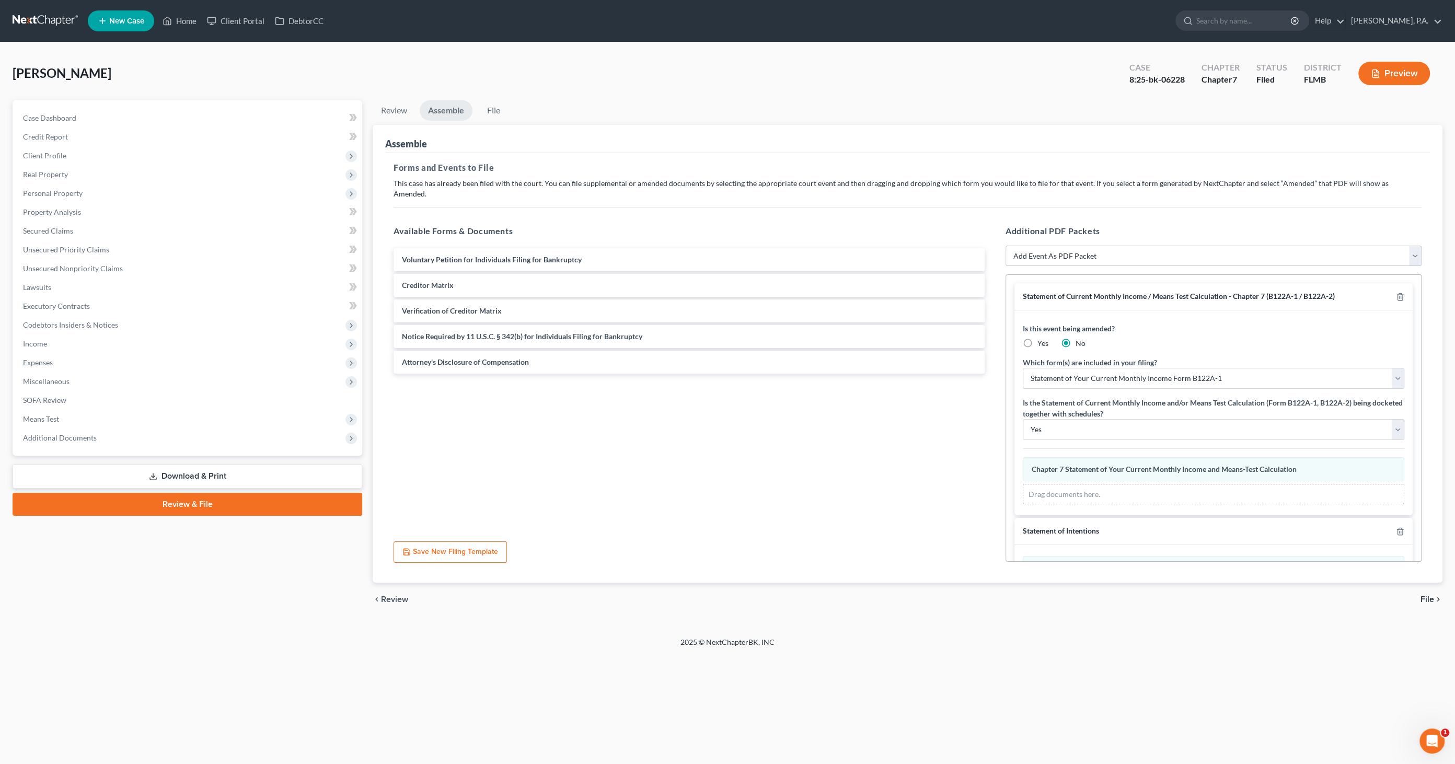
click at [1421, 595] on span "File" at bounding box center [1428, 599] width 14 height 8
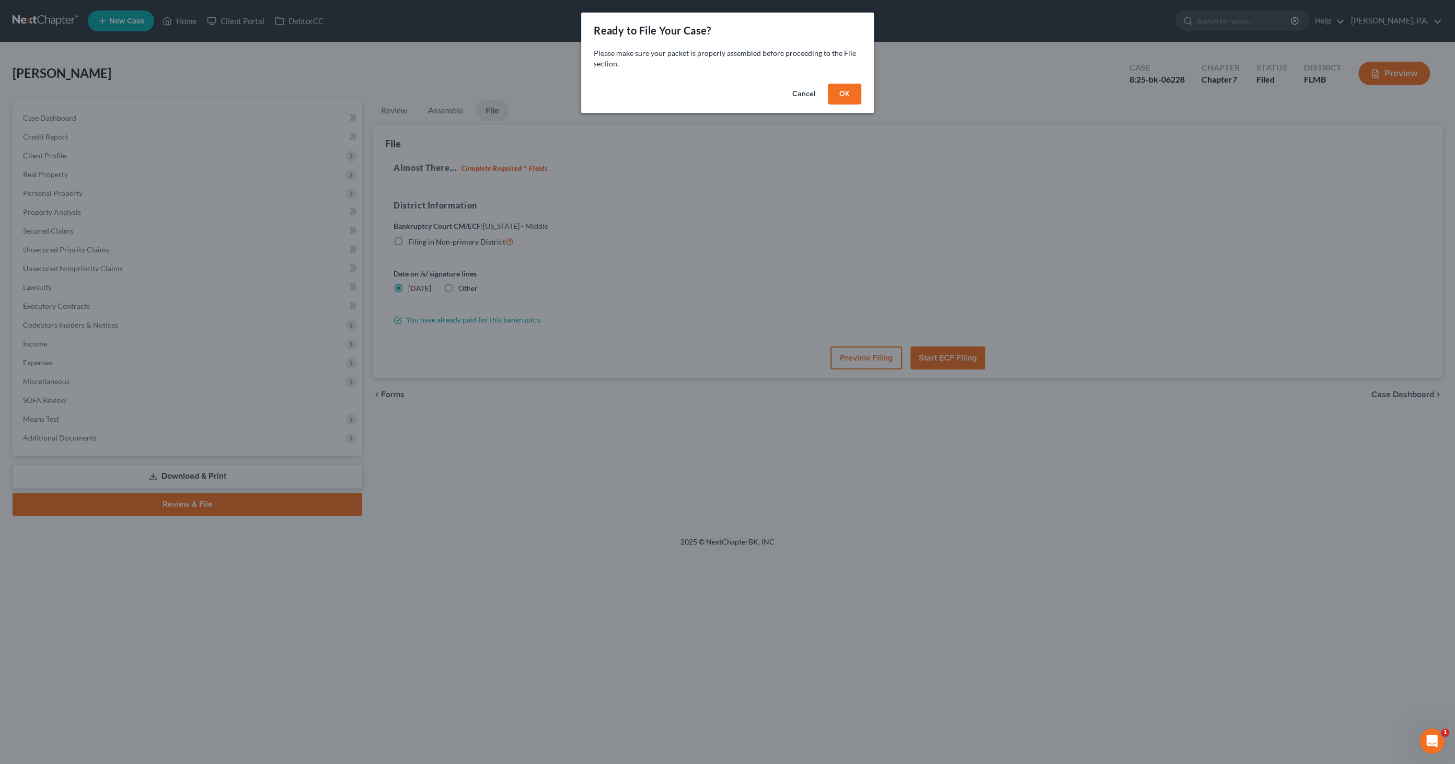
click at [842, 87] on button "OK" at bounding box center [844, 94] width 33 height 21
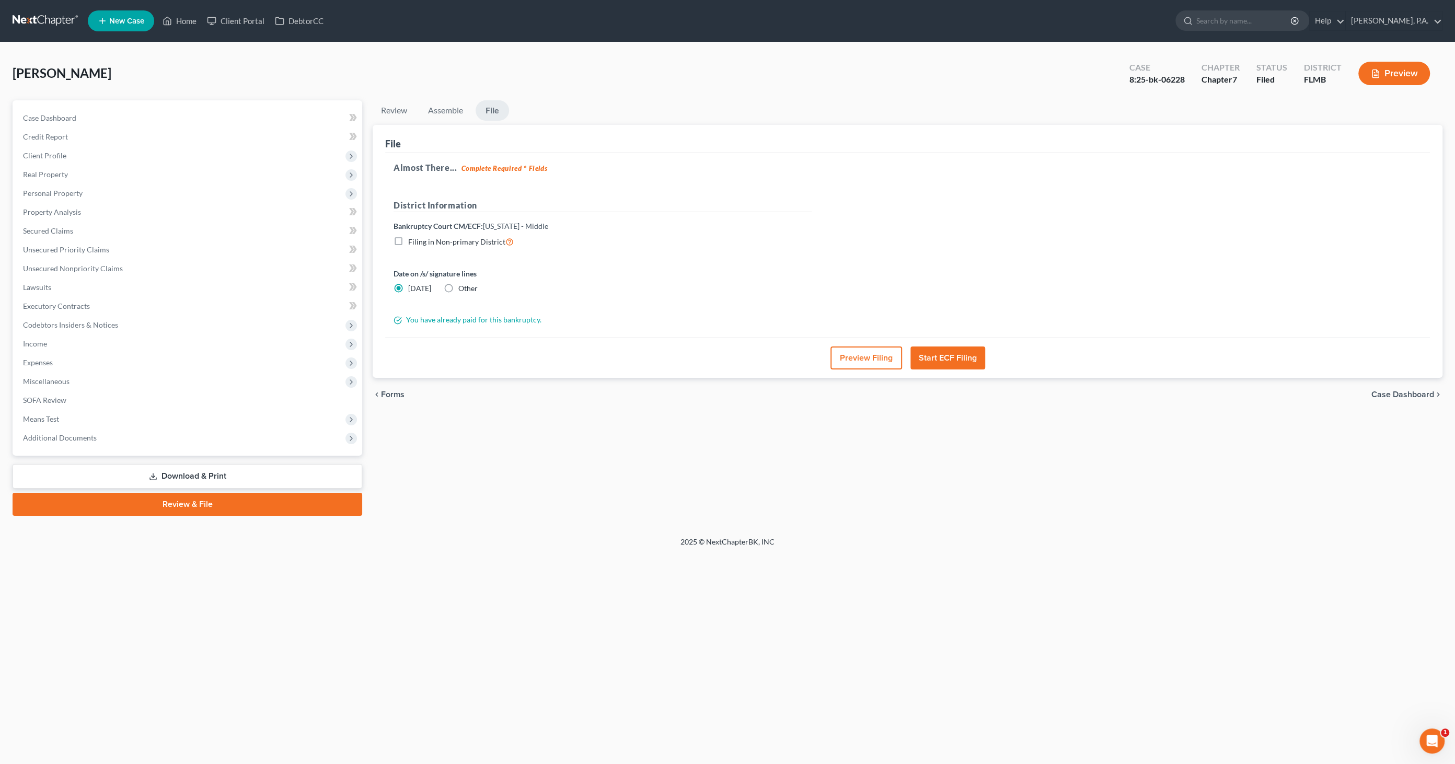
click at [844, 356] on button "Preview Filing" at bounding box center [867, 358] width 72 height 23
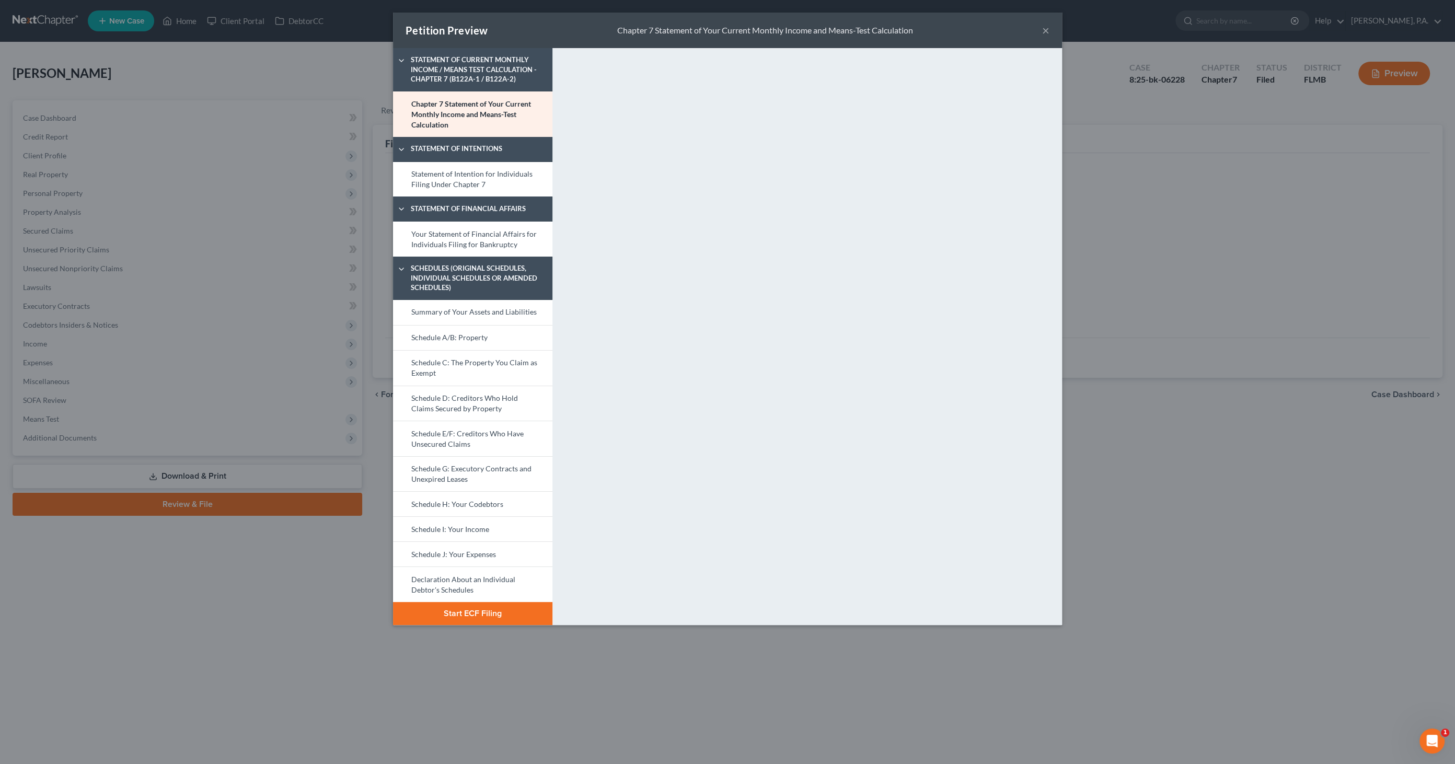
click at [489, 612] on button "Start ECF Filing" at bounding box center [472, 613] width 159 height 23
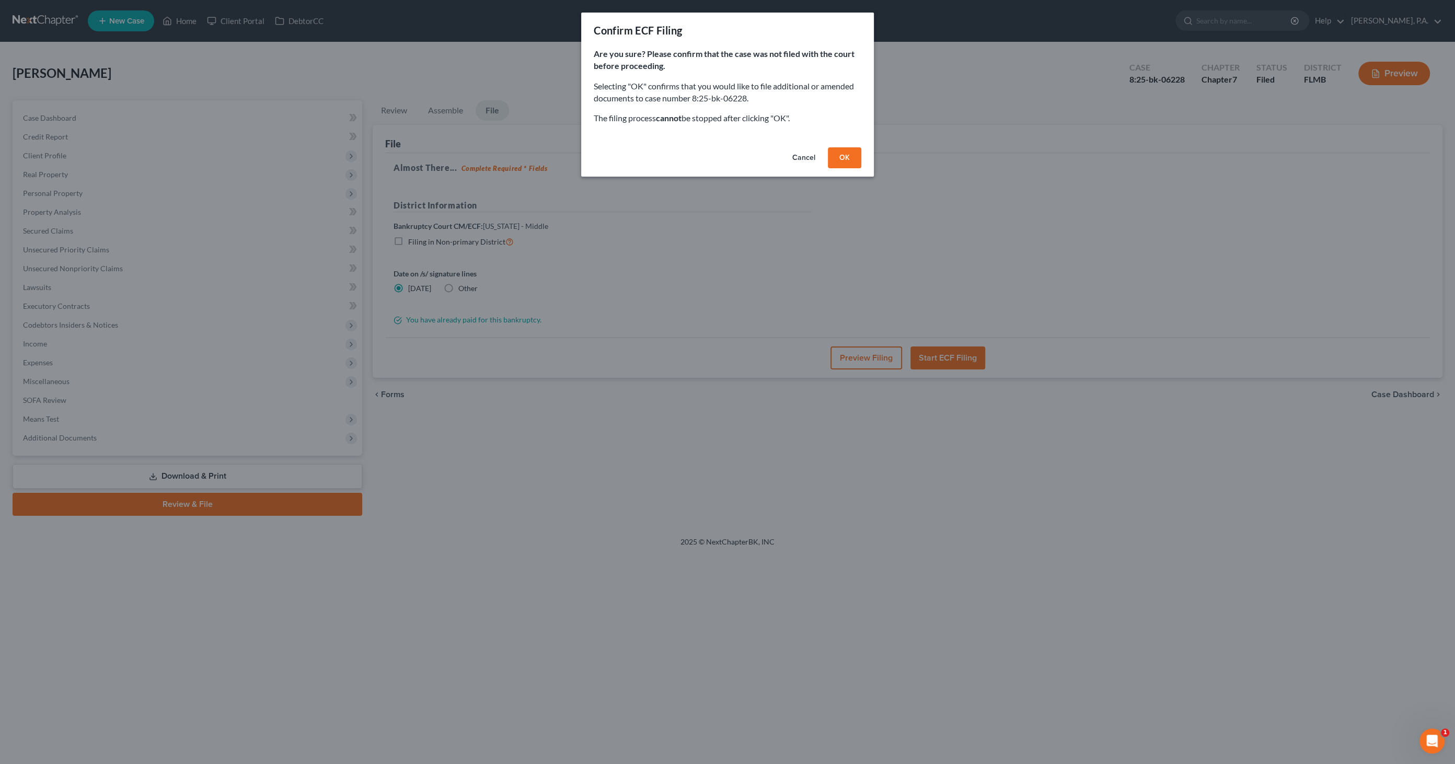
click at [855, 160] on button "OK" at bounding box center [844, 157] width 33 height 21
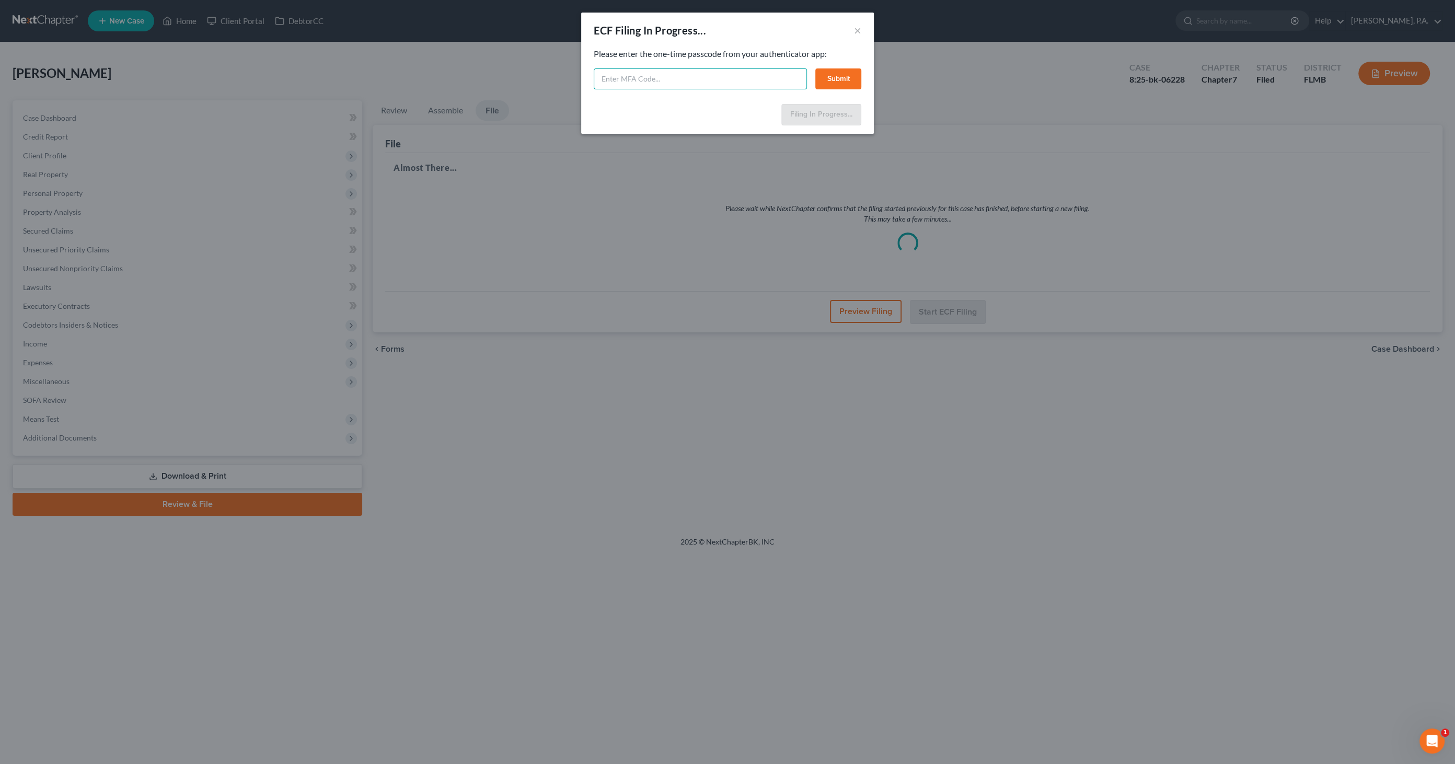
click at [690, 82] on input "text" at bounding box center [700, 78] width 213 height 21
type input "323865"
click at [855, 73] on button "Submit" at bounding box center [838, 78] width 46 height 21
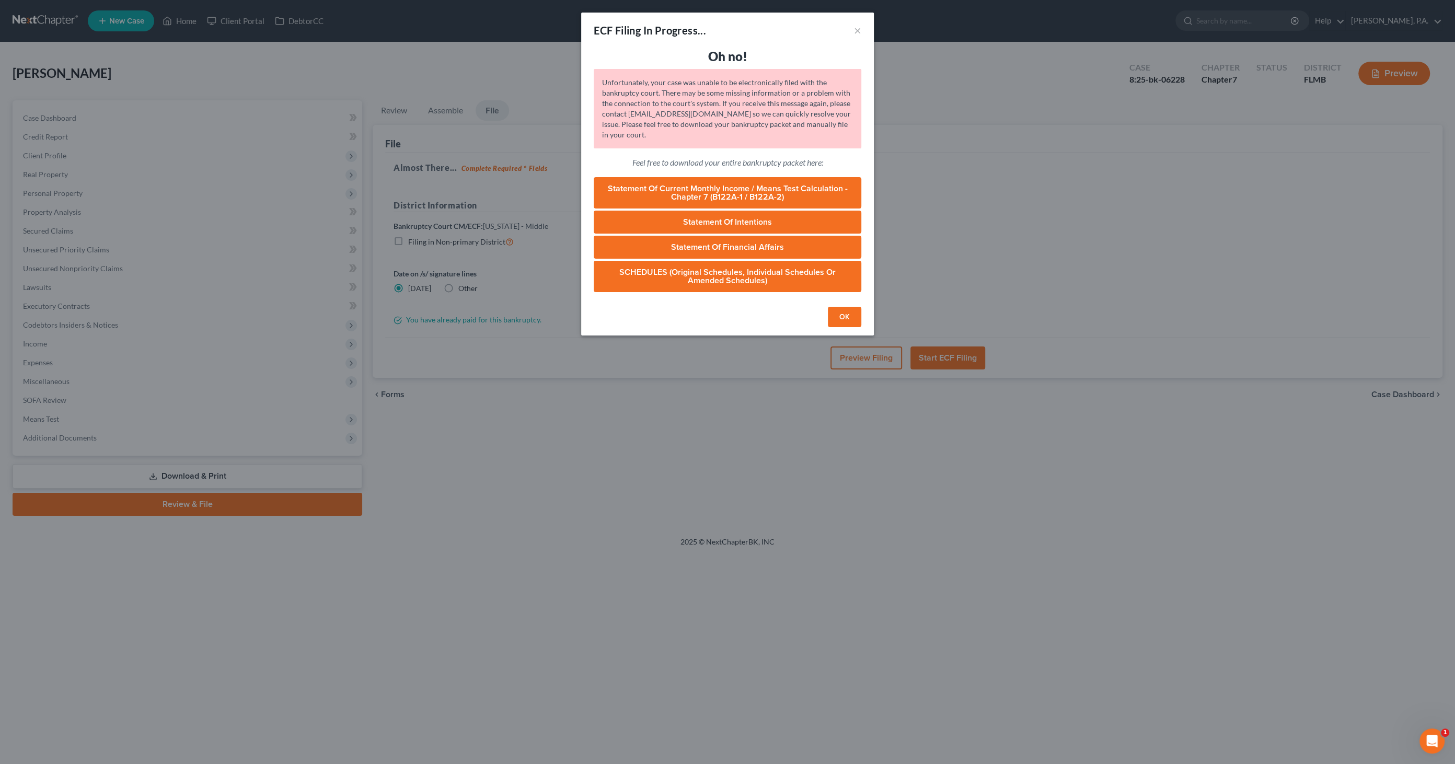
click at [841, 313] on button "OK" at bounding box center [844, 317] width 33 height 21
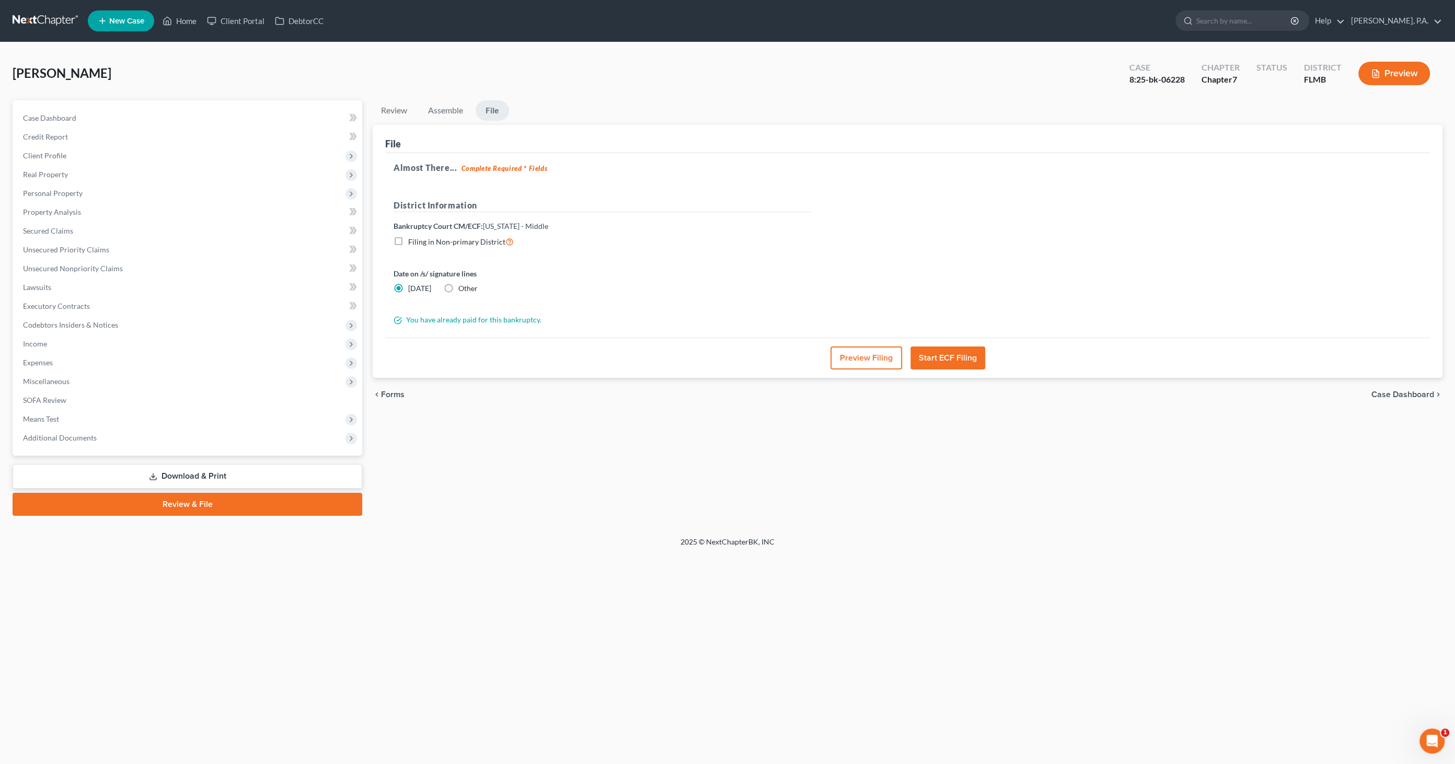
click at [967, 359] on button "Start ECF Filing" at bounding box center [948, 358] width 75 height 23
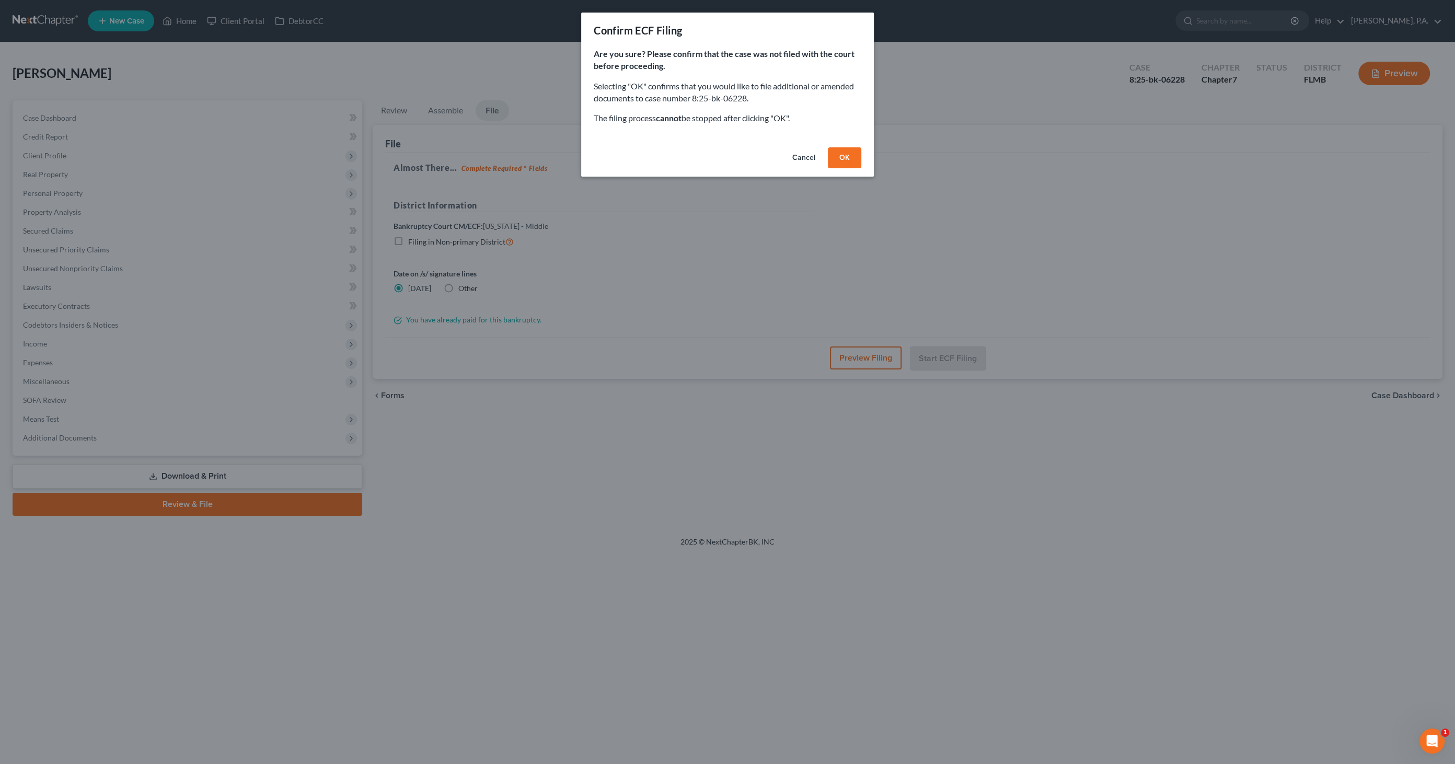
click at [853, 155] on button "OK" at bounding box center [844, 157] width 33 height 21
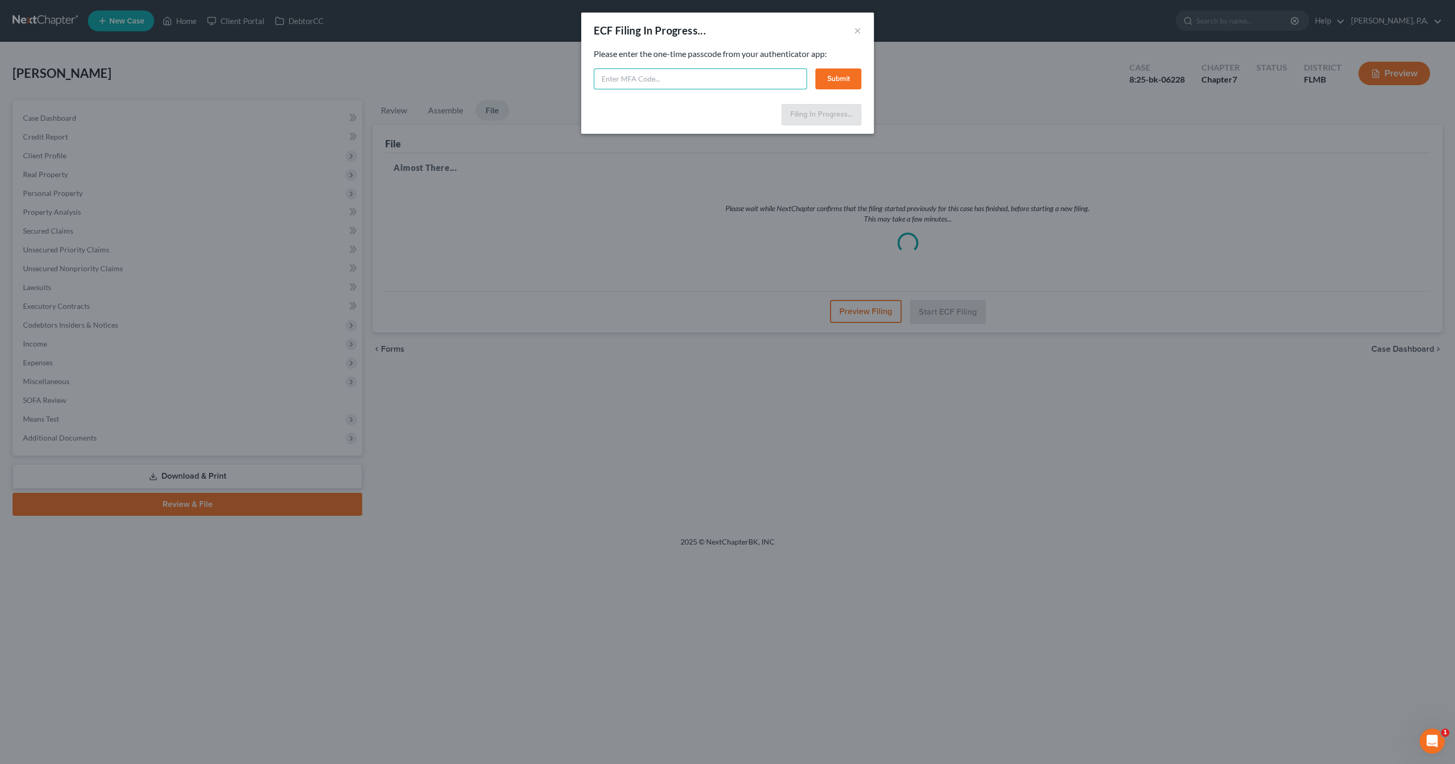
click at [628, 78] on input "text" at bounding box center [700, 78] width 213 height 21
click at [667, 83] on input "text" at bounding box center [700, 78] width 213 height 21
type input "240014"
click at [835, 83] on button "Submit" at bounding box center [838, 78] width 46 height 21
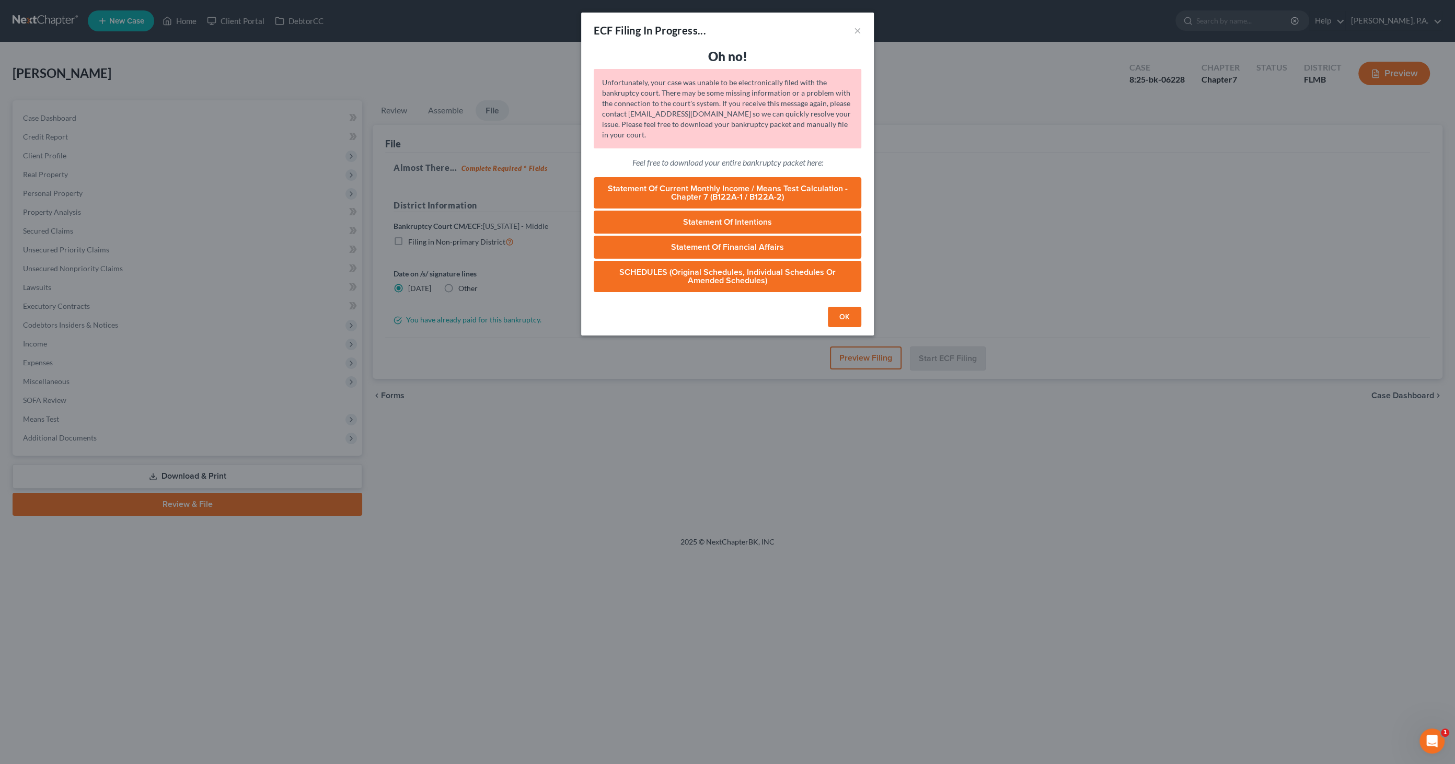
click at [835, 315] on button "OK" at bounding box center [844, 317] width 33 height 21
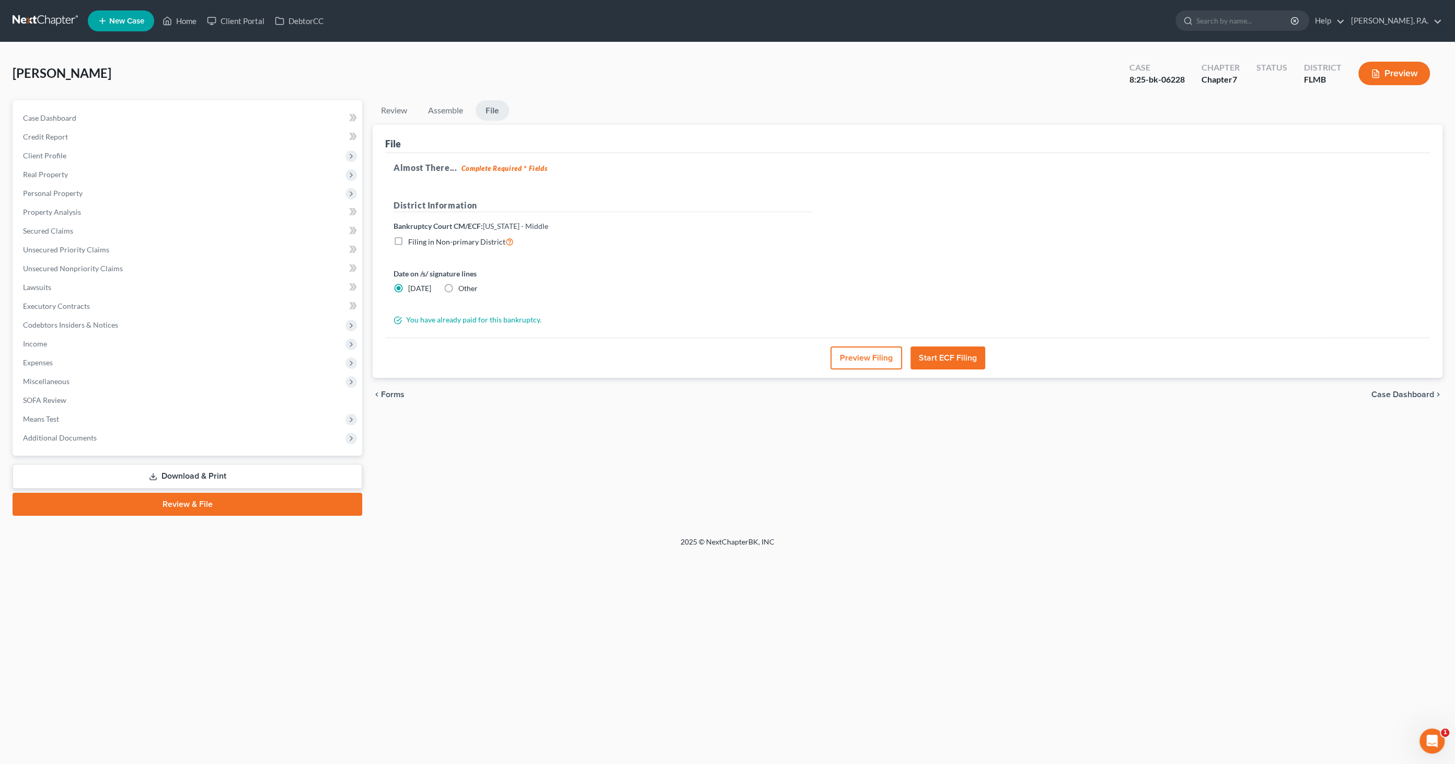
click at [1386, 390] on span "Case Dashboard" at bounding box center [1403, 394] width 63 height 8
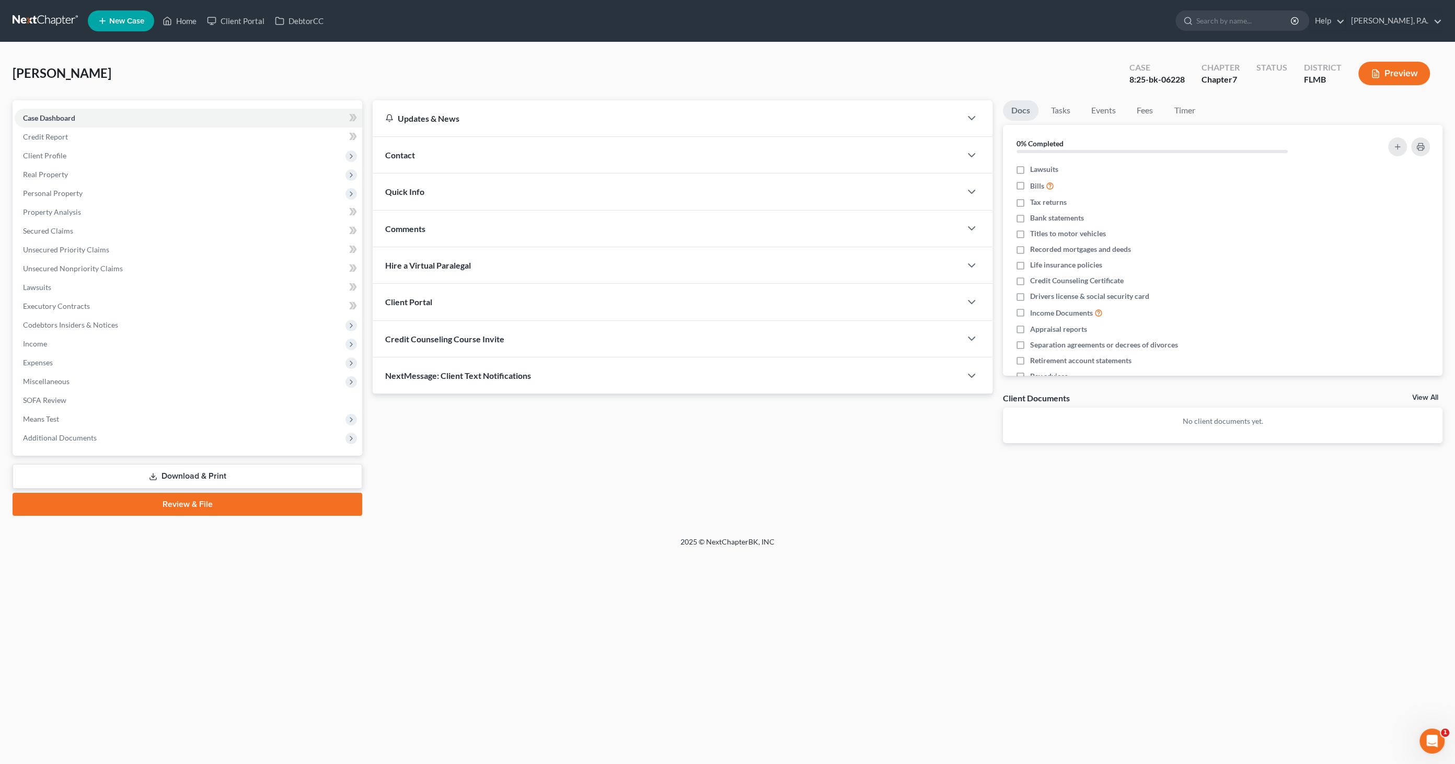
click at [211, 502] on link "Review & File" at bounding box center [188, 504] width 350 height 23
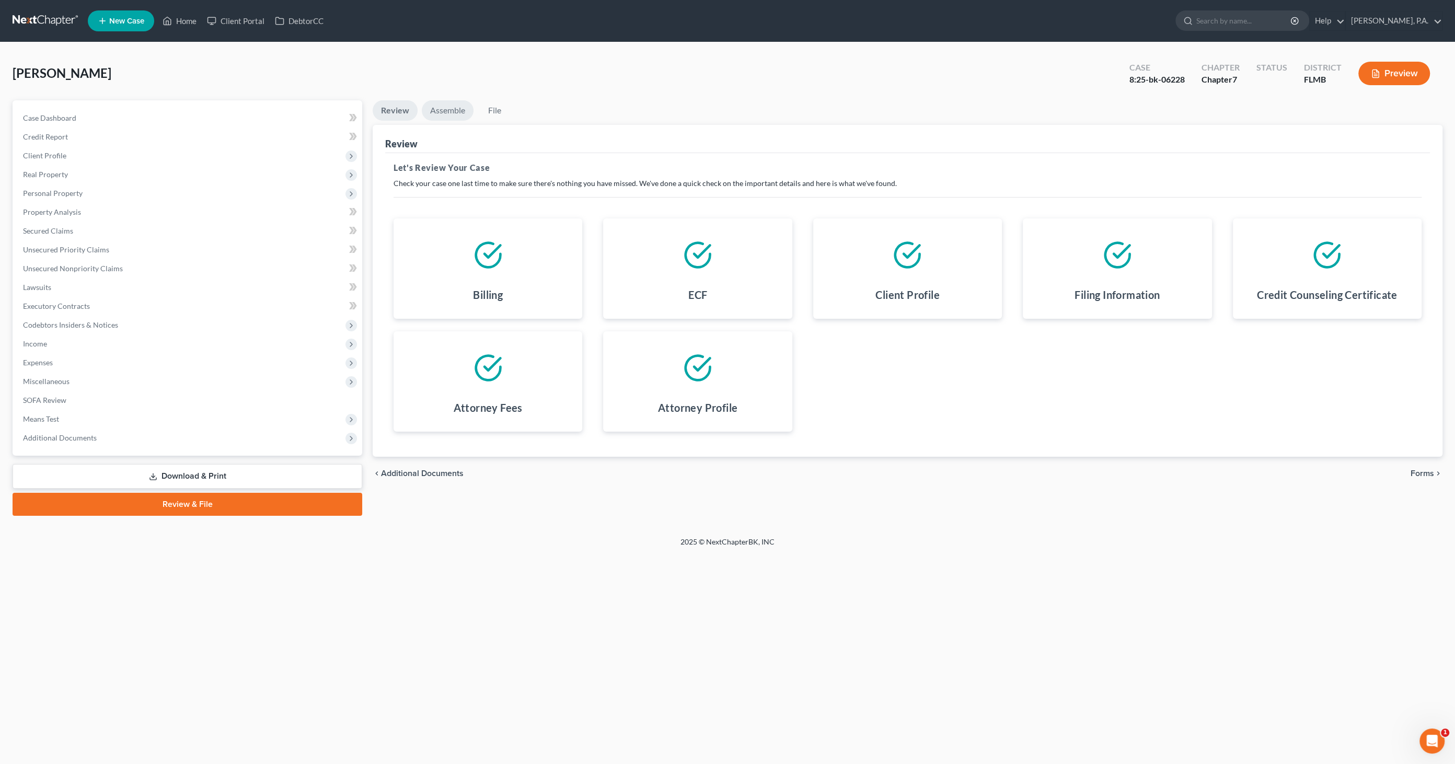
click at [445, 107] on link "Assemble" at bounding box center [448, 110] width 52 height 20
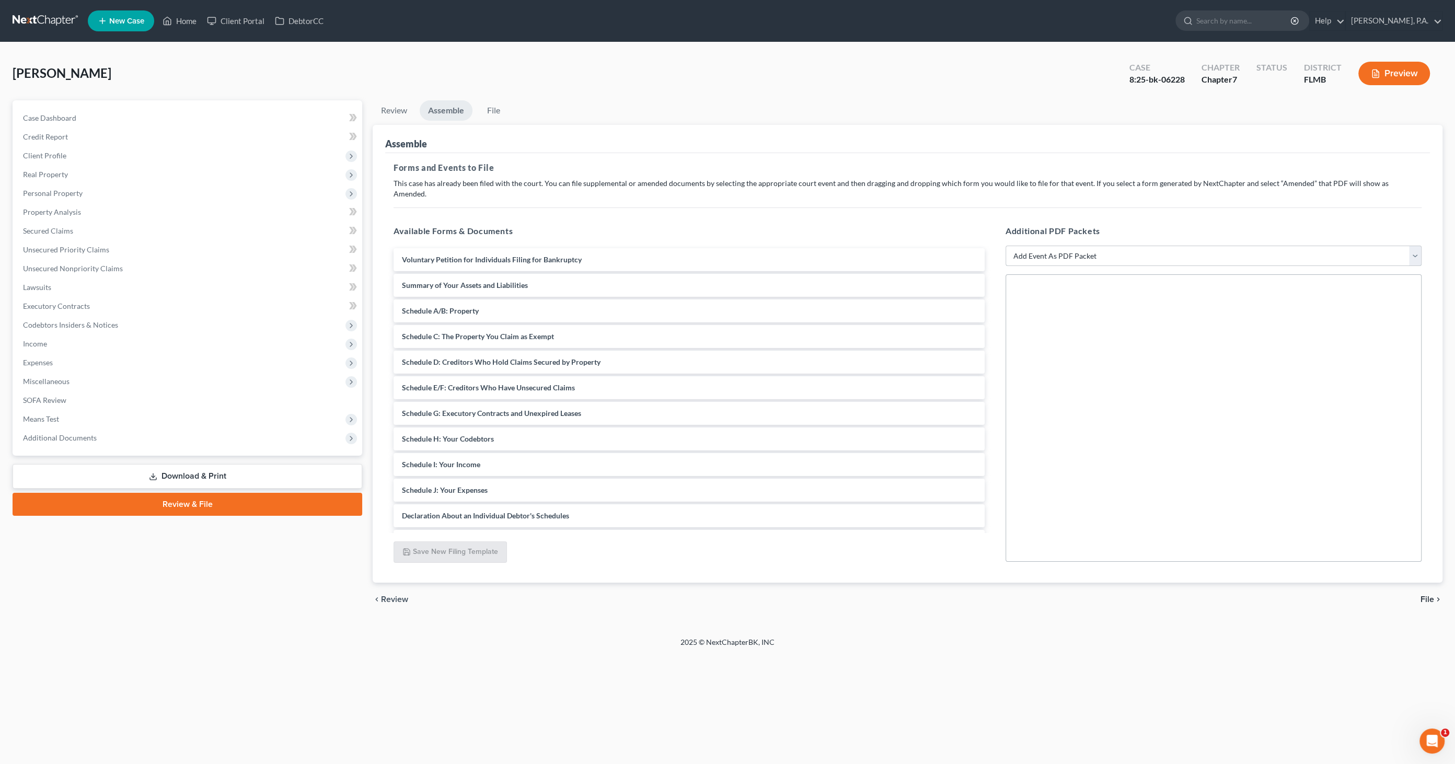
click at [1092, 246] on select "Add Event As PDF Packet Amended Creditor Matrix (Fee)- Only use when no separat…" at bounding box center [1214, 256] width 416 height 21
select select "13"
click at [1006, 246] on select "Add Event As PDF Packet Amended Creditor Matrix (Fee)- Only use when no separat…" at bounding box center [1214, 256] width 416 height 21
select select
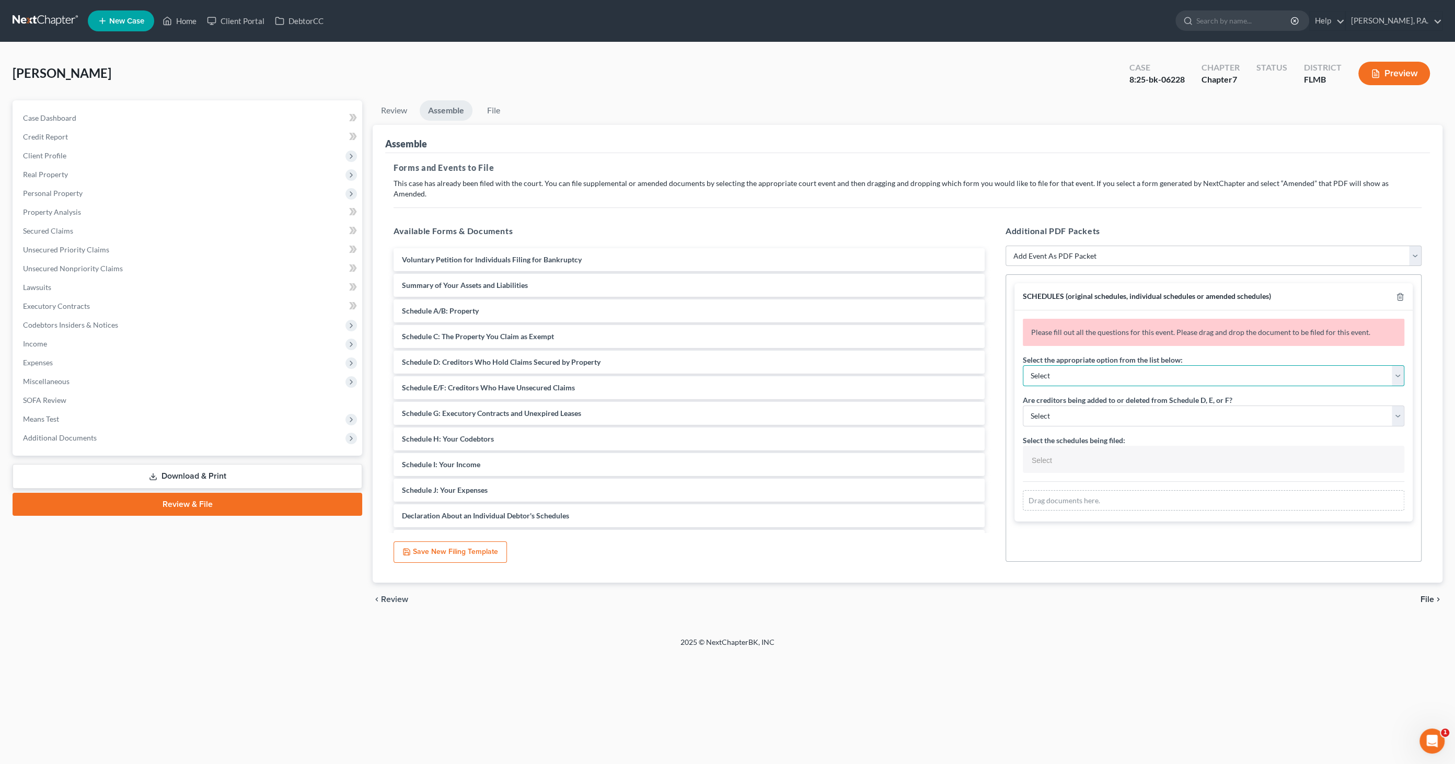
click at [1086, 367] on select "Select Amending a previously filed schedule Original Schedules WITH additional …" at bounding box center [1214, 375] width 382 height 21
select select "2"
click at [1023, 365] on select "Select Amending a previously filed schedule Original Schedules WITH additional …" at bounding box center [1214, 375] width 382 height 21
click at [1075, 406] on select "Select Yes No" at bounding box center [1214, 416] width 382 height 21
select select "1"
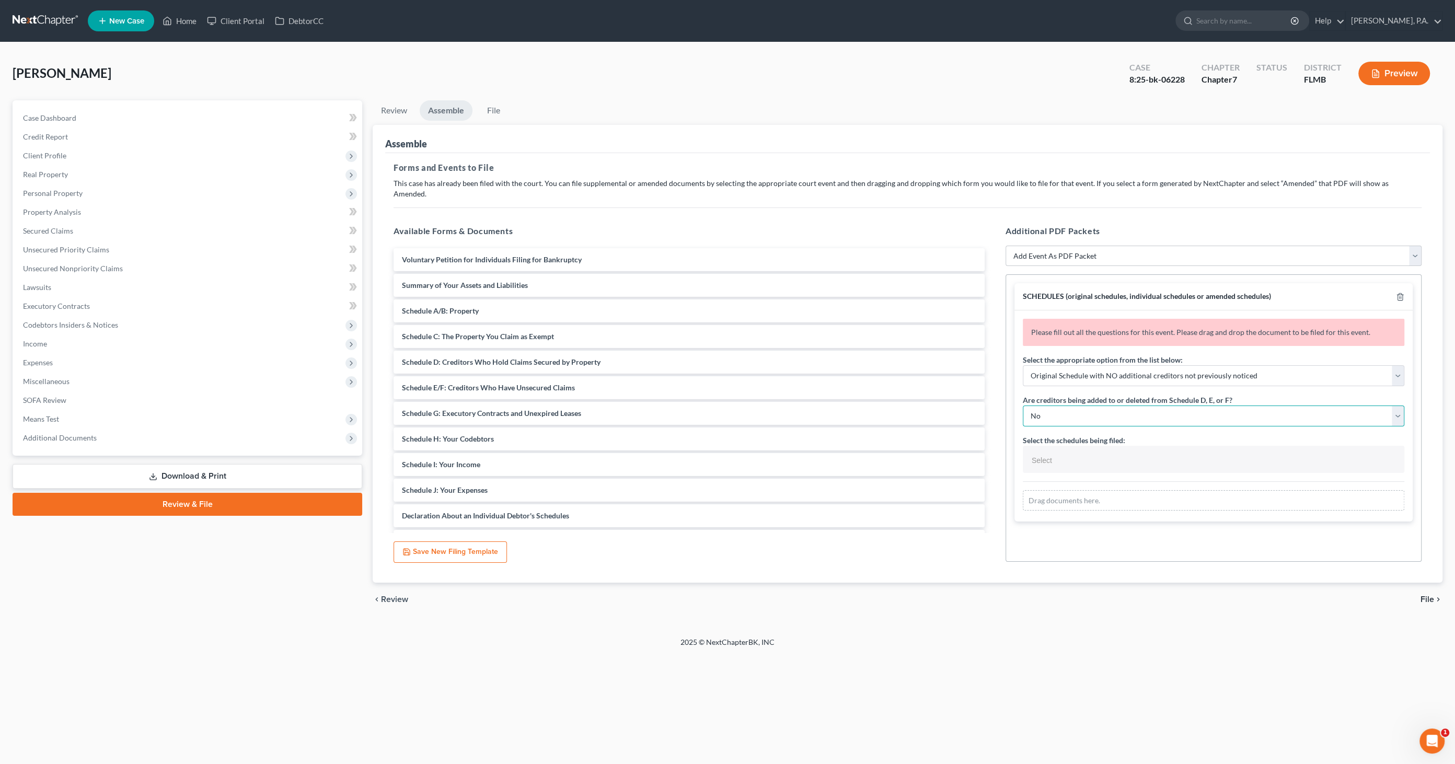
click at [1023, 406] on select "Select Yes No" at bounding box center [1214, 416] width 382 height 21
click at [1070, 453] on input "text" at bounding box center [1212, 461] width 367 height 16
select select "Schedules A - J and Summary of Assets,"
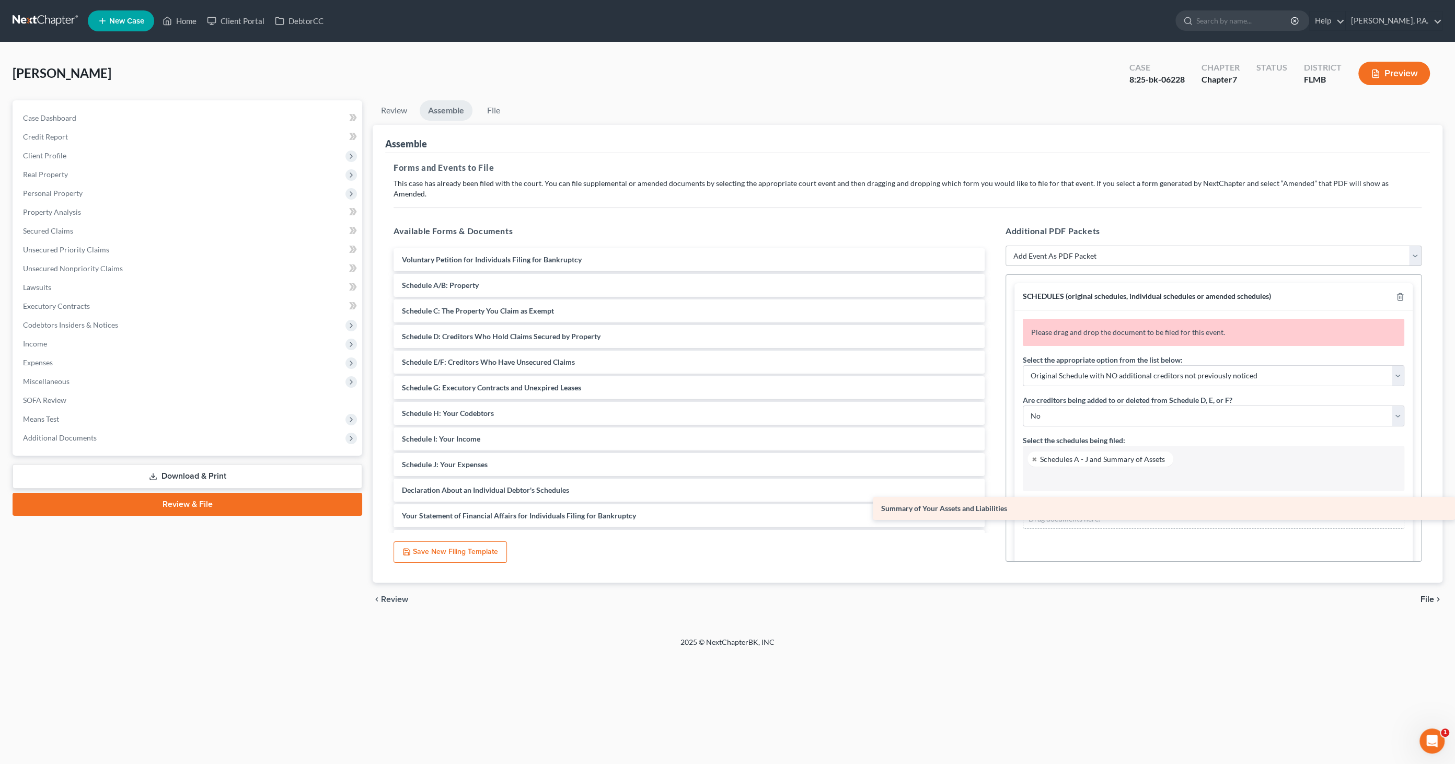
drag, startPoint x: 500, startPoint y: 274, endPoint x: 1145, endPoint y: 509, distance: 686.4
click at [993, 509] on div "Summary of Your Assets and Liabilities Voluntary Petition for Individuals Filin…" at bounding box center [689, 464] width 608 height 433
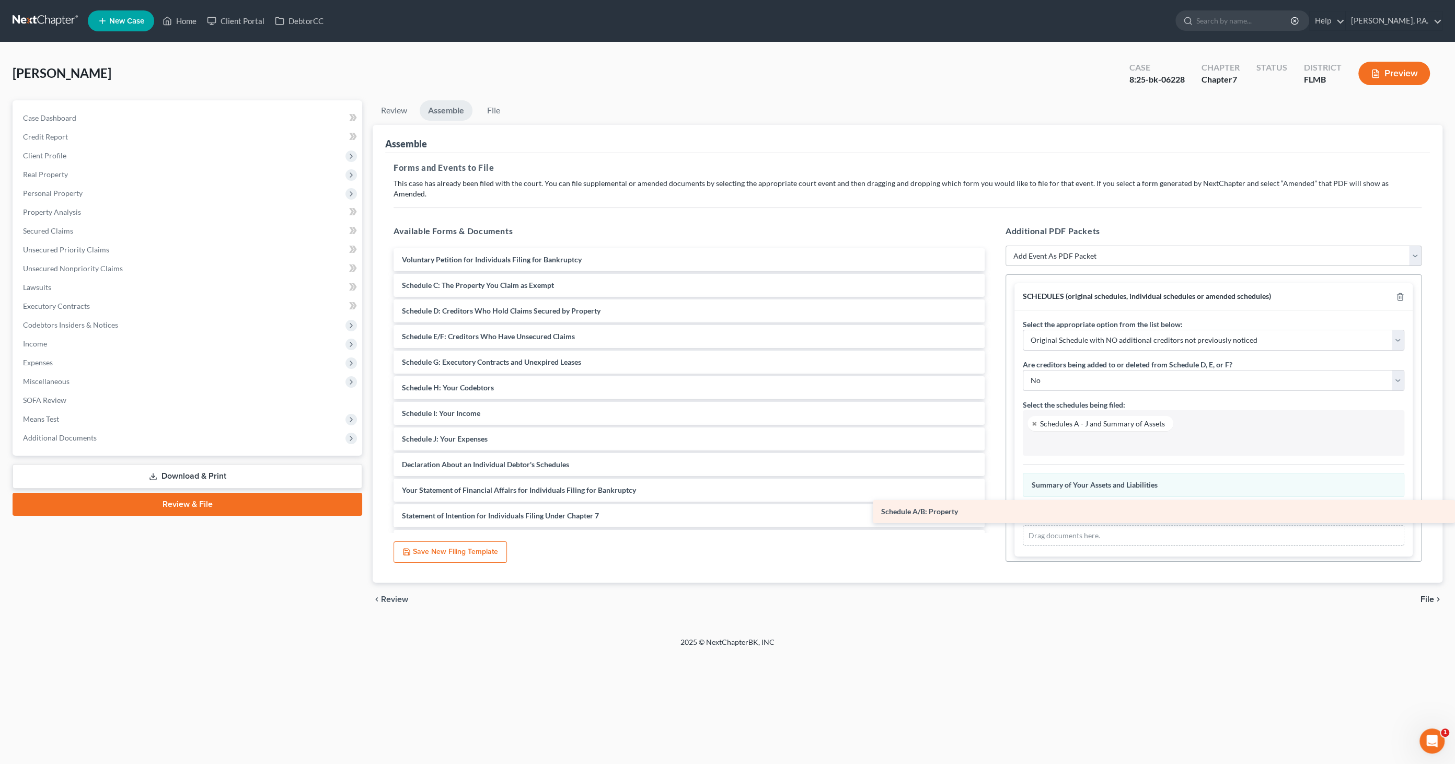
drag, startPoint x: 410, startPoint y: 272, endPoint x: 1073, endPoint y: 508, distance: 703.3
click at [993, 508] on div "Schedule A/B: Property Voluntary Petition for Individuals Filing for Bankruptcy…" at bounding box center [689, 451] width 608 height 407
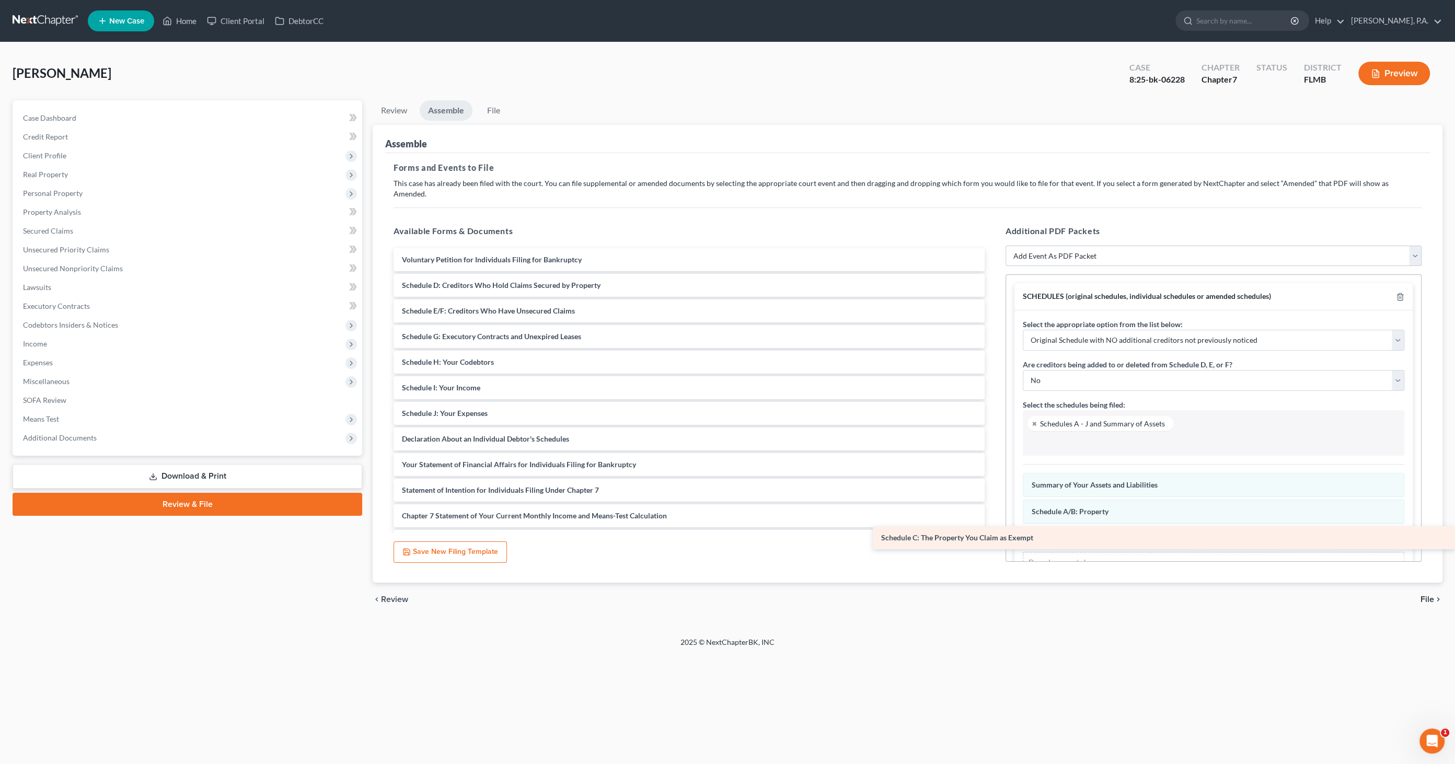
drag, startPoint x: 423, startPoint y: 272, endPoint x: 1099, endPoint y: 534, distance: 724.5
click at [993, 534] on div "Schedule C: The Property You Claim as Exempt Voluntary Petition for Individuals…" at bounding box center [689, 439] width 608 height 382
drag, startPoint x: 454, startPoint y: 277, endPoint x: 1065, endPoint y: 546, distance: 667.7
click at [993, 546] on div "Schedule D: Creditors Who Hold Claims Secured by Property Voluntary Petition fo…" at bounding box center [689, 426] width 608 height 356
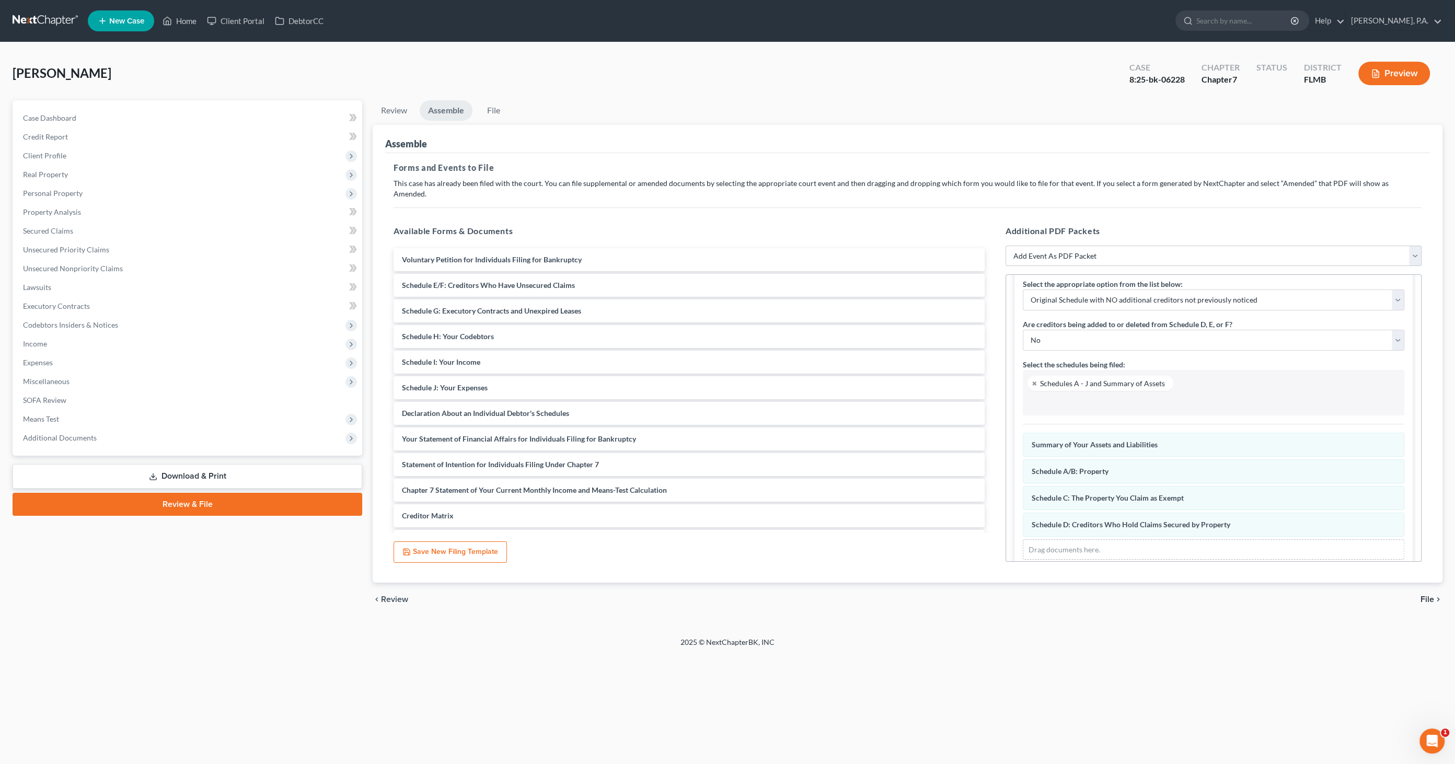
scroll to position [55, 0]
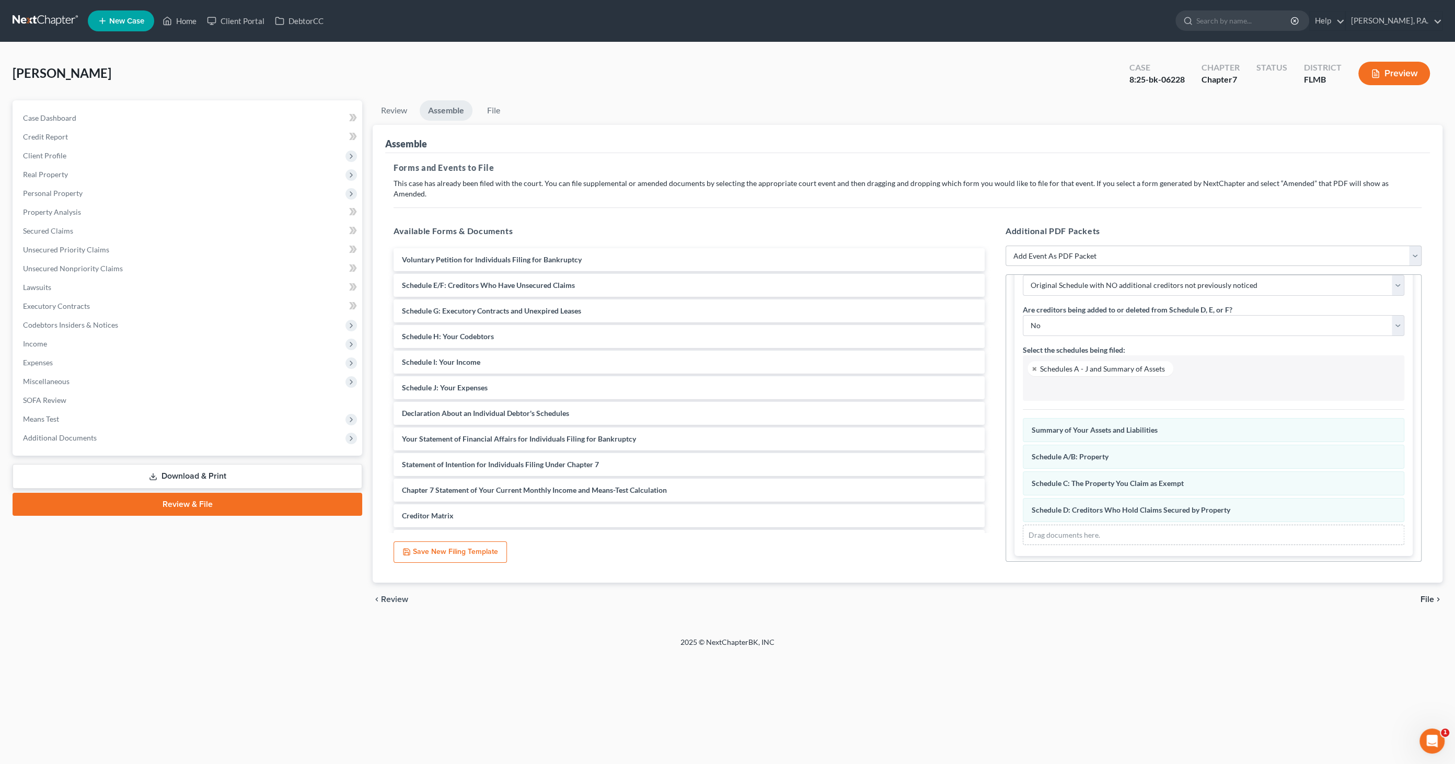
drag, startPoint x: 1421, startPoint y: 427, endPoint x: 1421, endPoint y: 485, distance: 58.0
click at [1428, 492] on div "Additional PDF Packets Add Event As PDF Packet Amended Creditor Matrix (Fee)- O…" at bounding box center [1213, 393] width 437 height 354
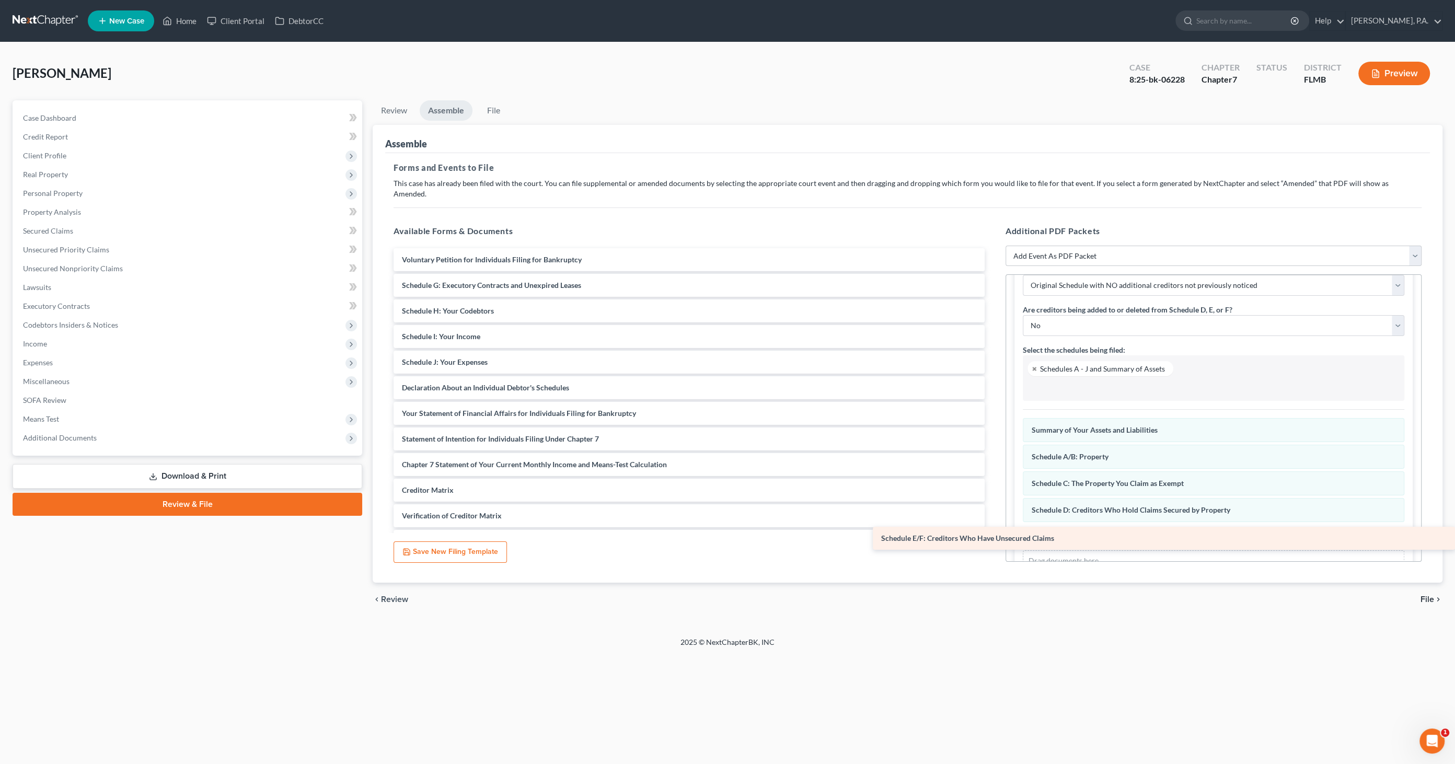
drag, startPoint x: 531, startPoint y: 318, endPoint x: 1126, endPoint y: 527, distance: 631.2
click at [993, 527] on div "Schedule E/F: Creditors Who Have Unsecured Claims Voluntary Petition for Indivi…" at bounding box center [689, 413] width 608 height 330
drag, startPoint x: 450, startPoint y: 274, endPoint x: 1030, endPoint y: 542, distance: 638.3
click at [993, 542] on div "Schedule G: Executory Contracts and Unexpired Leases Voluntary Petition for Ind…" at bounding box center [689, 400] width 608 height 305
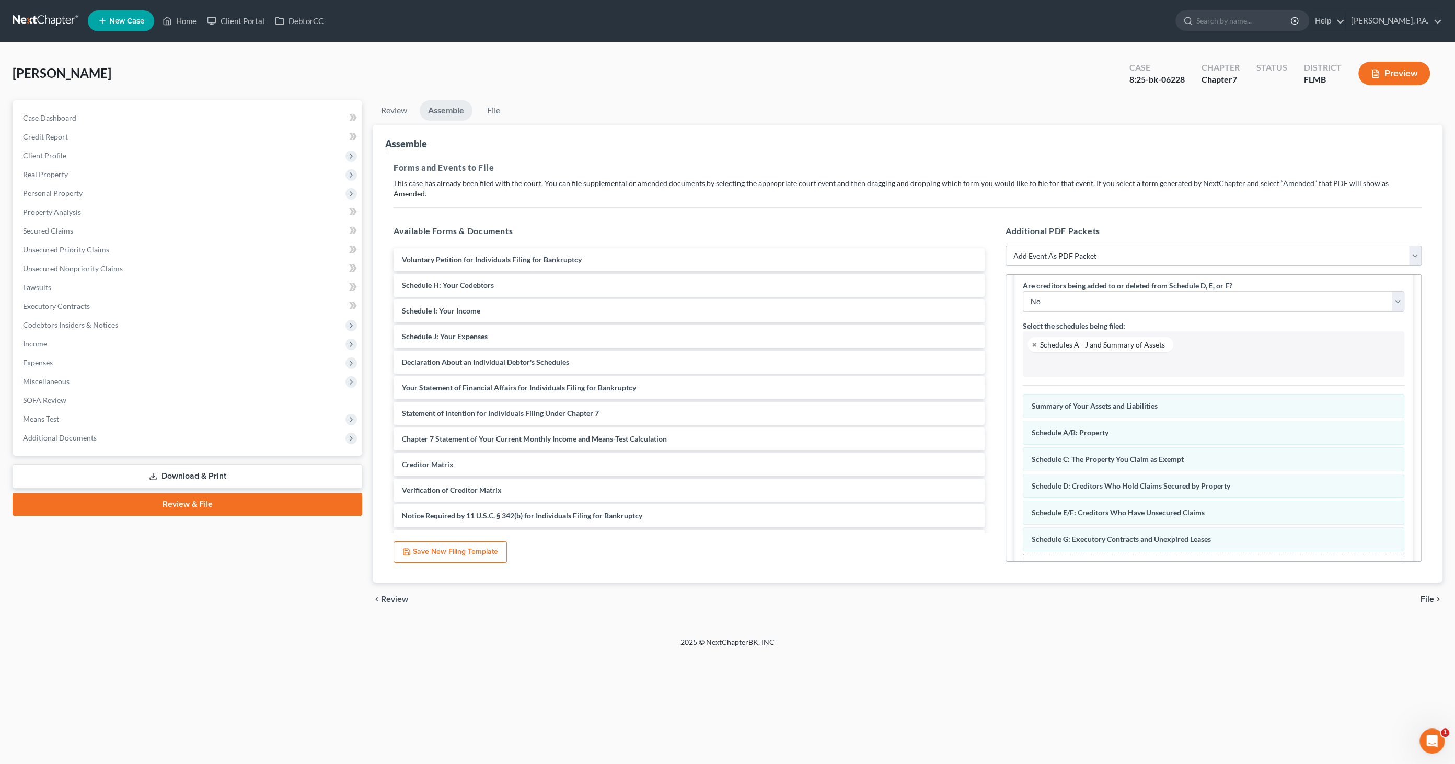
scroll to position [108, 0]
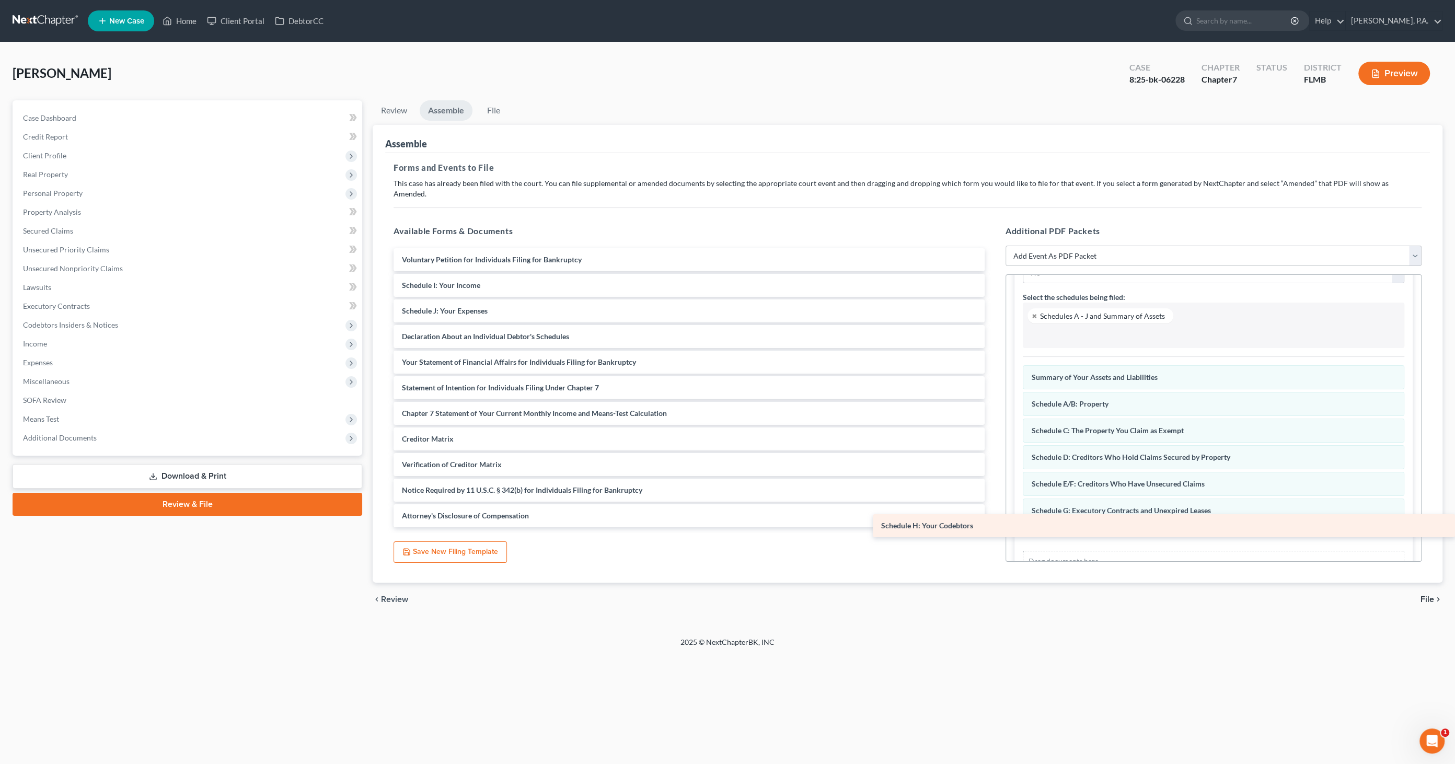
drag, startPoint x: 426, startPoint y: 275, endPoint x: 1007, endPoint y: 527, distance: 633.3
click at [993, 527] on div "Schedule H: Your Codebtors Voluntary Petition for Individuals Filing for Bankru…" at bounding box center [689, 387] width 608 height 279
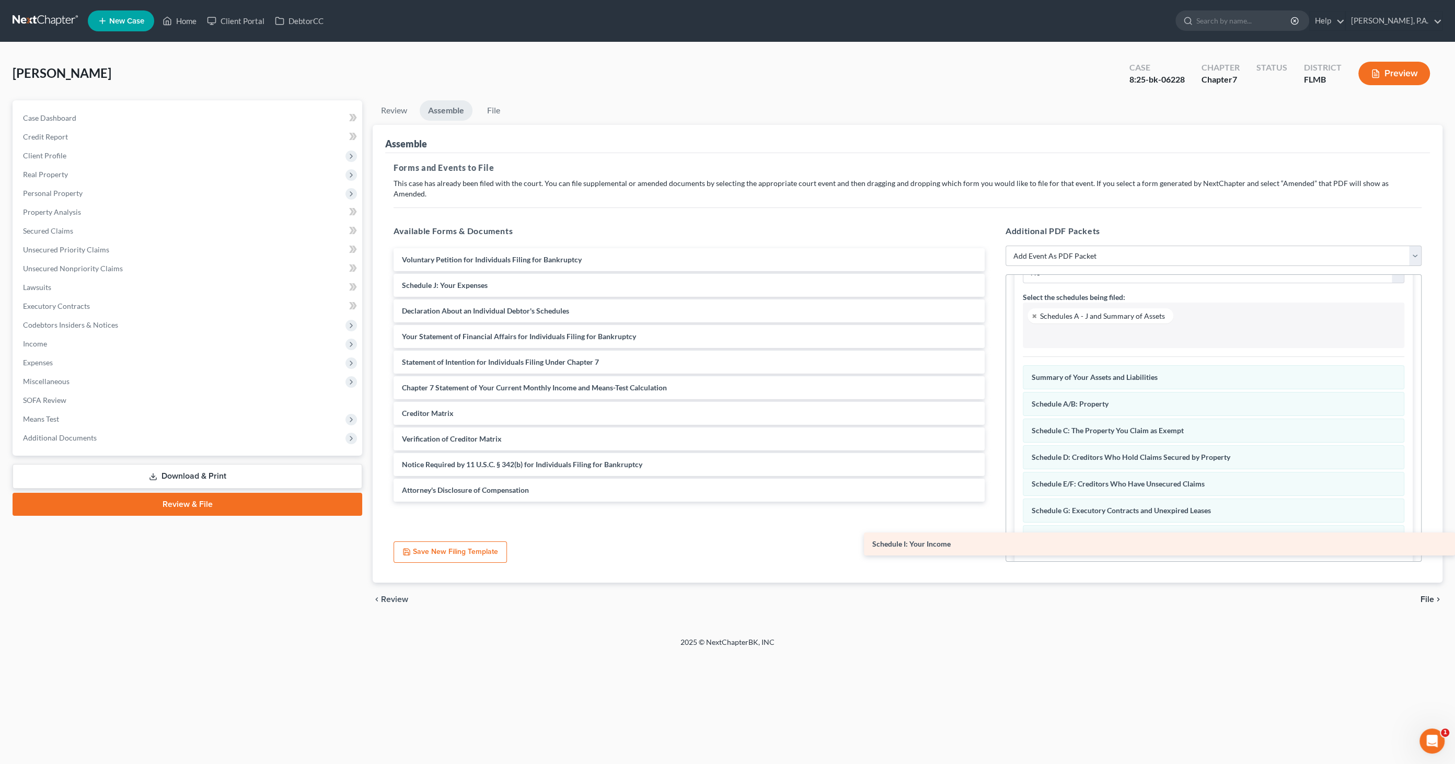
drag, startPoint x: 445, startPoint y: 274, endPoint x: 1008, endPoint y: 545, distance: 624.5
click at [993, 502] on div "Schedule I: Your Income Voluntary Petition for Individuals Filing for Bankruptc…" at bounding box center [689, 375] width 608 height 254
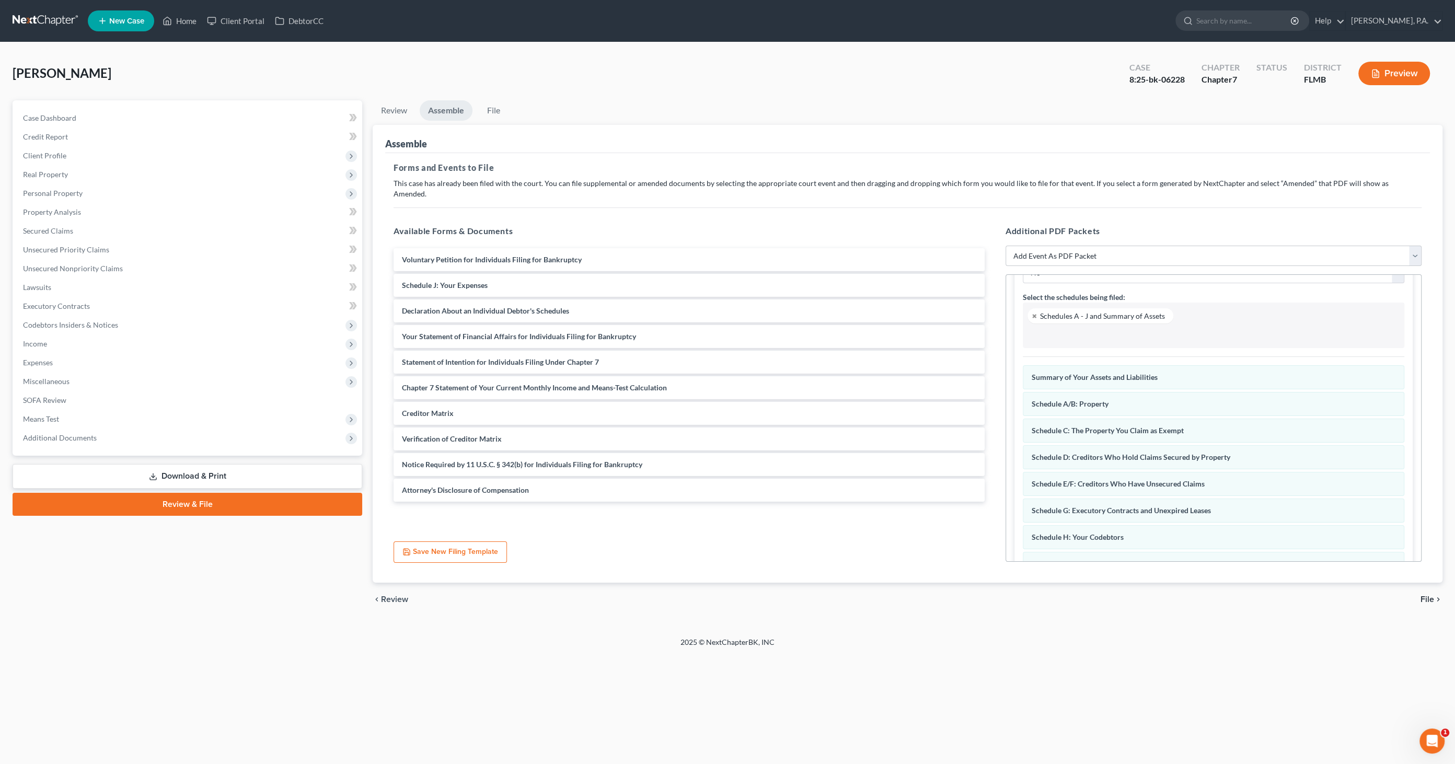
scroll to position [160, 0]
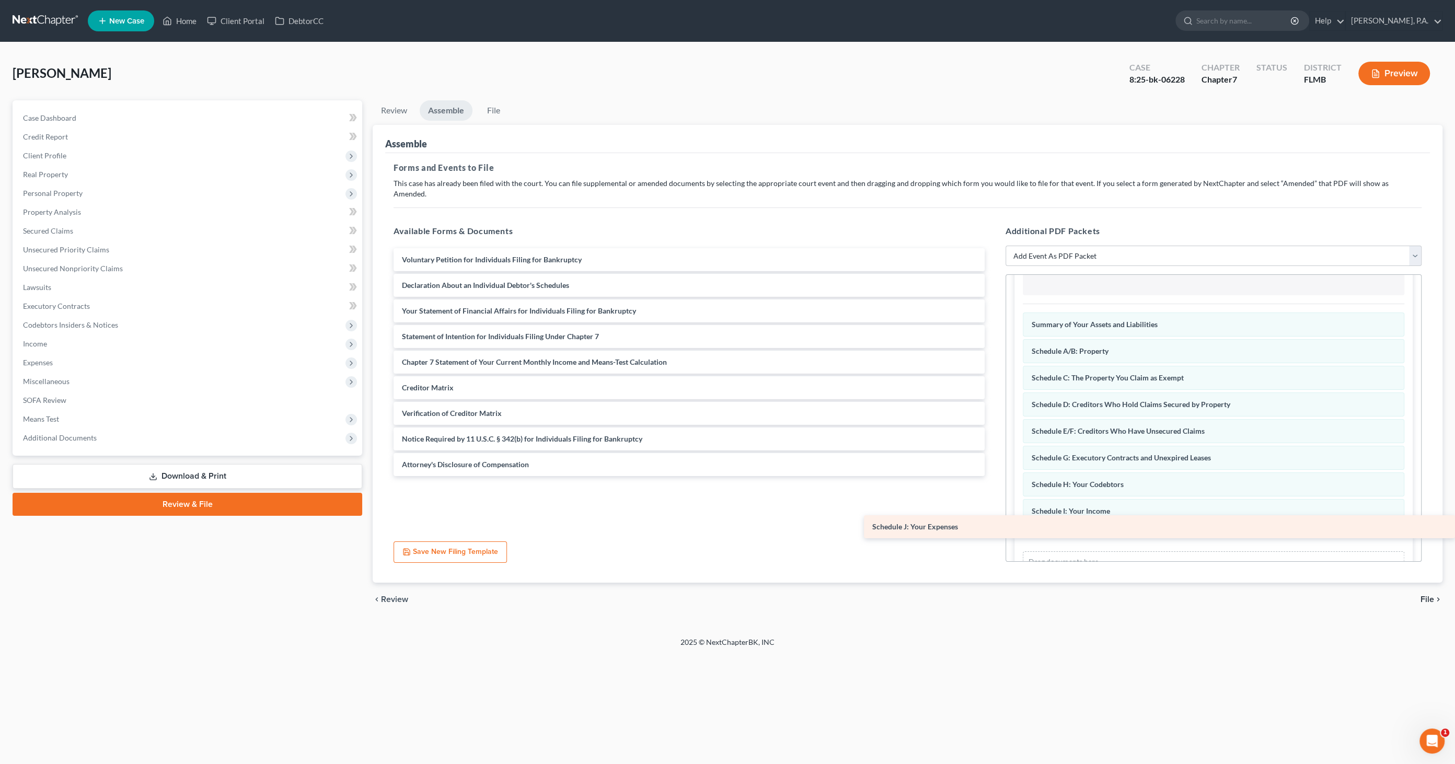
drag, startPoint x: 464, startPoint y: 276, endPoint x: 1110, endPoint y: 528, distance: 693.2
click at [993, 476] on div "Schedule J: Your Expenses Voluntary Petition for Individuals Filing for Bankrup…" at bounding box center [689, 362] width 608 height 228
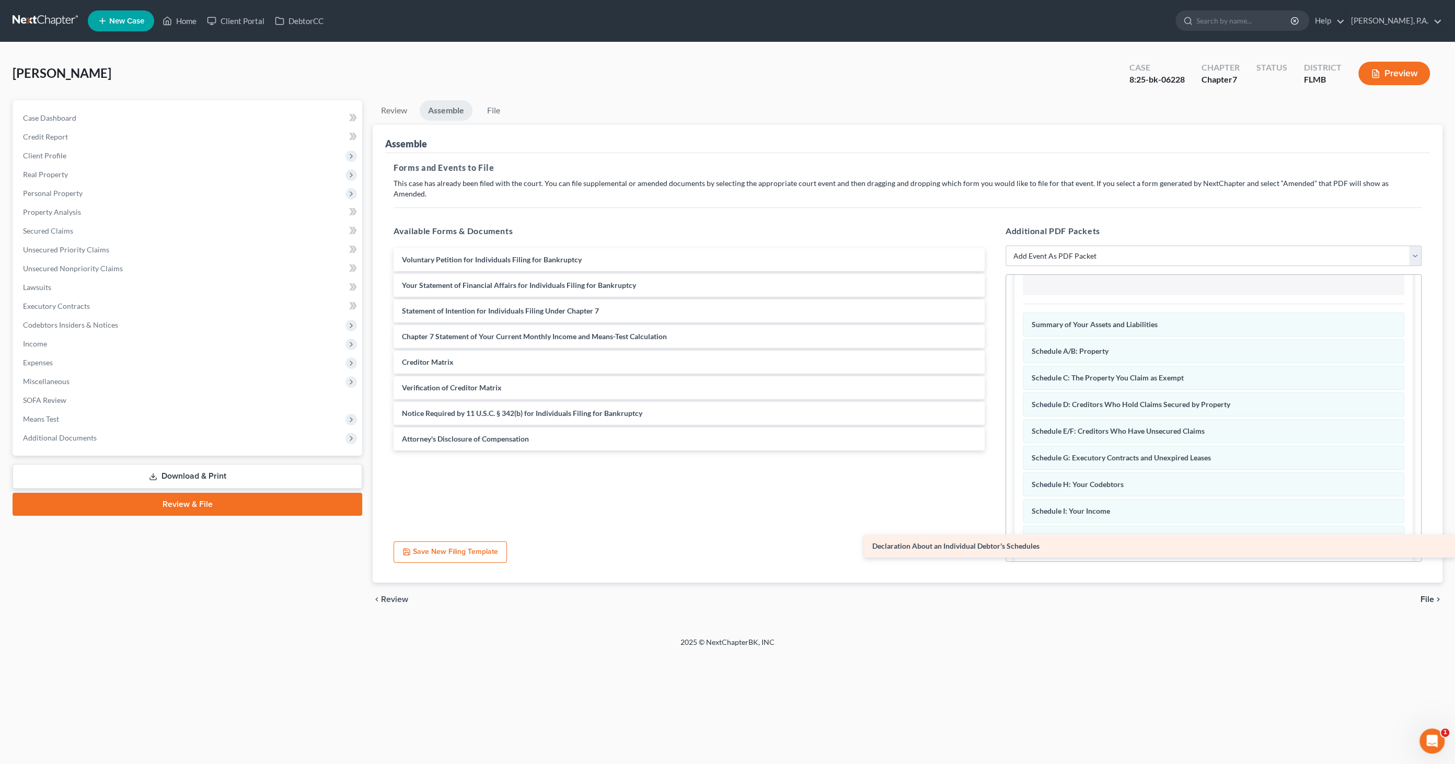
drag, startPoint x: 455, startPoint y: 277, endPoint x: 1106, endPoint y: 545, distance: 704.1
click at [993, 451] on div "Declaration About an Individual Debtor's Schedules Voluntary Petition for Indiv…" at bounding box center [689, 349] width 608 height 202
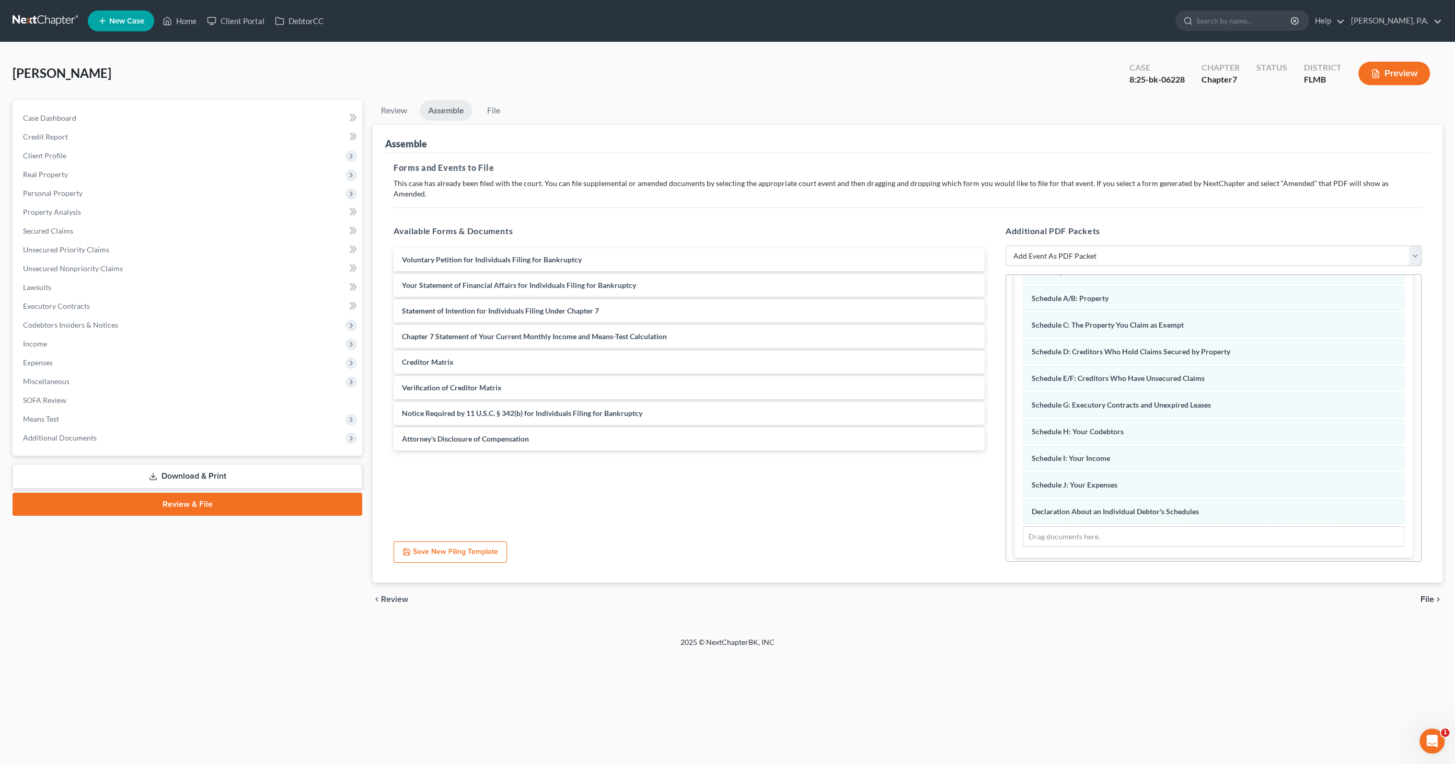
scroll to position [0, 0]
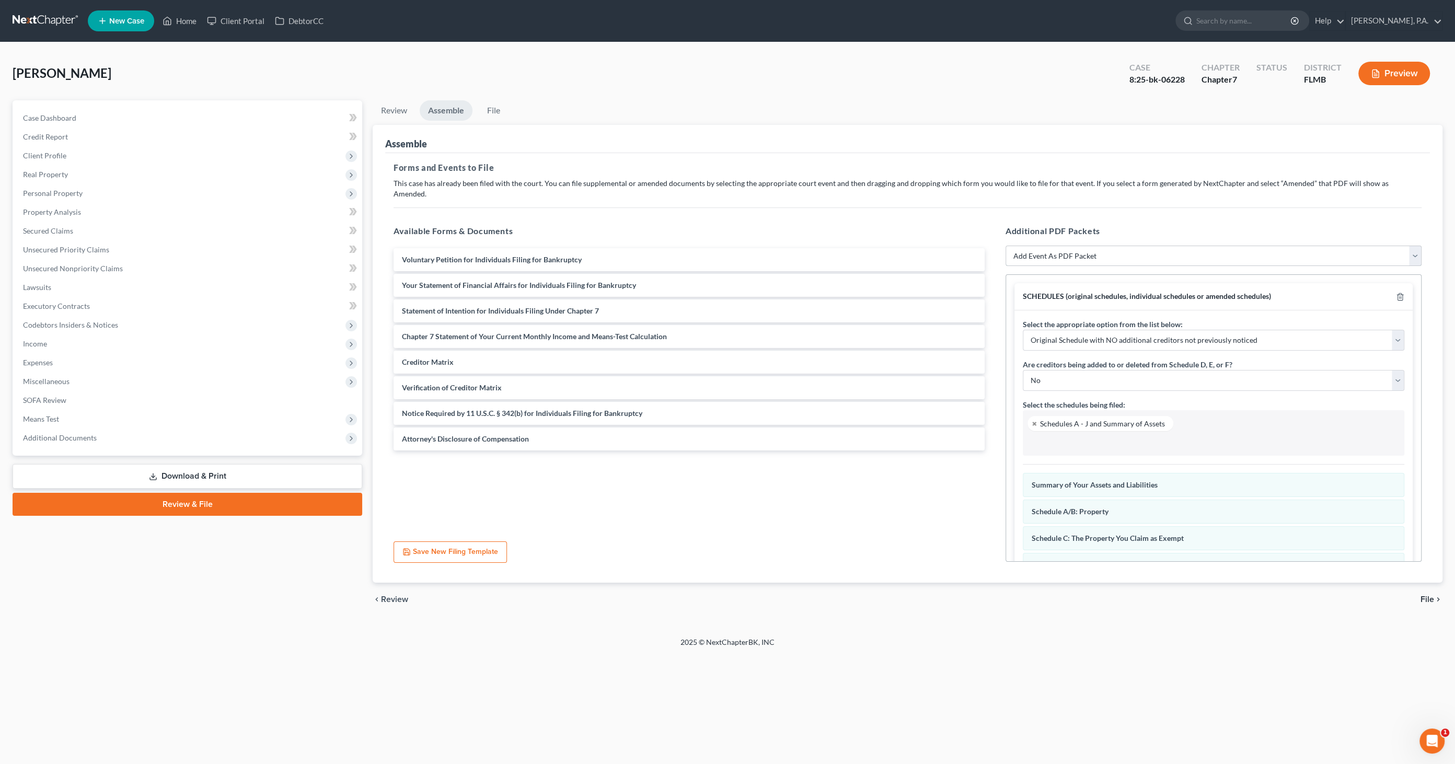
click at [1022, 246] on select "Add Event As PDF Packet Amended Creditor Matrix (Fee)- Only use when no separat…" at bounding box center [1214, 256] width 416 height 21
select select "18"
click at [1006, 246] on select "Add Event As PDF Packet Amended Creditor Matrix (Fee)- Only use when no separat…" at bounding box center [1214, 256] width 416 height 21
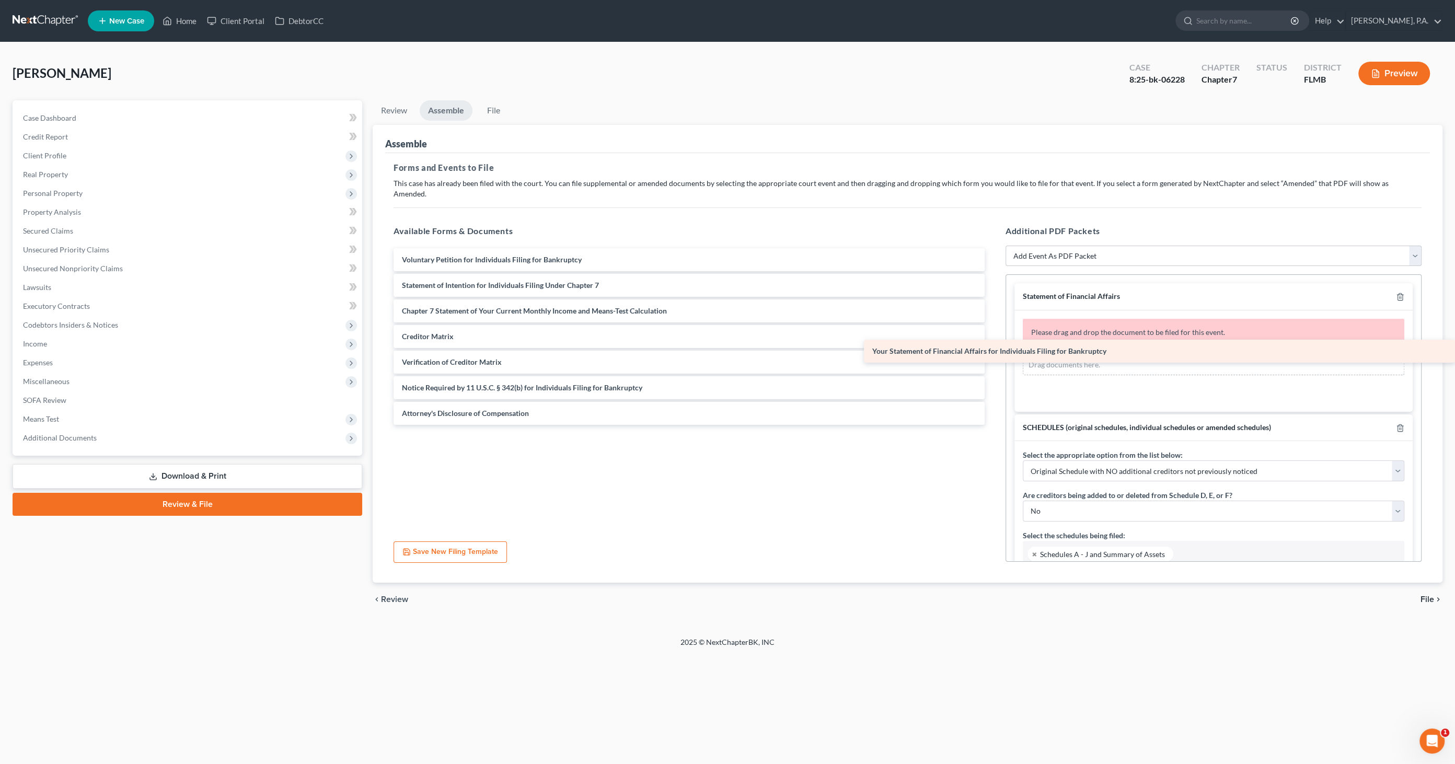
drag, startPoint x: 457, startPoint y: 272, endPoint x: 1114, endPoint y: 349, distance: 661.6
click at [993, 349] on div "Your Statement of Financial Affairs for Individuals Filing for Bankruptcy Volun…" at bounding box center [689, 336] width 608 height 177
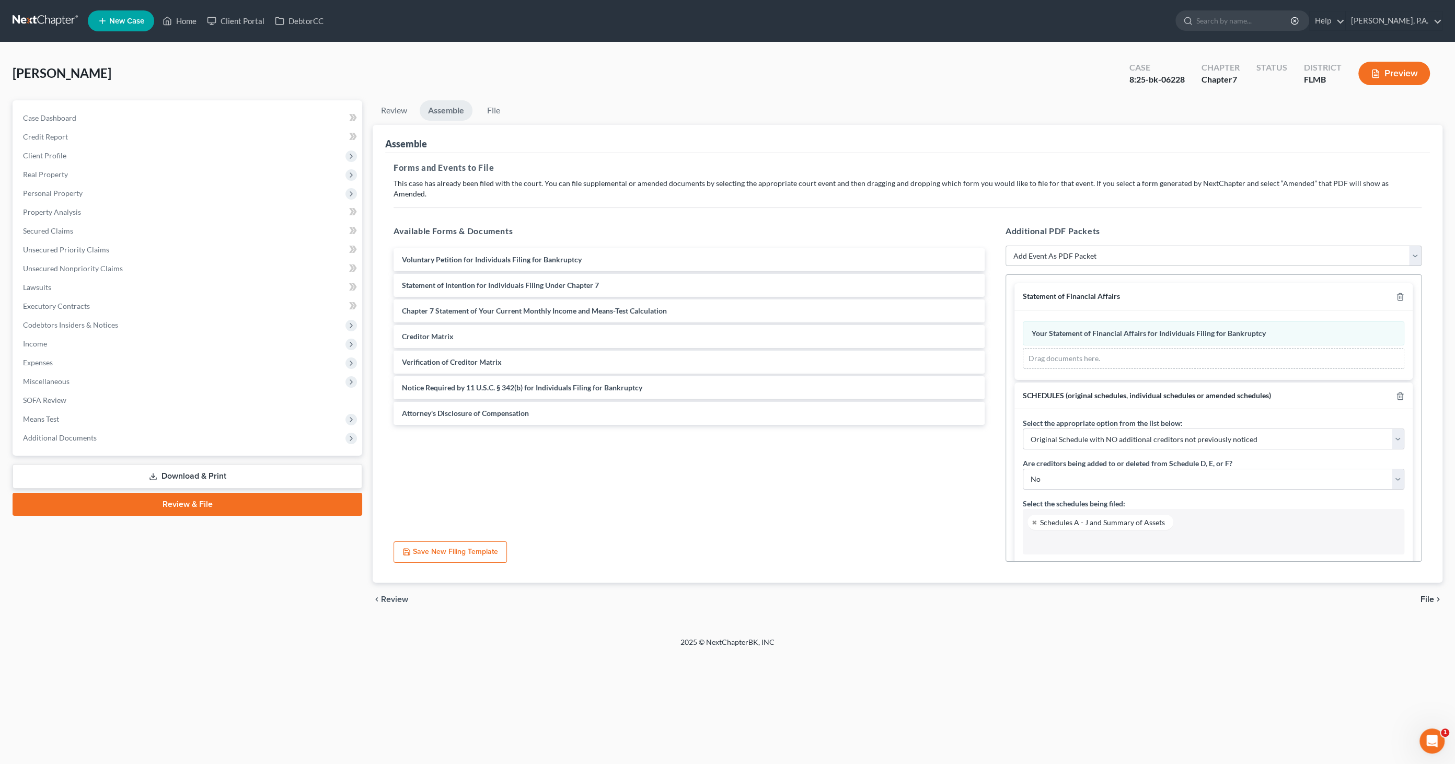
click at [1080, 246] on select "Add Event As PDF Packet Amended Creditor Matrix (Fee)- Only use when no separat…" at bounding box center [1214, 256] width 416 height 21
select select "20"
click at [1006, 246] on select "Add Event As PDF Packet Amended Creditor Matrix (Fee)- Only use when no separat…" at bounding box center [1214, 256] width 416 height 21
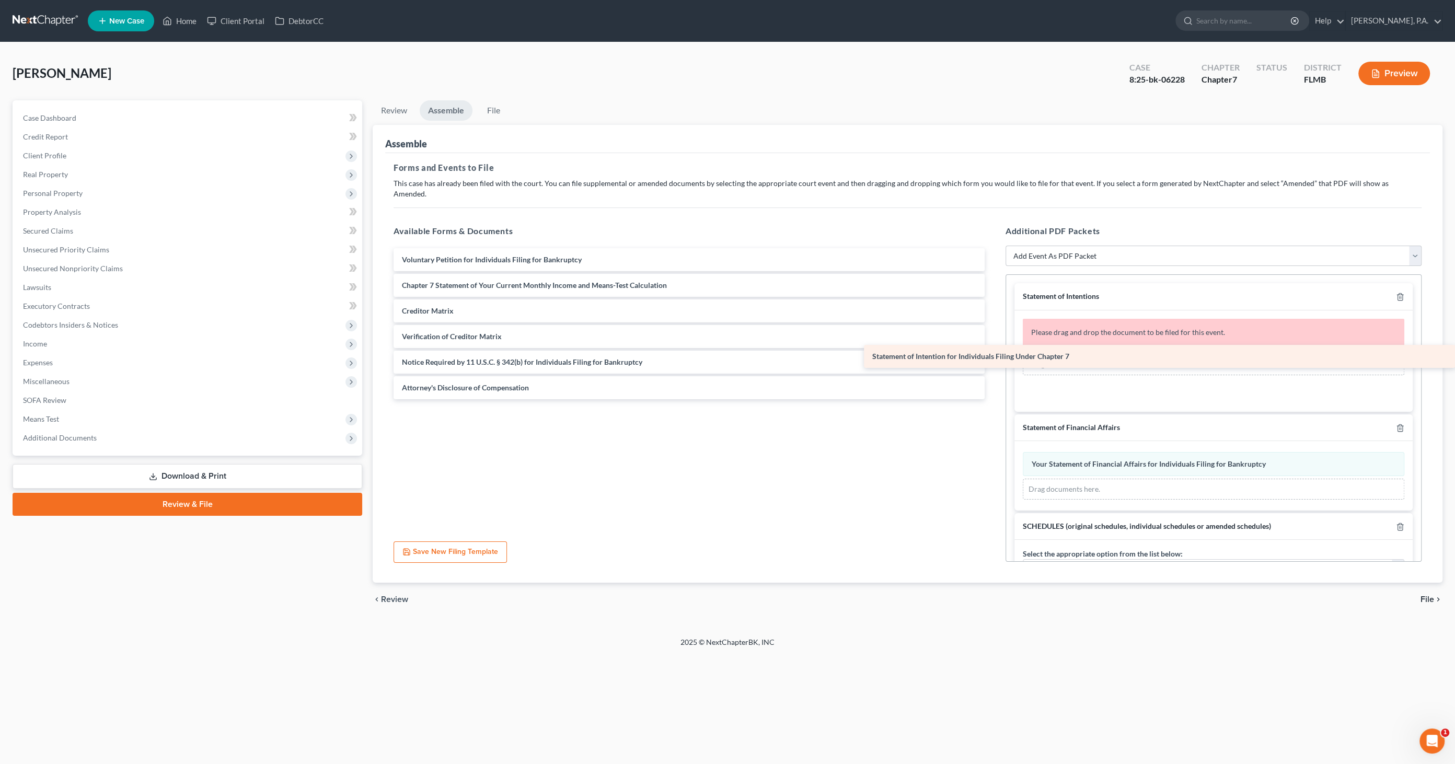
drag, startPoint x: 509, startPoint y: 273, endPoint x: 1056, endPoint y: 355, distance: 553.9
click at [993, 355] on div "Statement of Intention for Individuals Filing Under Chapter 7 Voluntary Petitio…" at bounding box center [689, 323] width 608 height 151
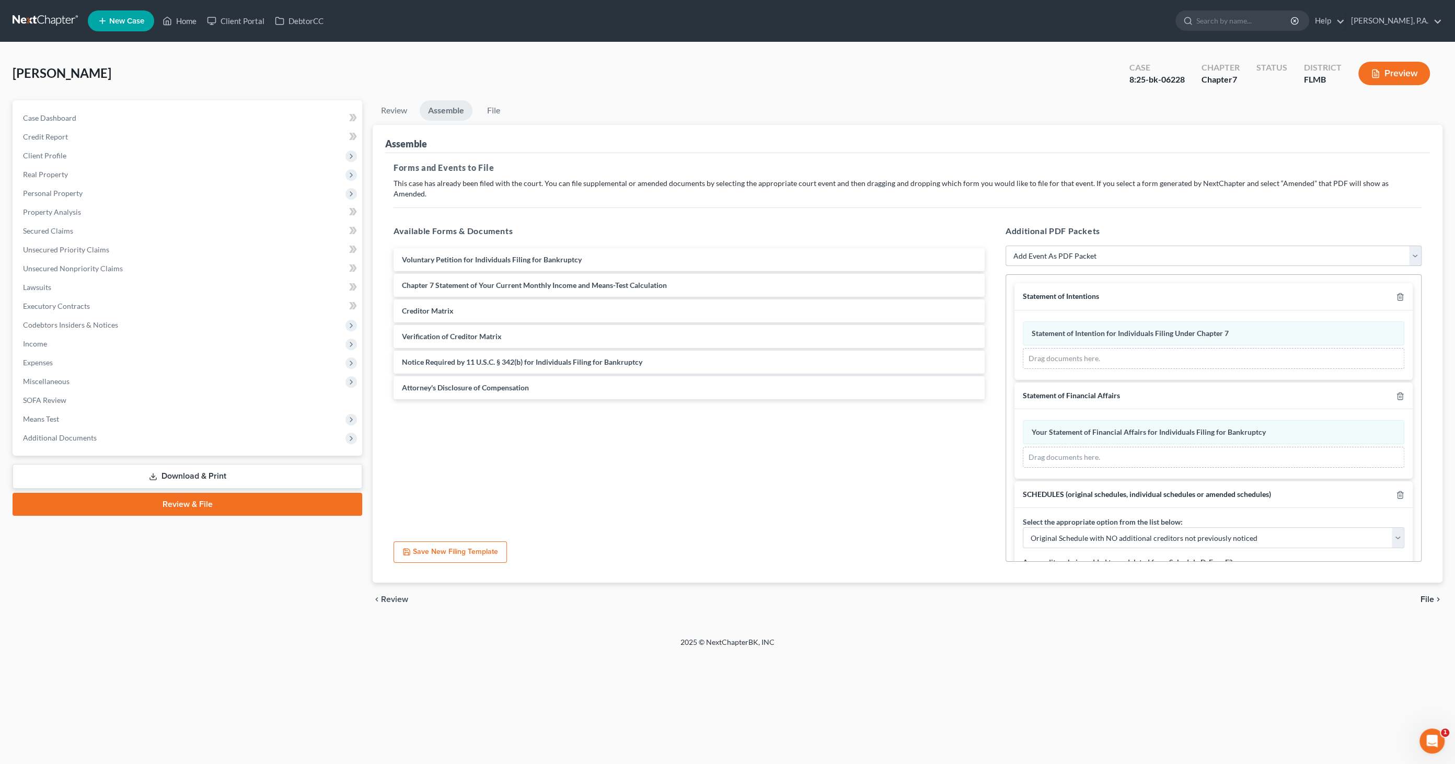
click at [1088, 246] on select "Add Event As PDF Packet Amended Creditor Matrix (Fee)- Only use when no separat…" at bounding box center [1214, 256] width 416 height 21
select select "16"
click at [1006, 246] on select "Add Event As PDF Packet Amended Creditor Matrix (Fee)- Only use when no separat…" at bounding box center [1214, 256] width 416 height 21
select select
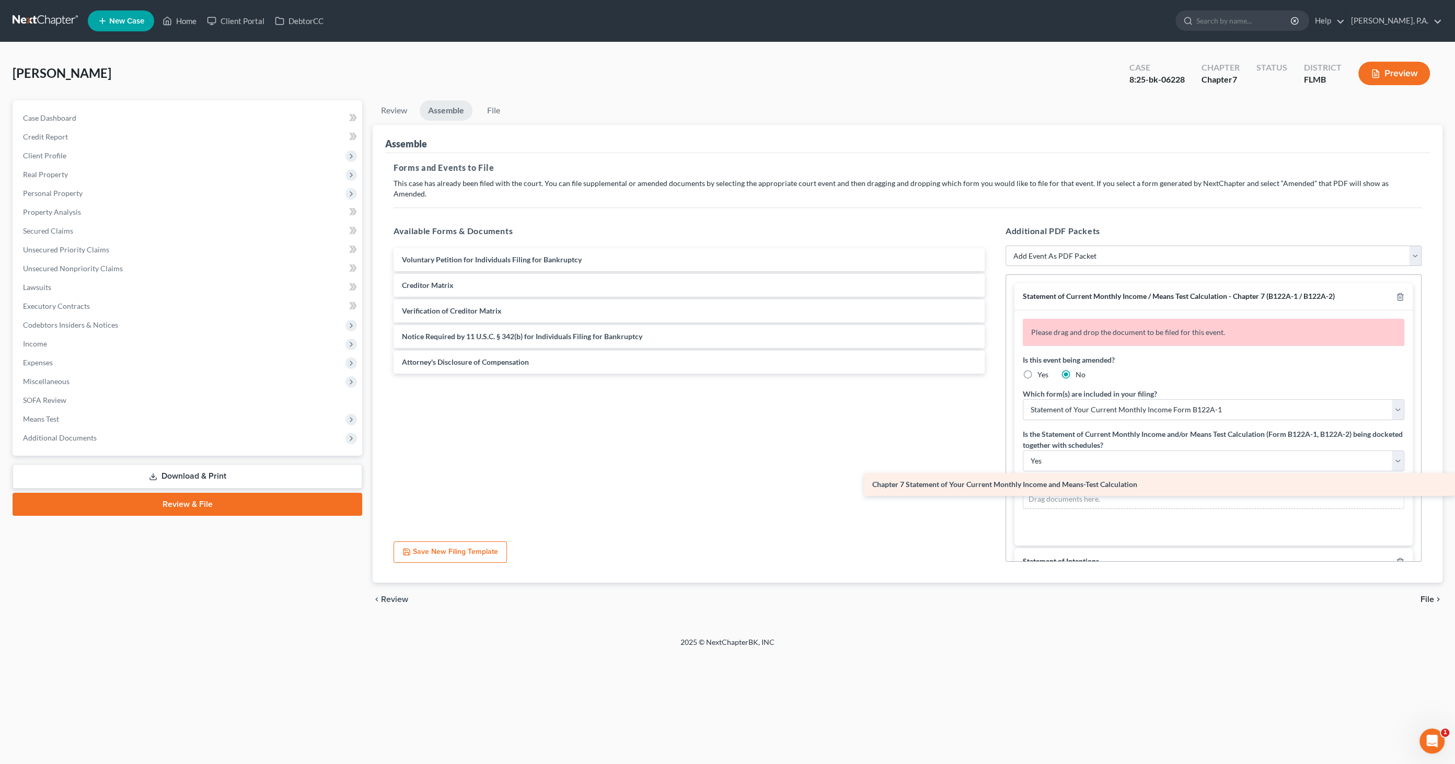
drag, startPoint x: 470, startPoint y: 270, endPoint x: 1152, endPoint y: 481, distance: 713.9
click at [993, 374] on div "Chapter 7 Statement of Your Current Monthly Income and Means-Test Calculation V…" at bounding box center [689, 310] width 608 height 125
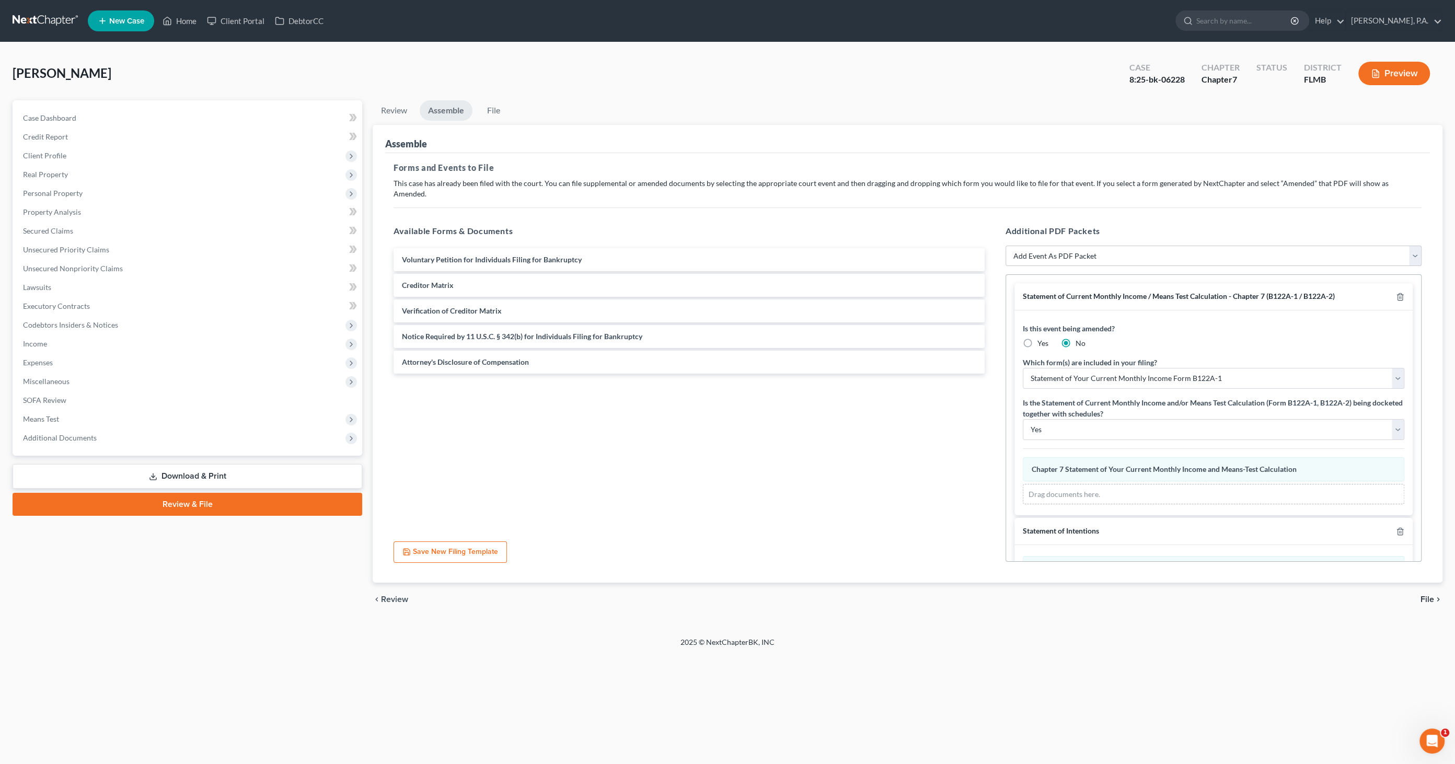
click at [1428, 595] on span "File" at bounding box center [1428, 599] width 14 height 8
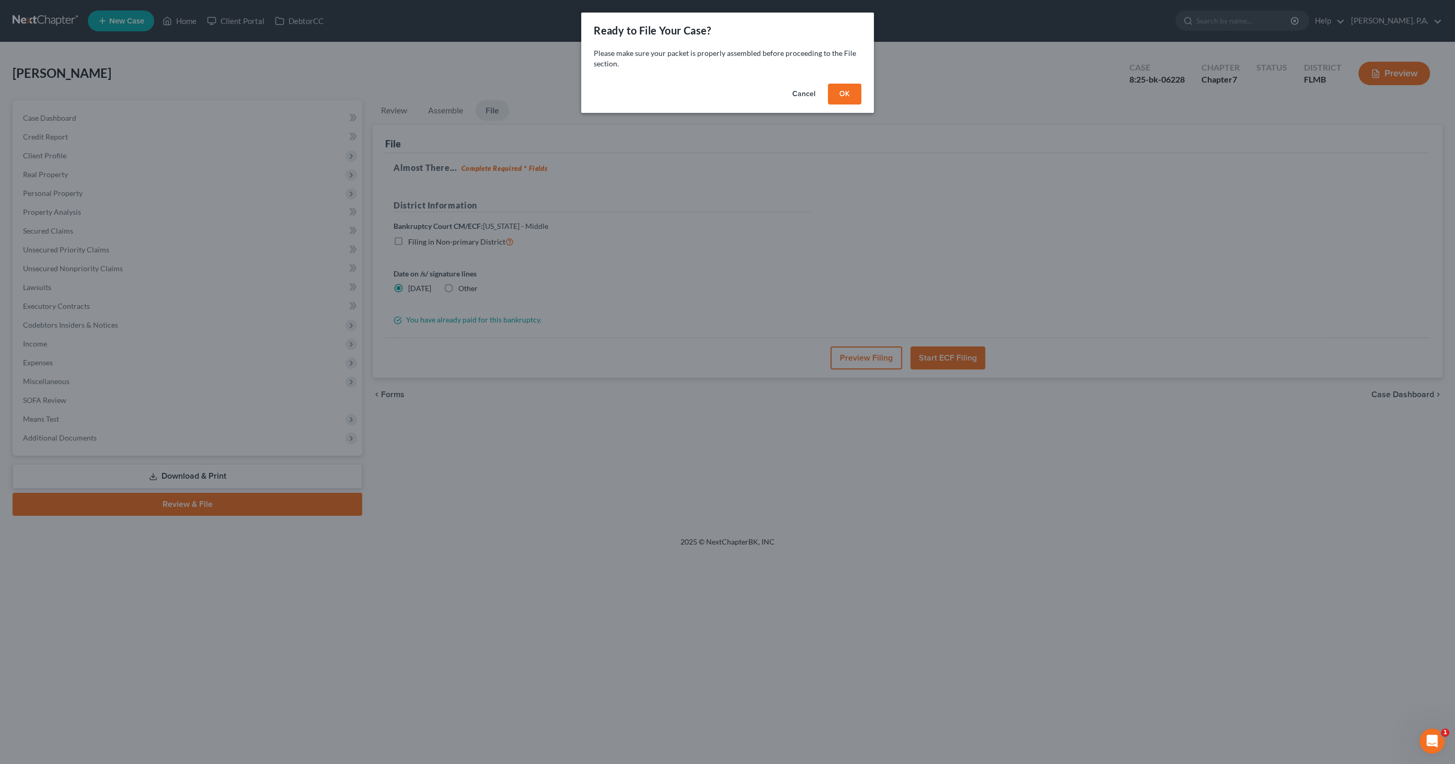
click at [844, 95] on button "OK" at bounding box center [844, 94] width 33 height 21
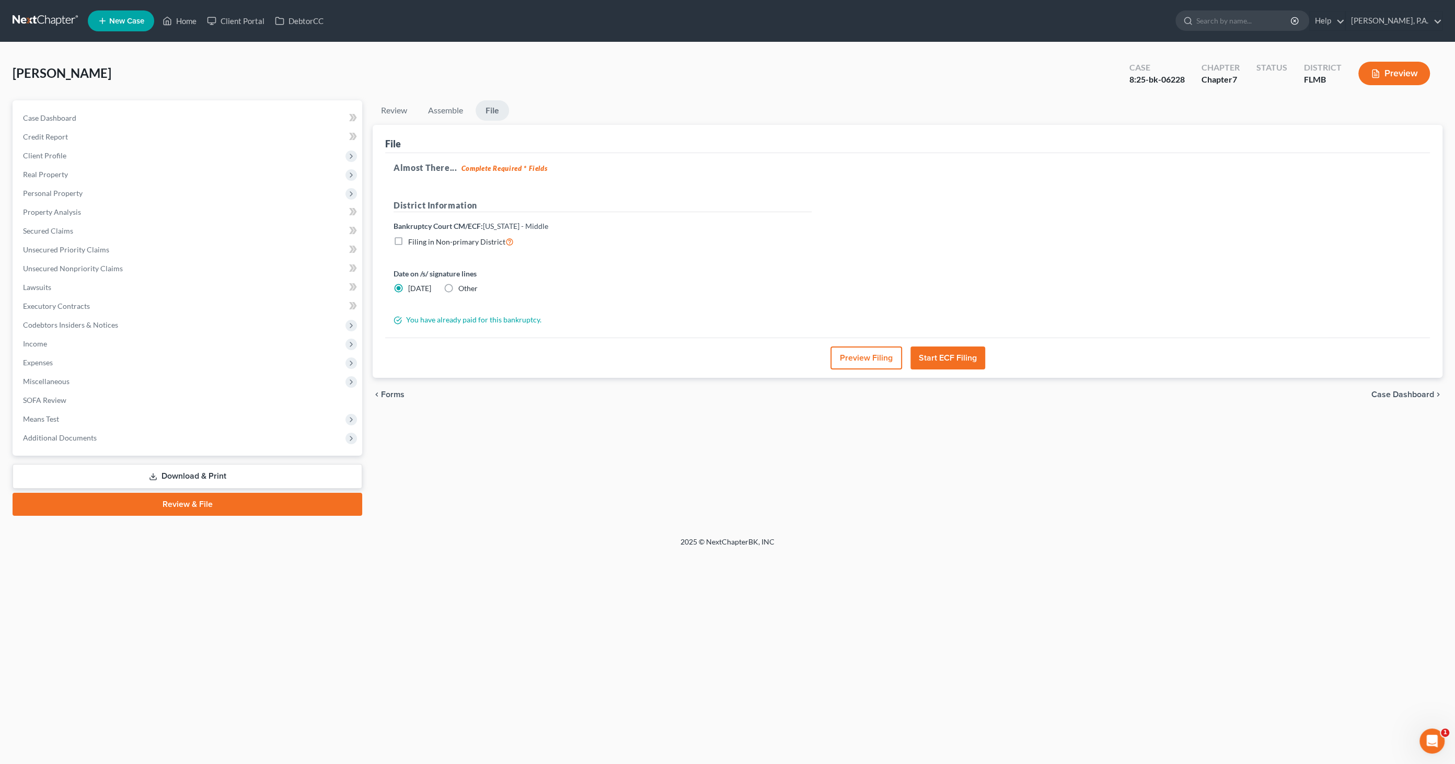
click at [869, 364] on button "Preview Filing" at bounding box center [867, 358] width 72 height 23
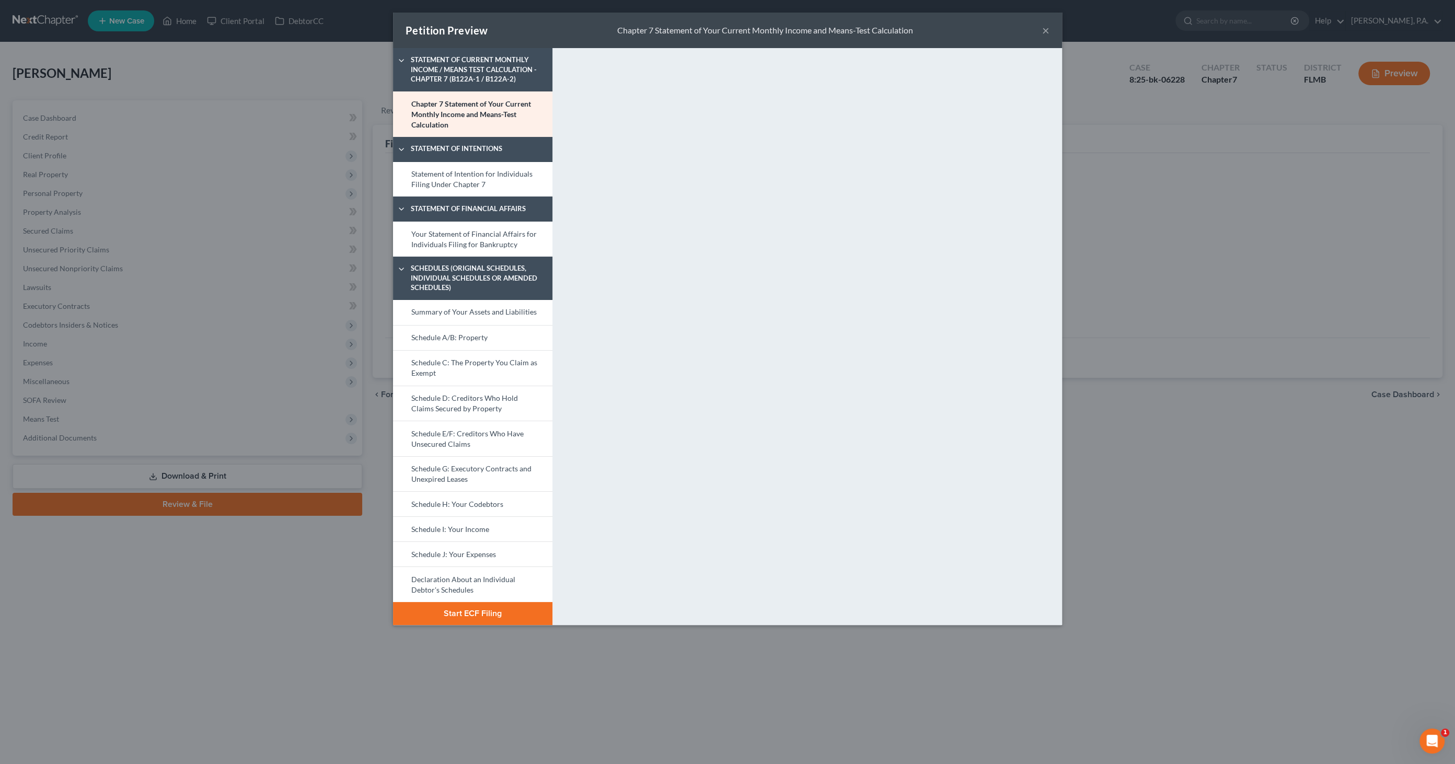
click at [473, 612] on button "Start ECF Filing" at bounding box center [472, 613] width 159 height 23
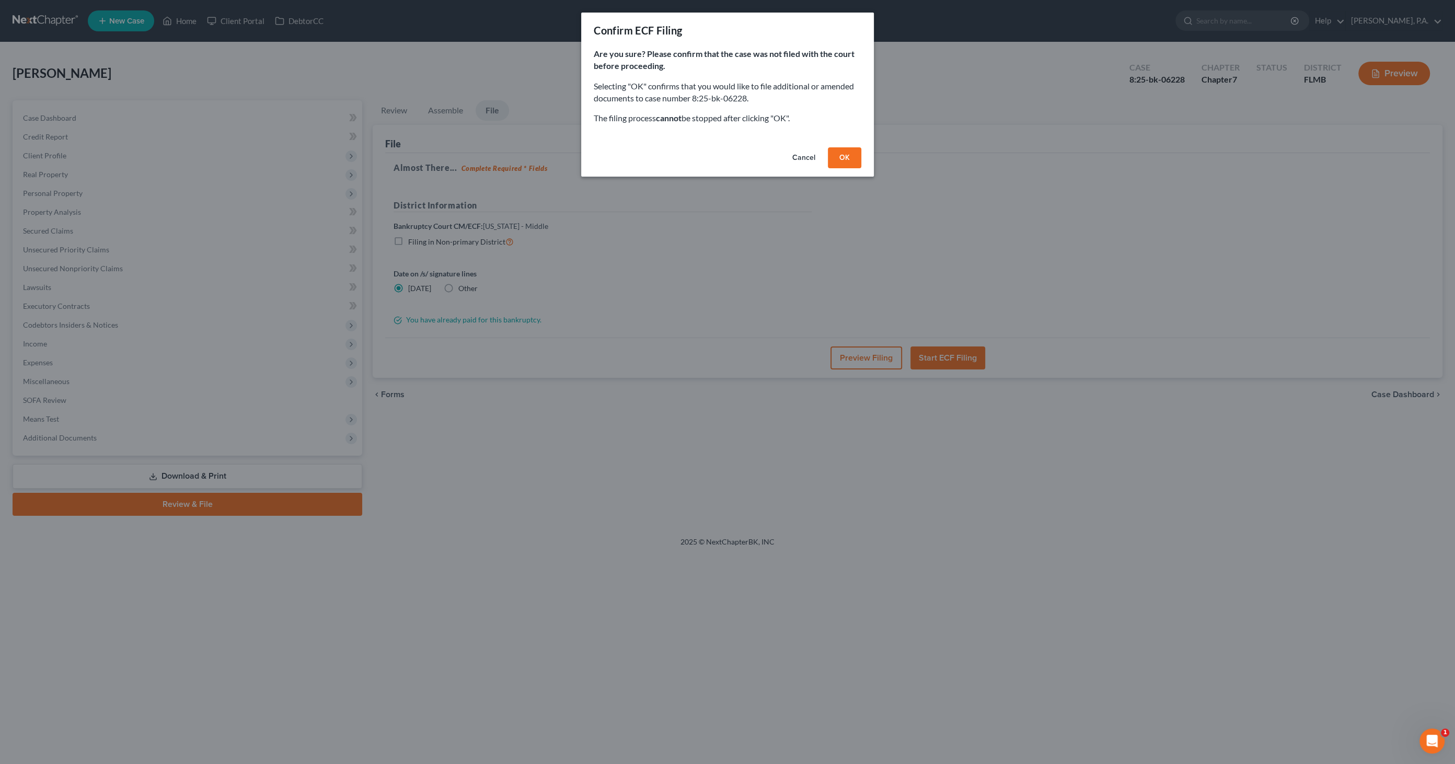
click at [842, 157] on button "OK" at bounding box center [844, 157] width 33 height 21
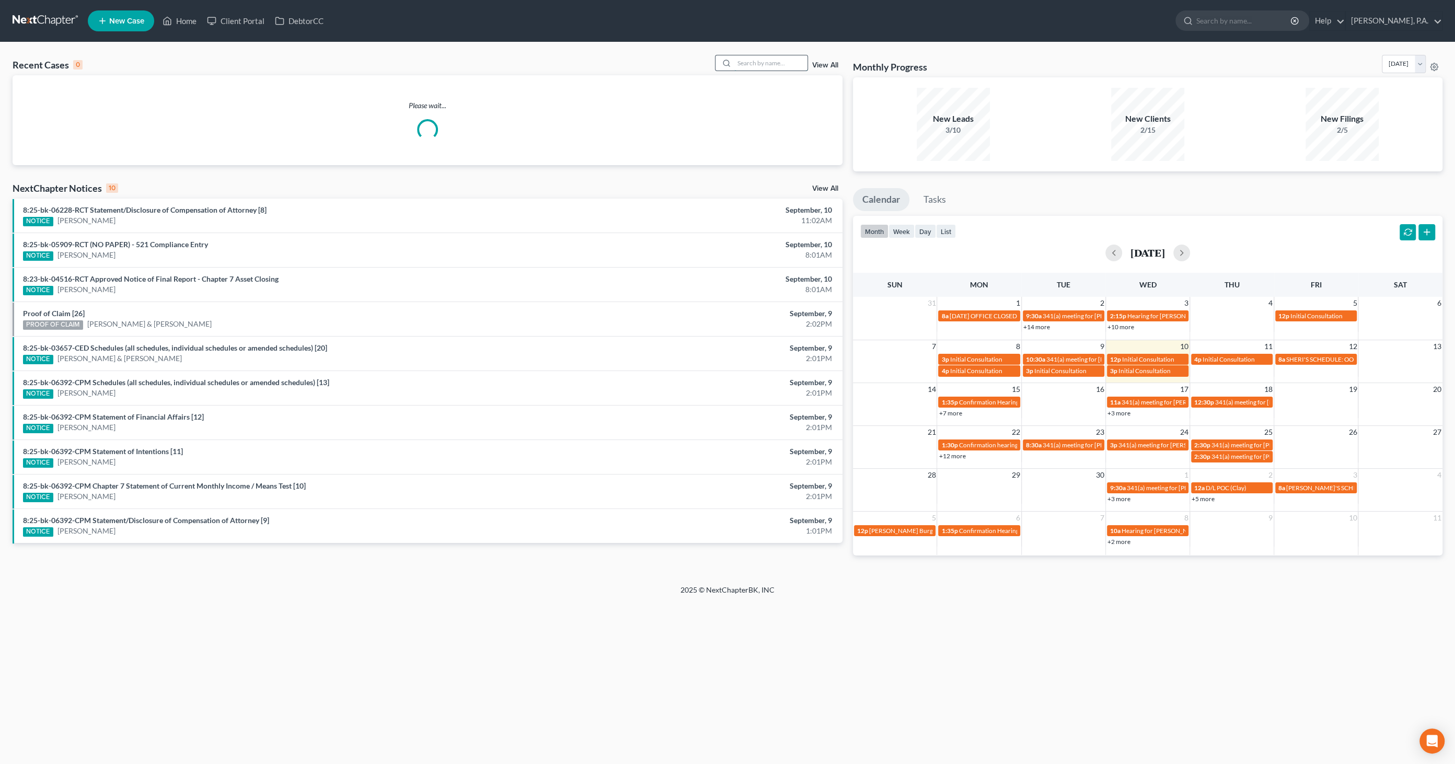
click at [752, 61] on input "search" at bounding box center [770, 62] width 73 height 15
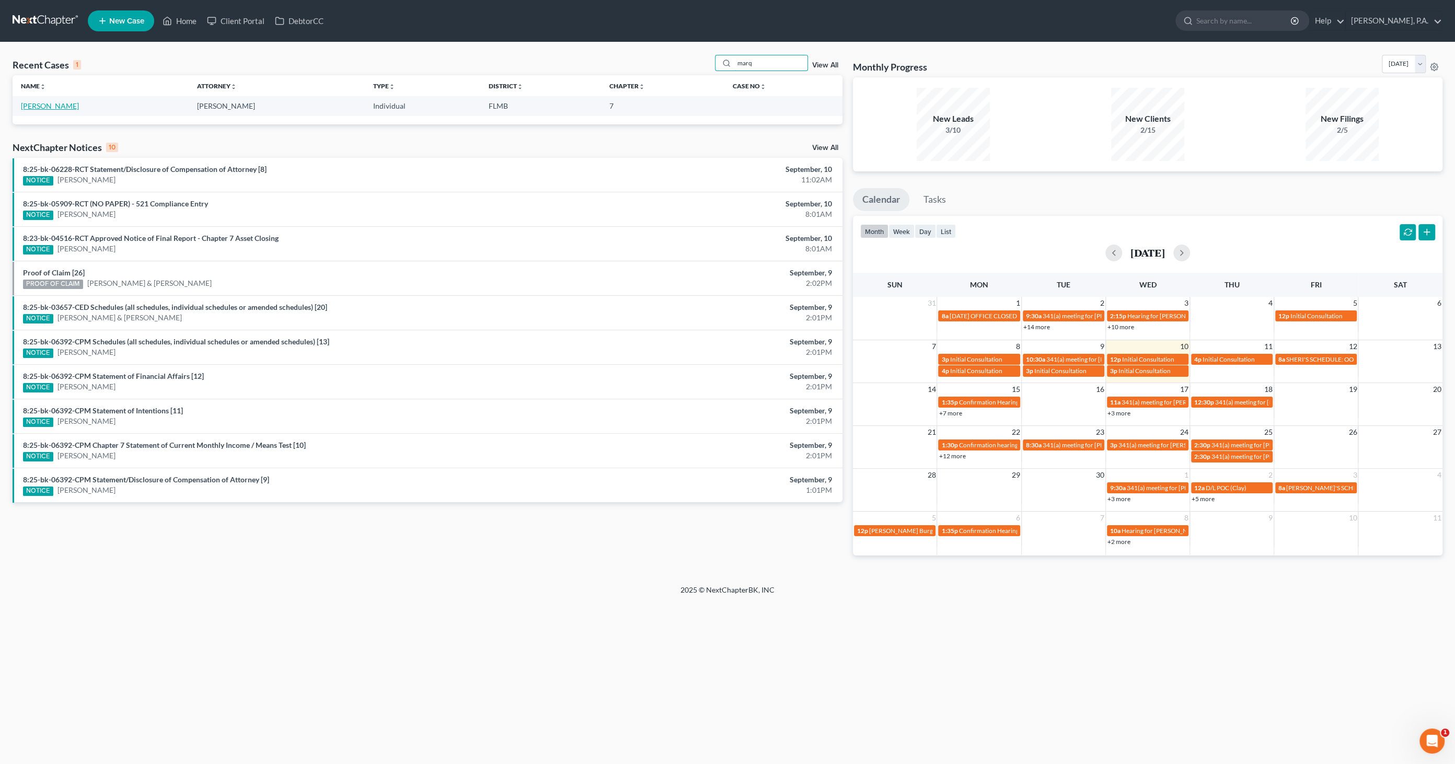
type input "marq"
click at [50, 107] on link "Marquez, Yusmila" at bounding box center [50, 105] width 58 height 9
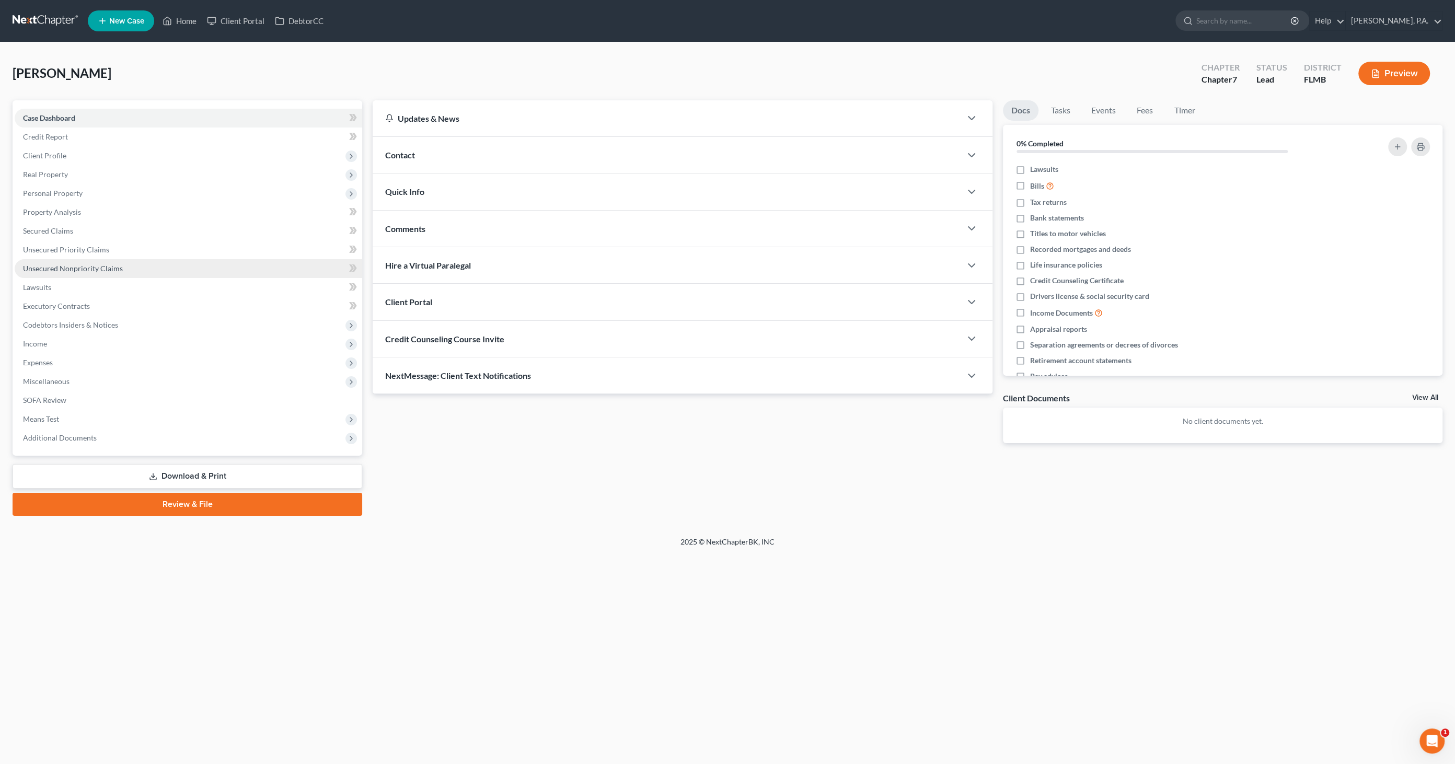
click at [57, 266] on span "Unsecured Nonpriority Claims" at bounding box center [73, 268] width 100 height 9
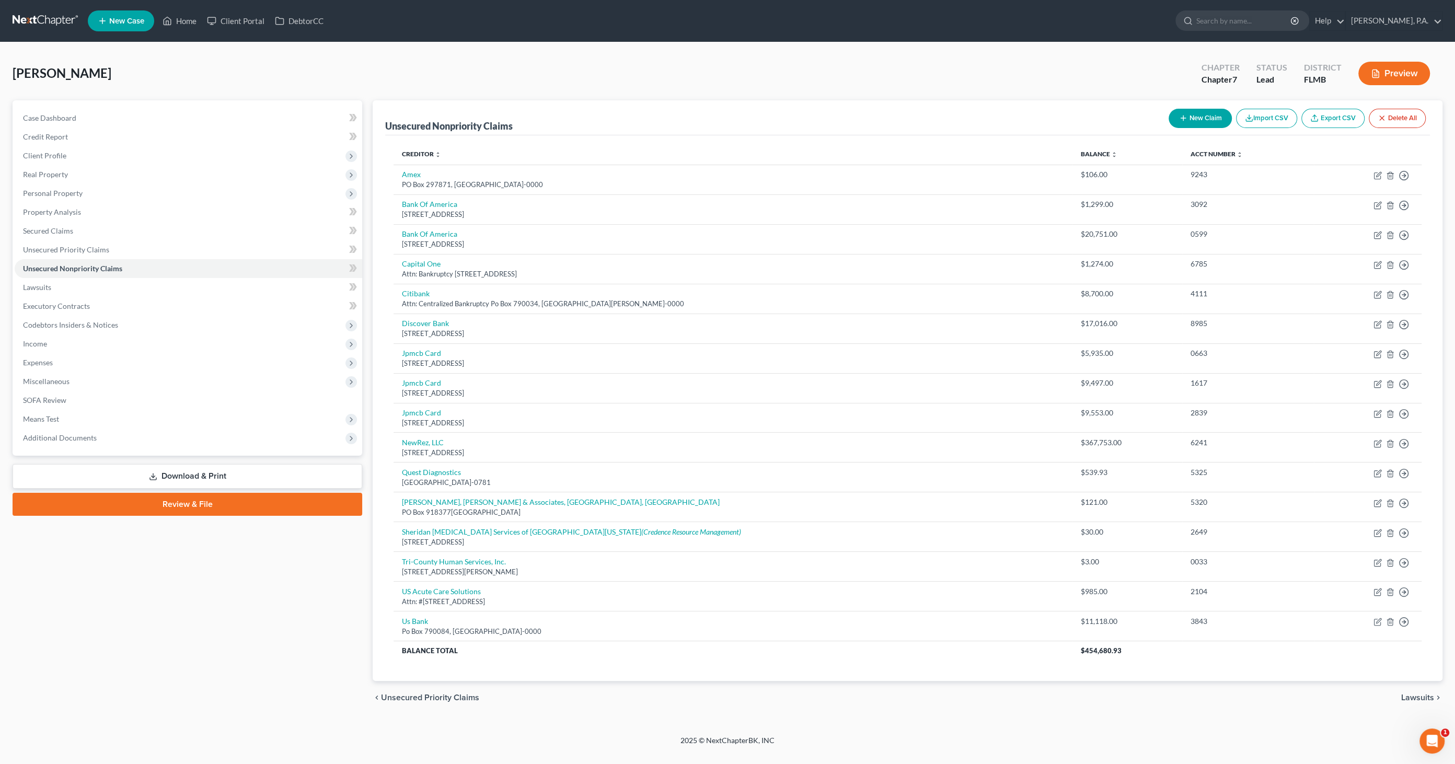
click at [1185, 114] on icon "button" at bounding box center [1183, 118] width 8 height 8
select select "0"
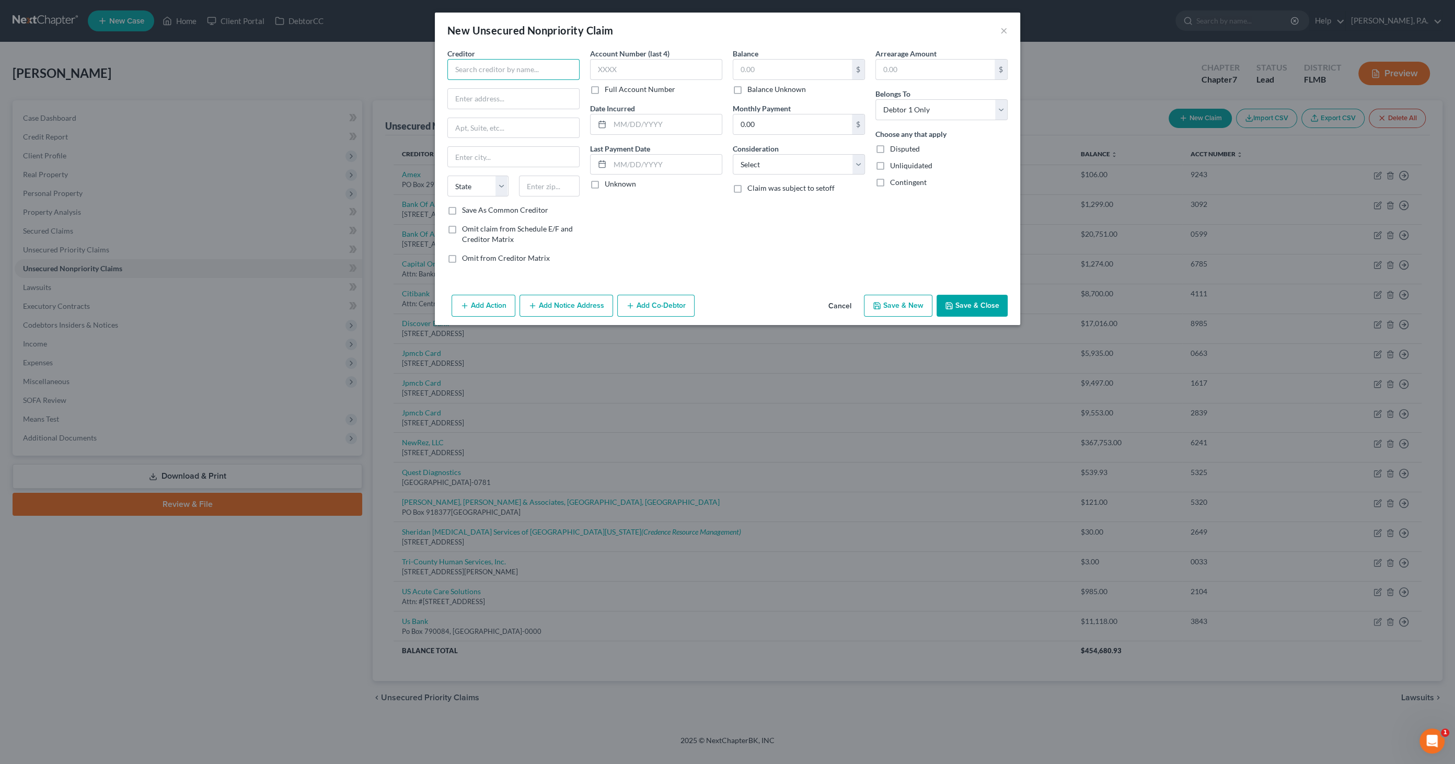
click at [524, 68] on input "text" at bounding box center [513, 69] width 132 height 21
type input "Millenium Physician Group"
type input "Dr. Sunaina Khurana MD"
type input "1659 US Hwy 27 N, Ste 102"
type input "Avon Park"
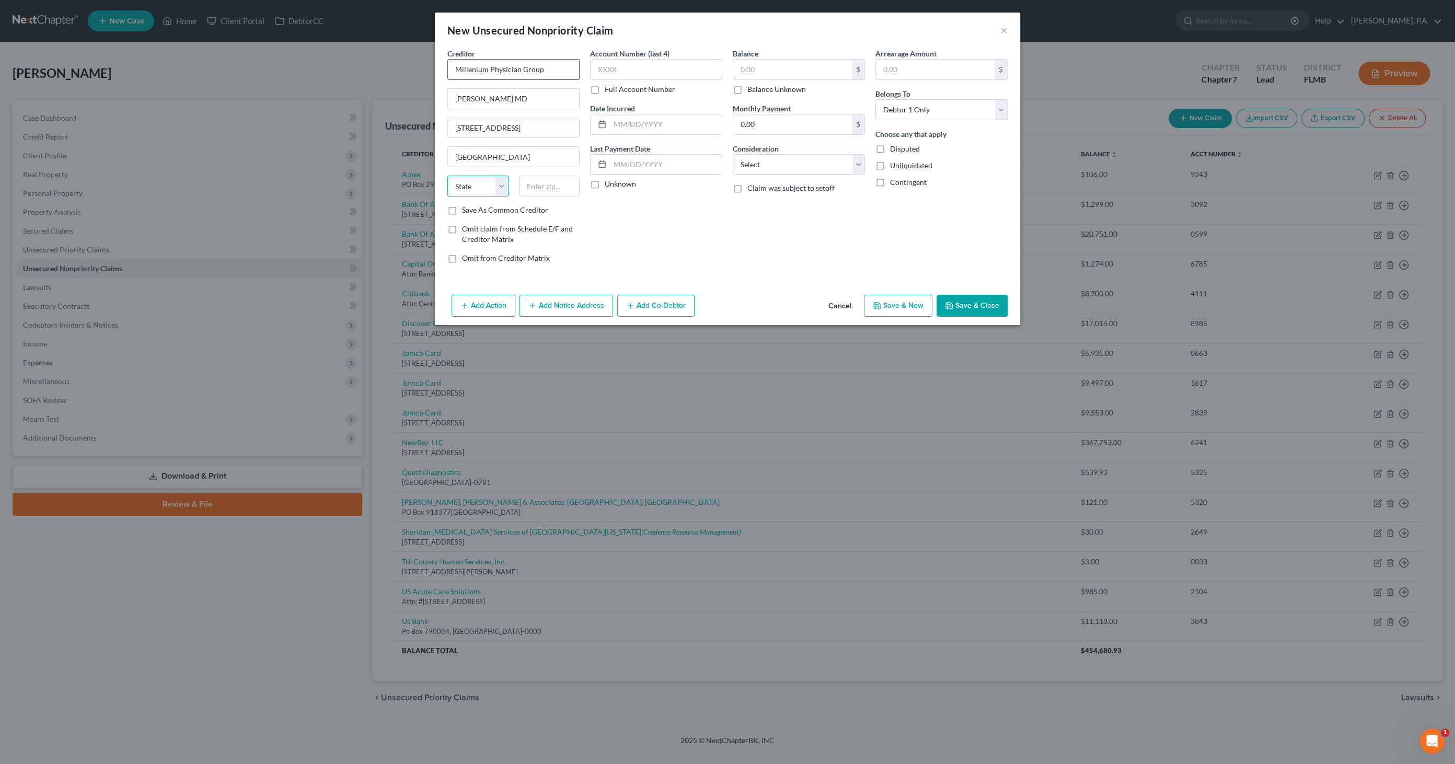
select select "9"
type input "33825"
click at [628, 68] on input "text" at bounding box center [656, 69] width 132 height 21
click at [750, 87] on label "Balance Unknown" at bounding box center [776, 89] width 59 height 10
click at [752, 87] on input "Balance Unknown" at bounding box center [755, 87] width 7 height 7
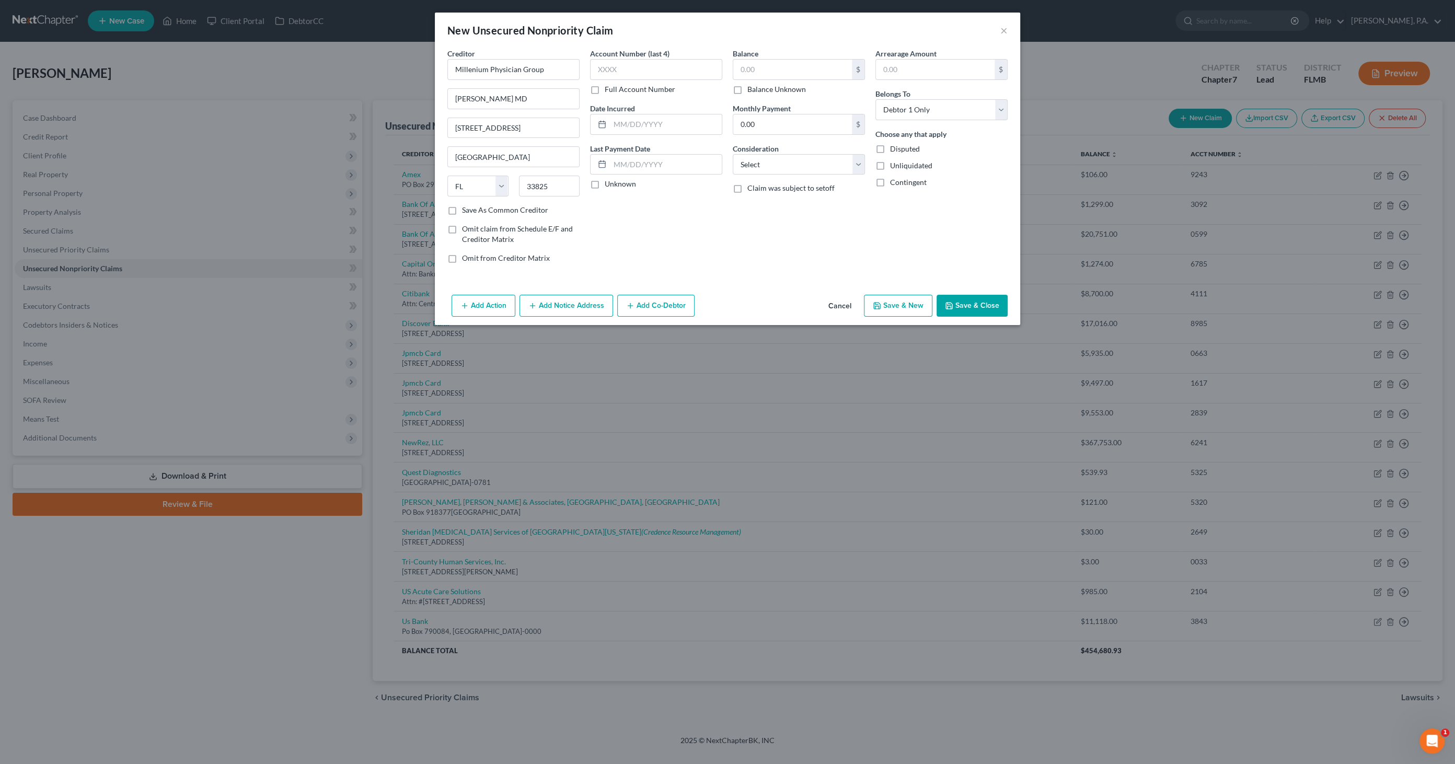
checkbox input "true"
type input "0.00"
click at [762, 163] on select "Select Cable / Satellite Services Collection Agency Credit Card Debt Debt Couns…" at bounding box center [799, 164] width 132 height 21
select select "9"
click at [733, 154] on select "Select Cable / Satellite Services Collection Agency Credit Card Debt Debt Couns…" at bounding box center [799, 164] width 132 height 21
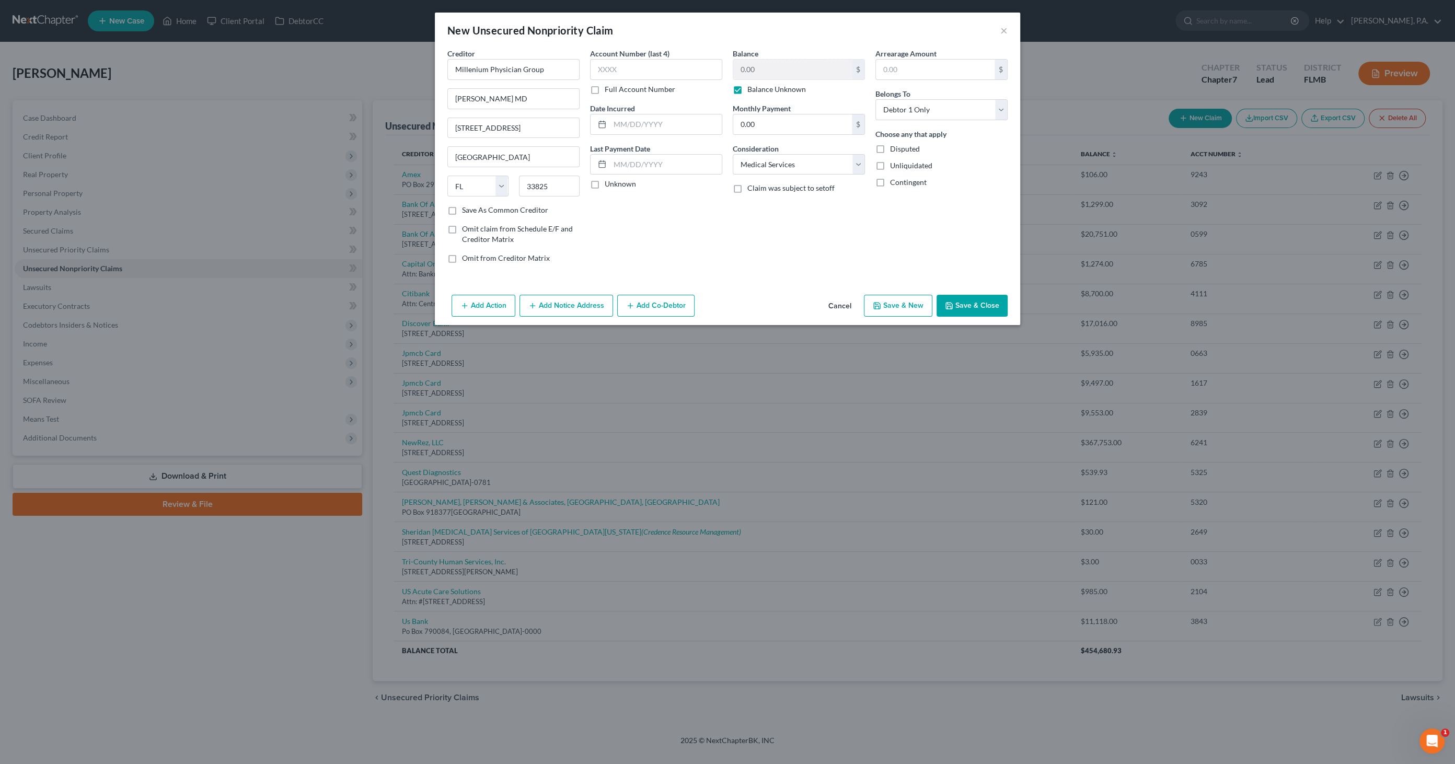
click at [968, 302] on button "Save & Close" at bounding box center [972, 306] width 71 height 22
